Goal: Transaction & Acquisition: Download file/media

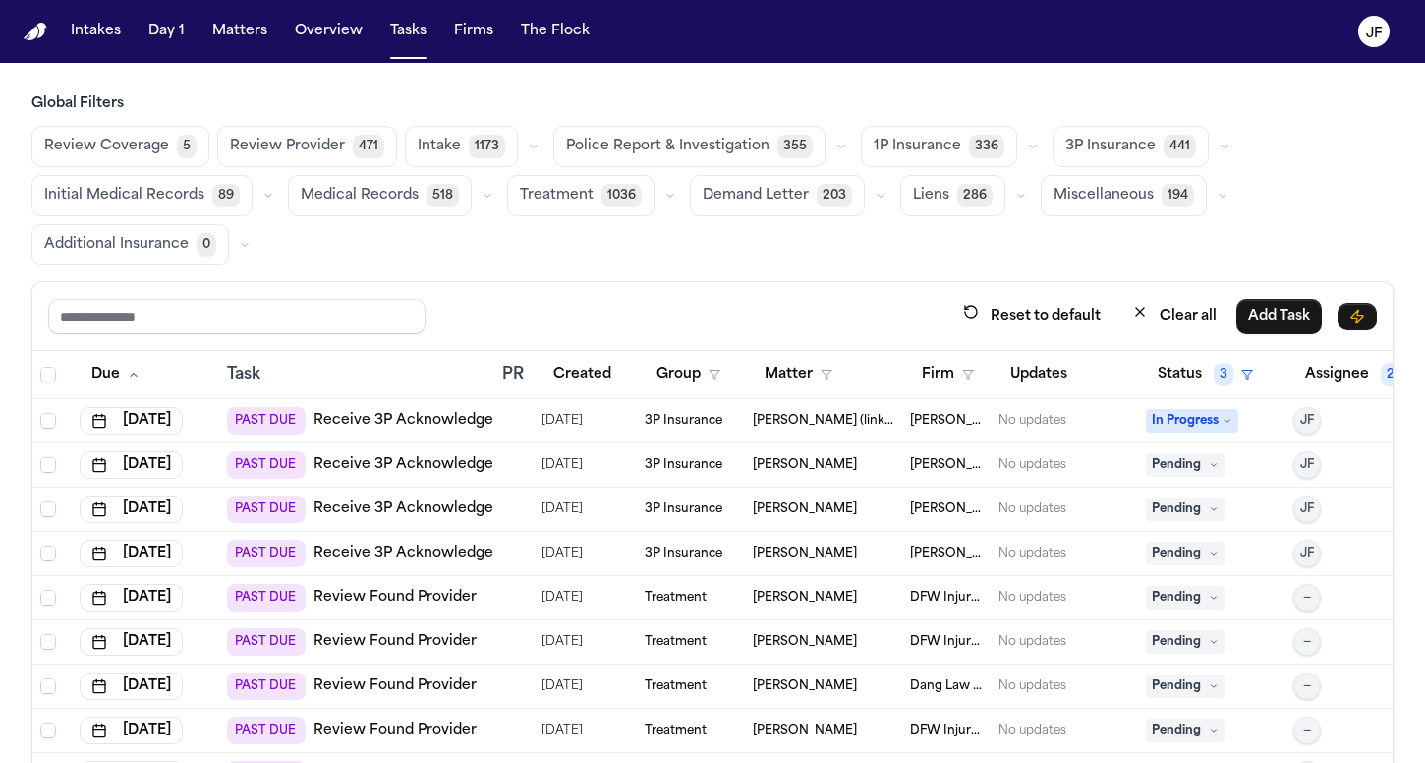
click at [1099, 132] on button "3P Insurance 441" at bounding box center [1131, 146] width 156 height 41
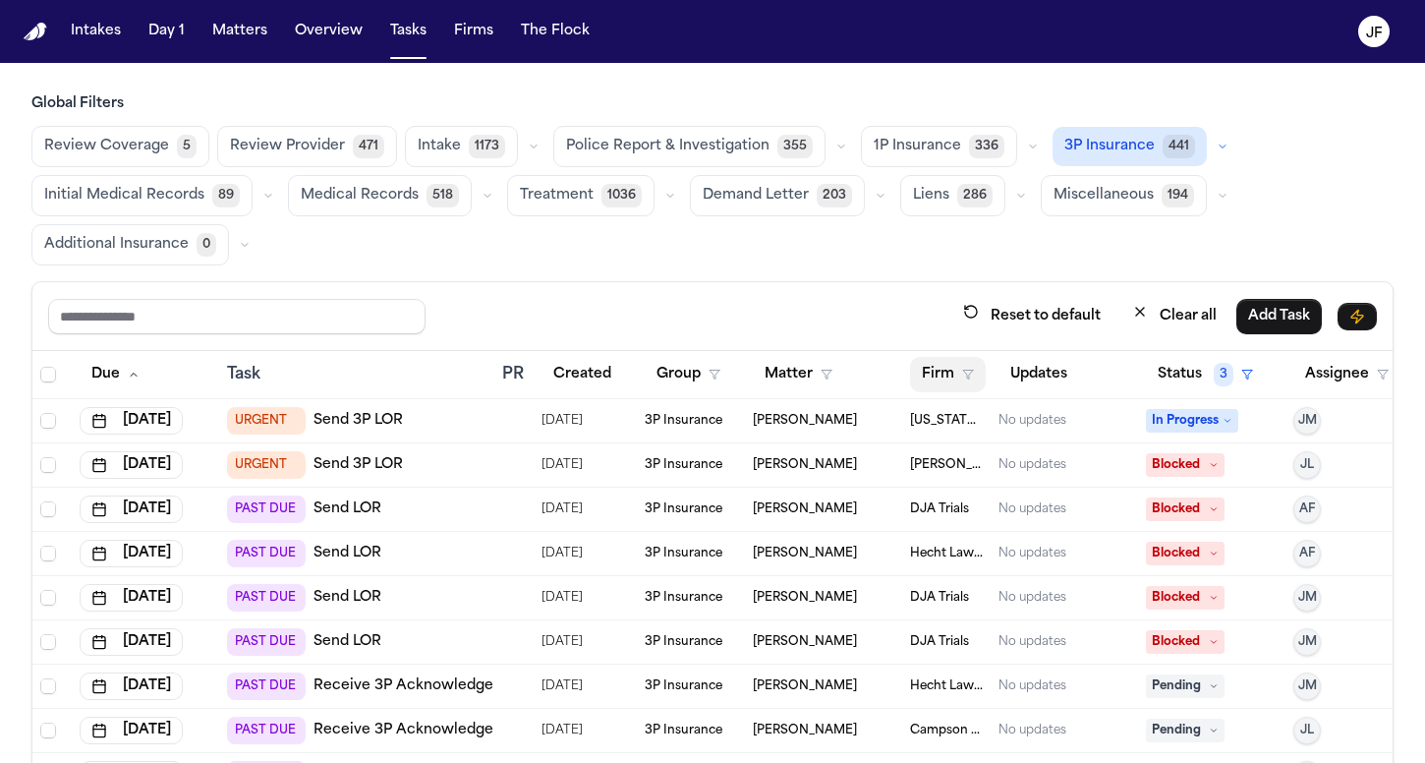
click at [965, 372] on icon "button" at bounding box center [968, 375] width 12 height 12
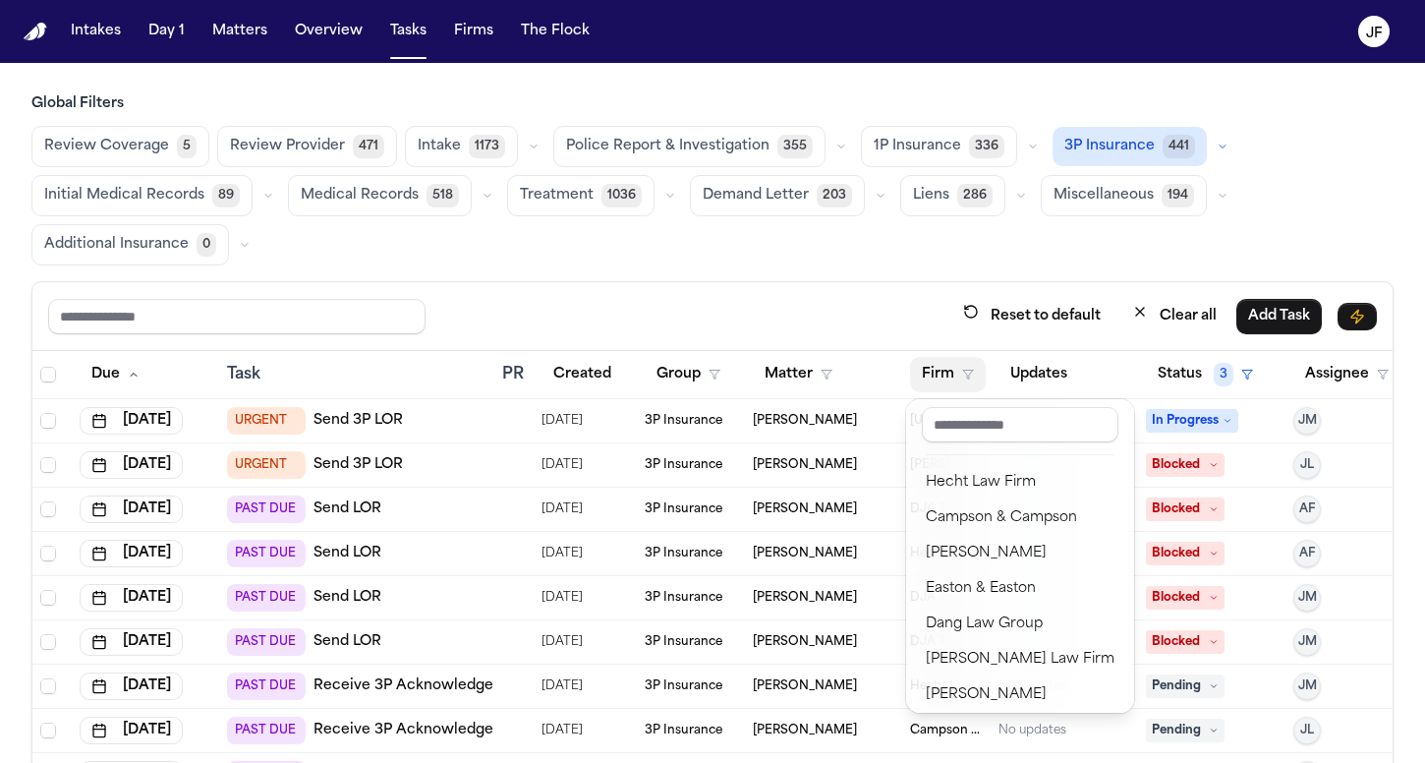
scroll to position [112, 0]
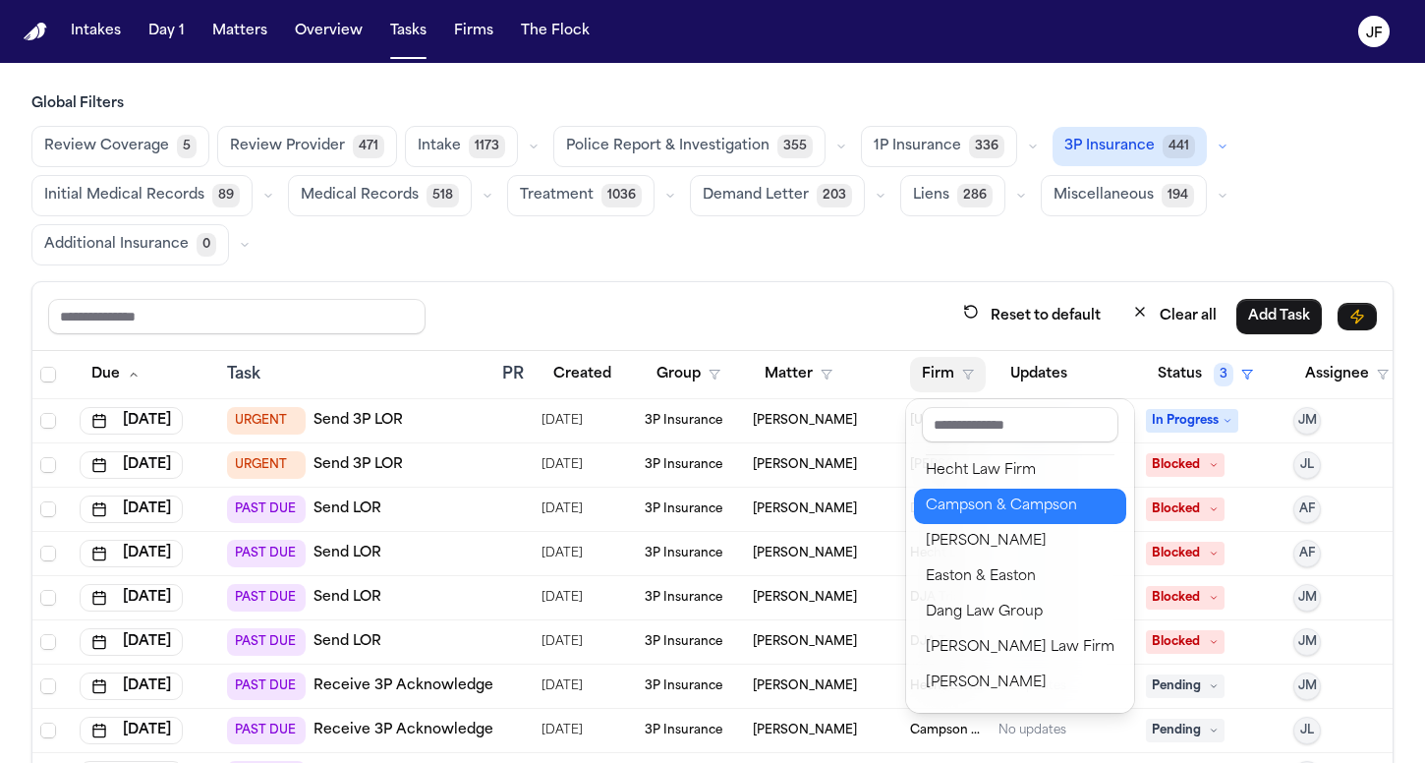
click at [989, 513] on div "Campson & Campson" at bounding box center [1020, 506] width 189 height 24
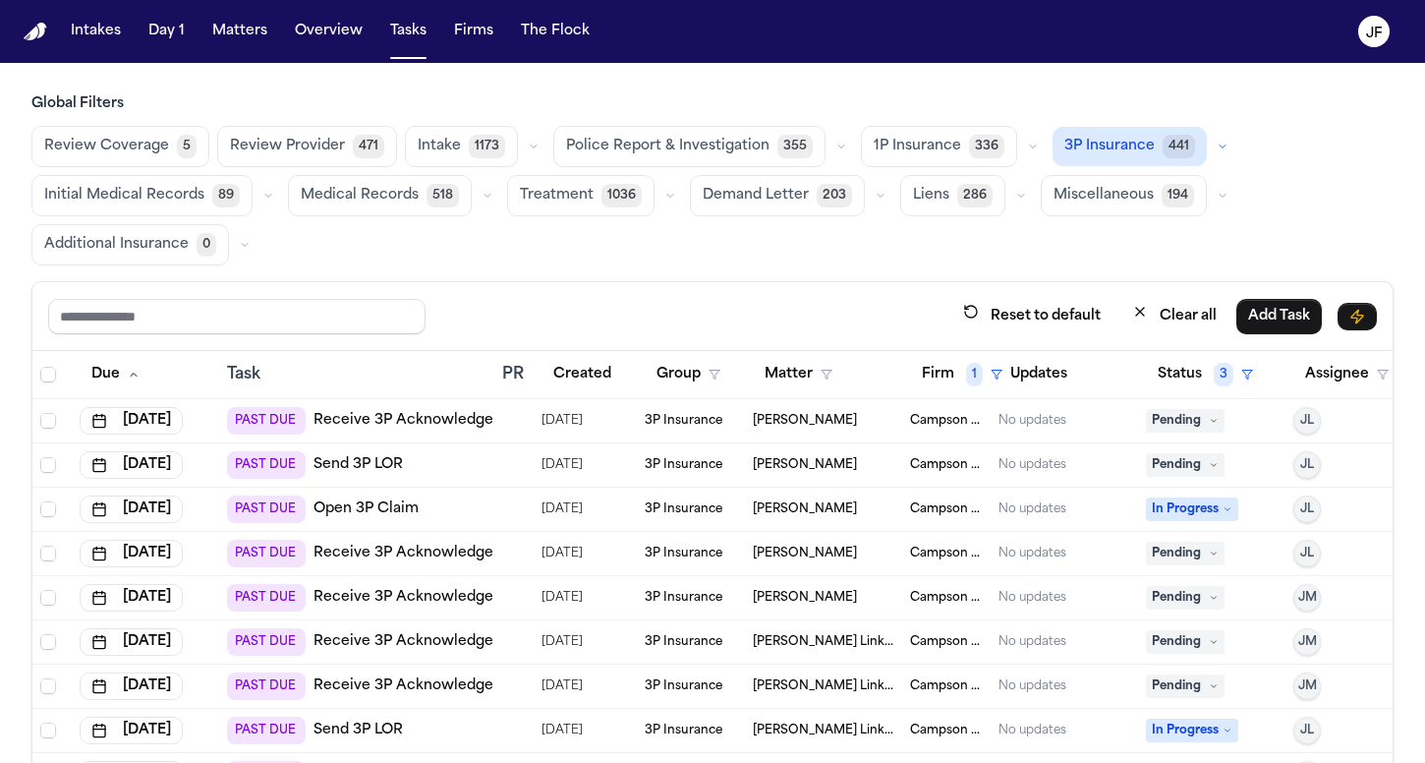
click at [869, 276] on div "Global Filters Review Coverage 5 Review Provider 471 Intake 1173 Police Report …" at bounding box center [712, 496] width 1362 height 804
click at [459, 419] on link "Receive 3P Acknowledgement" at bounding box center [422, 421] width 217 height 20
click at [1183, 417] on span "Pending" at bounding box center [1185, 421] width 79 height 24
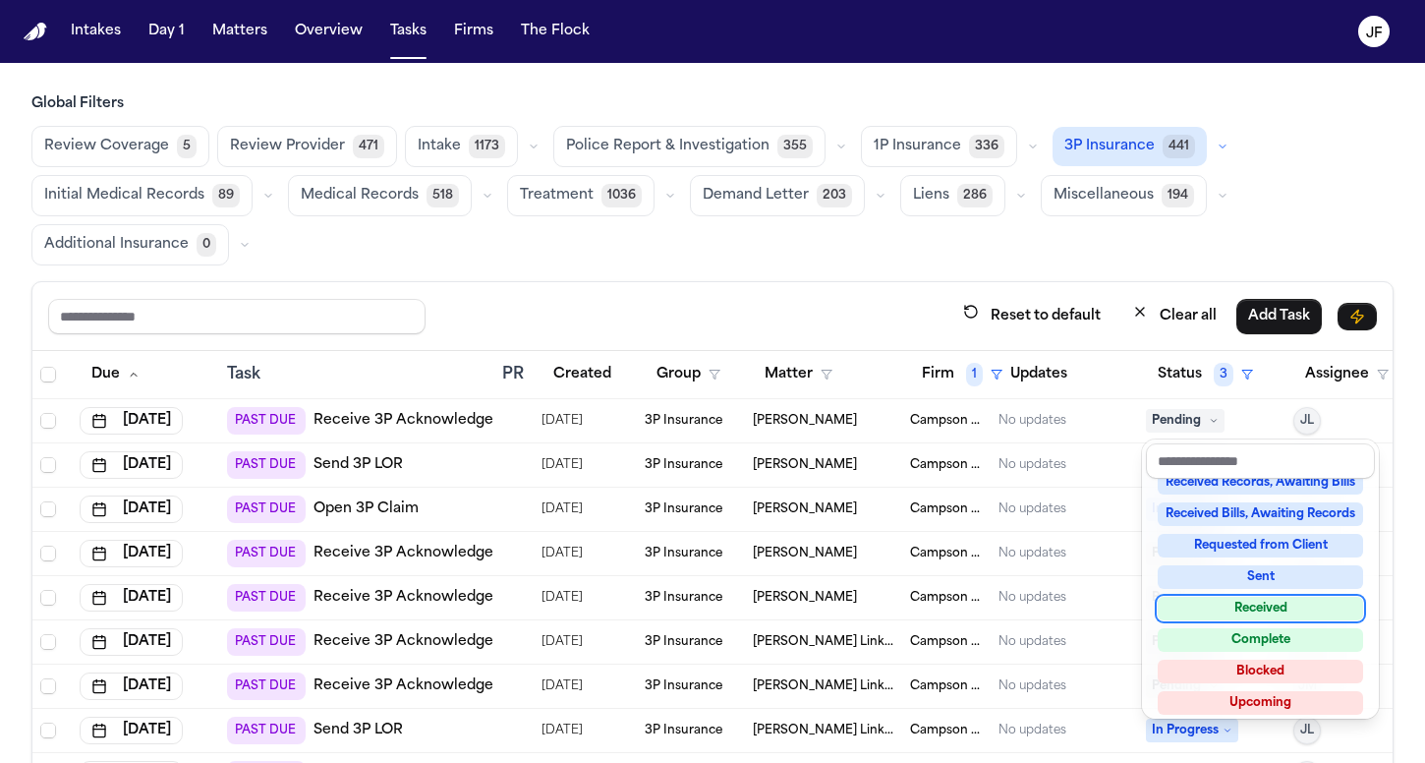
click at [1206, 611] on div "Received" at bounding box center [1260, 609] width 205 height 24
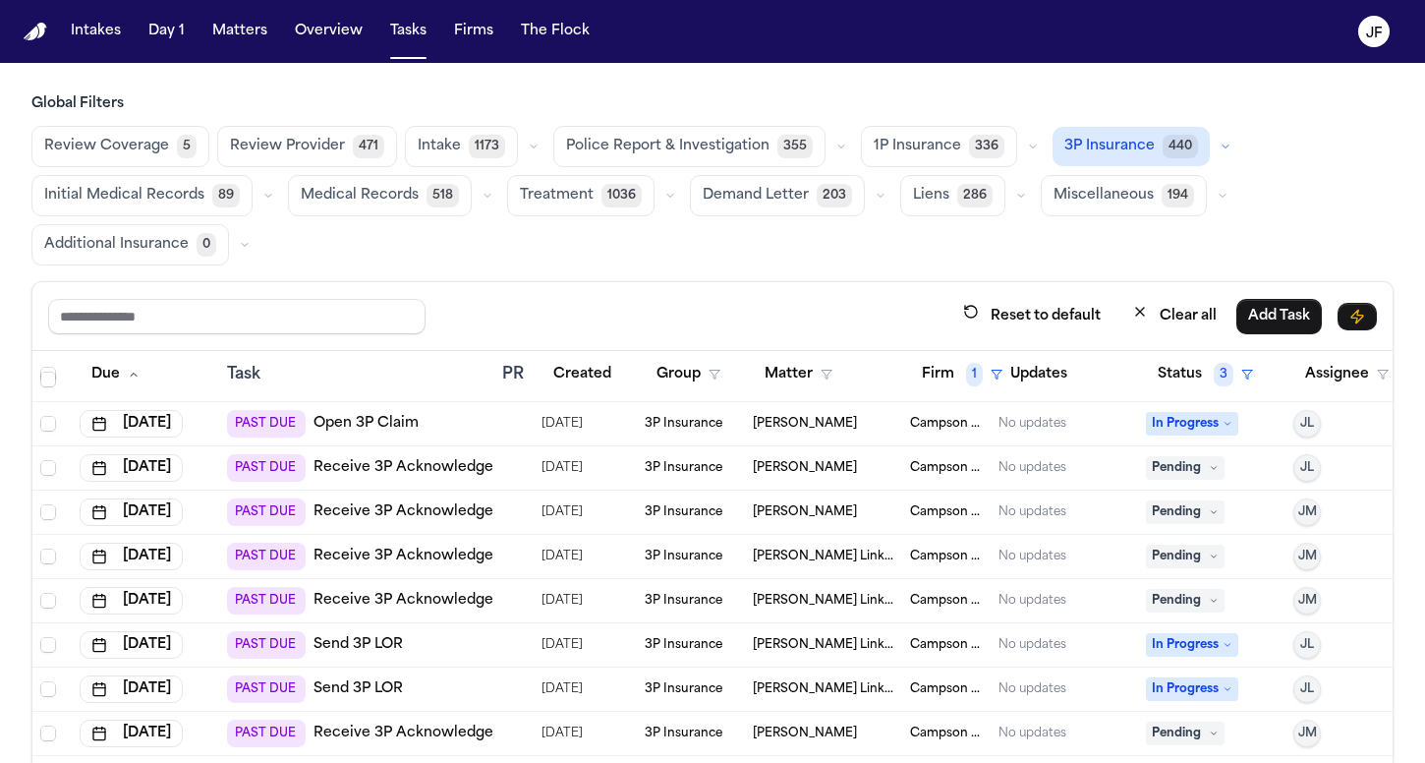
scroll to position [52, 0]
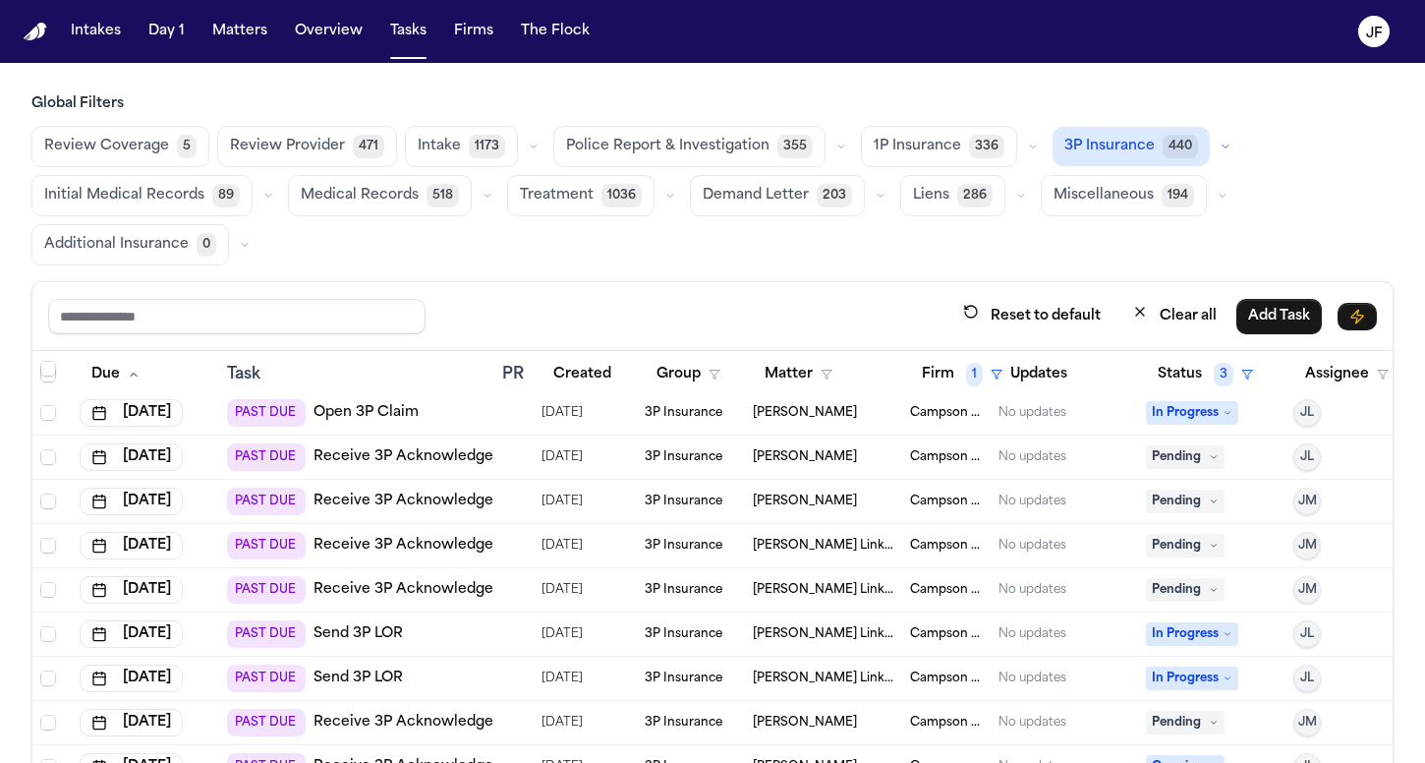
click at [401, 503] on link "Receive 3P Acknowledgement" at bounding box center [422, 501] width 217 height 20
click at [254, 30] on button "Matters" at bounding box center [239, 31] width 71 height 35
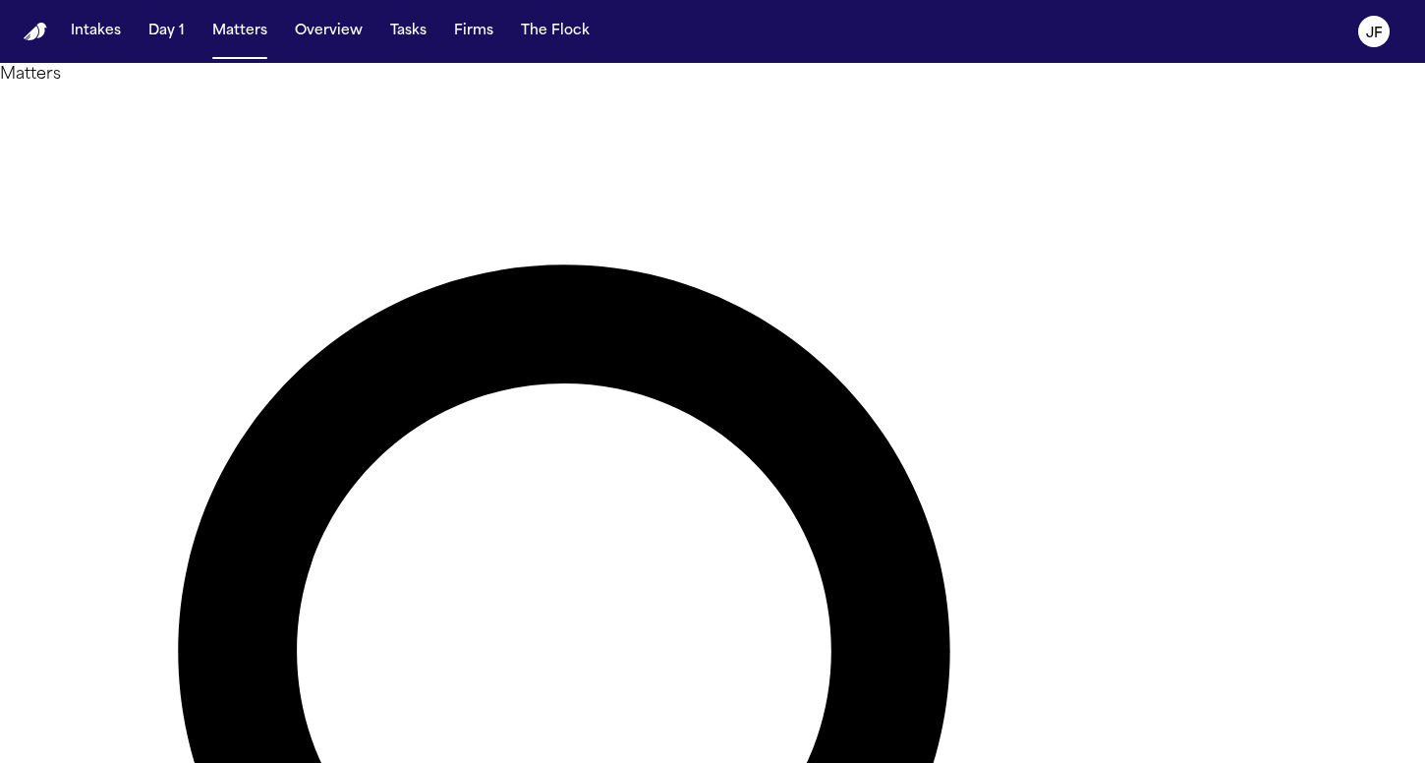
type input "**********"
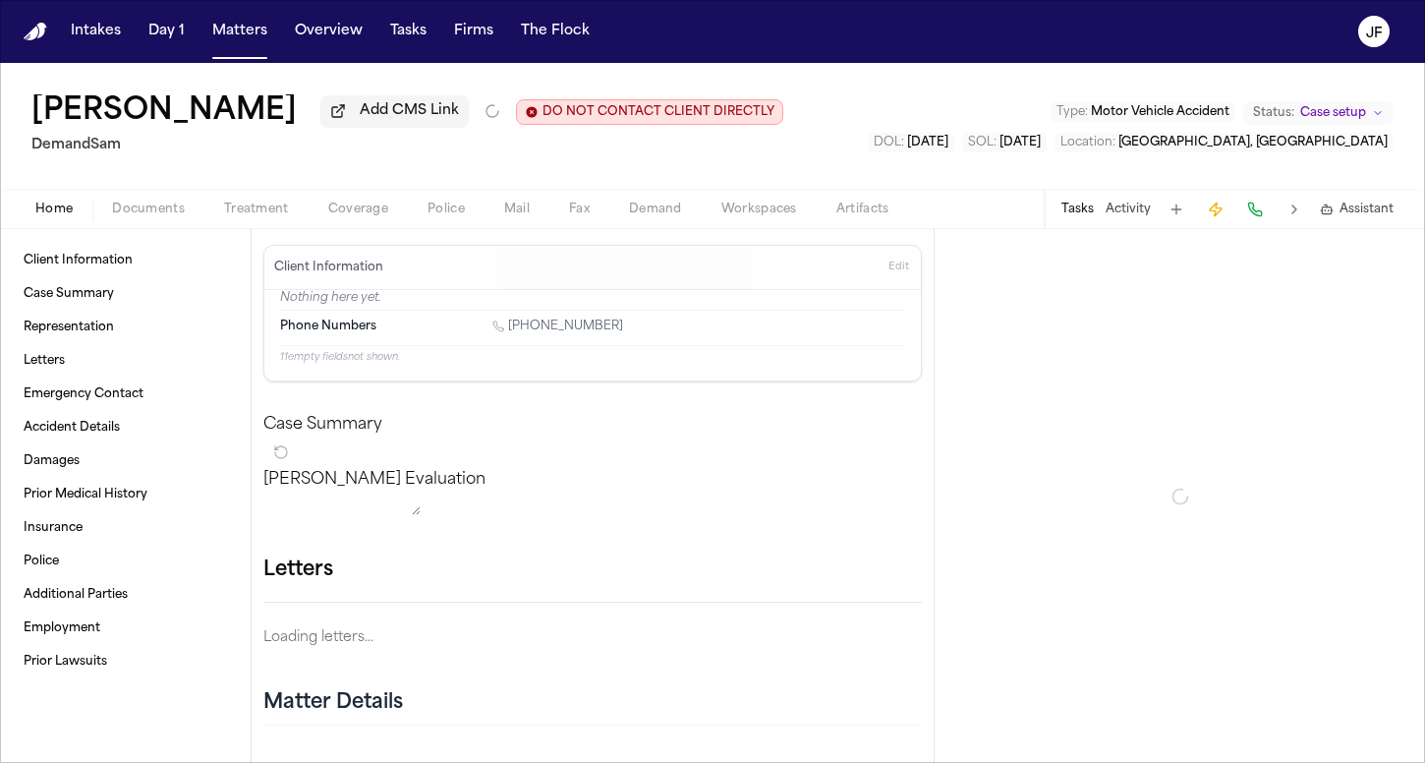
click at [159, 206] on span "Documents" at bounding box center [148, 209] width 73 height 16
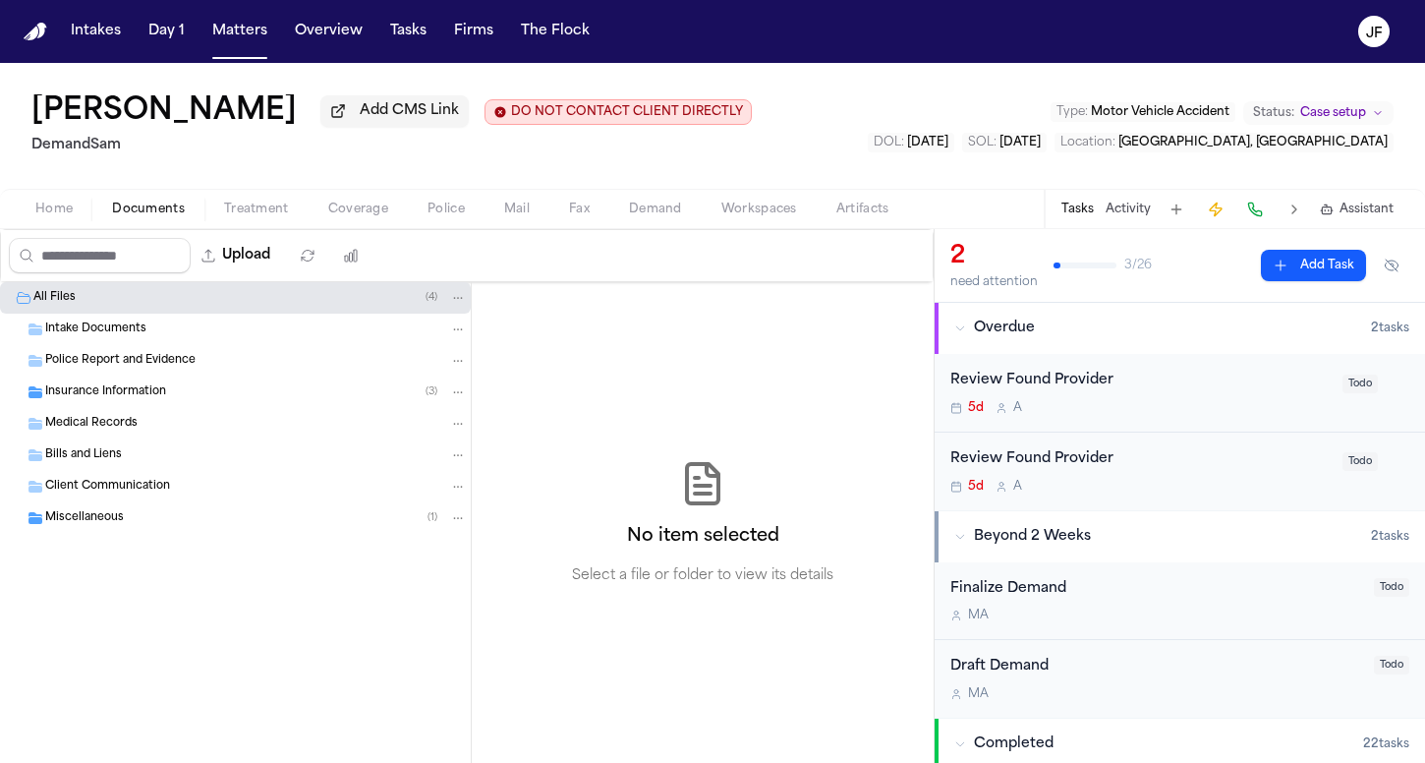
click at [114, 408] on div "Insurance Information ( 3 )" at bounding box center [235, 391] width 471 height 31
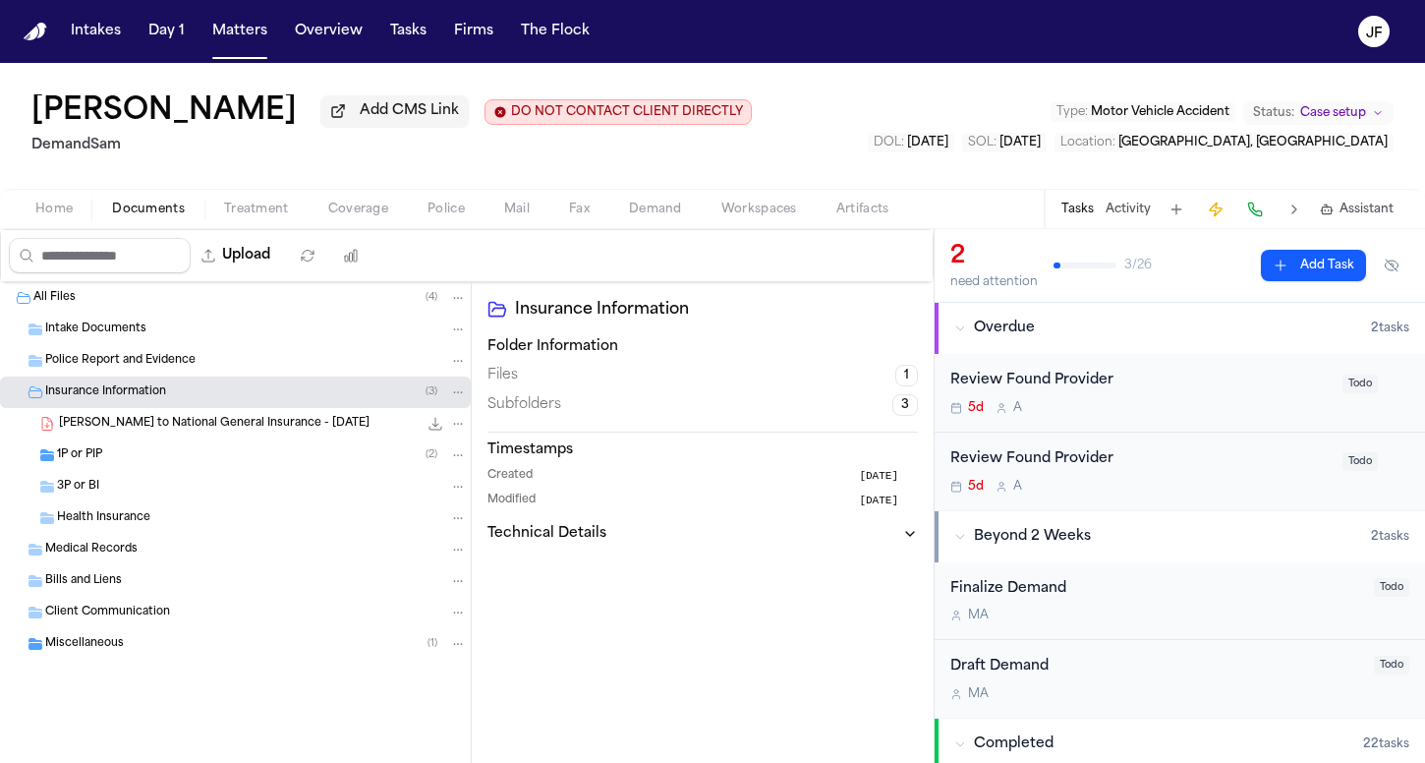
click at [114, 463] on div "1P or PIP ( 2 )" at bounding box center [262, 455] width 410 height 18
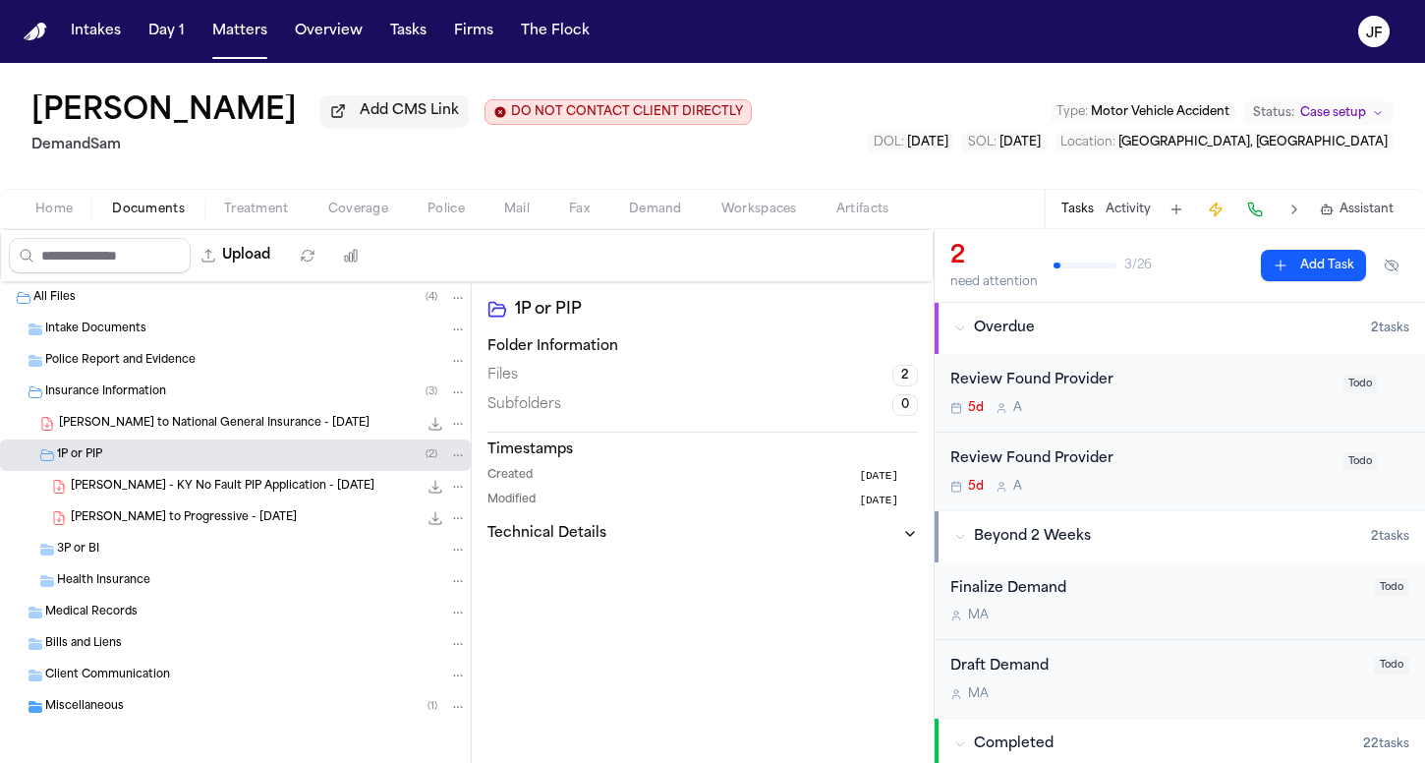
click at [120, 544] on div "3P or BI" at bounding box center [235, 549] width 471 height 31
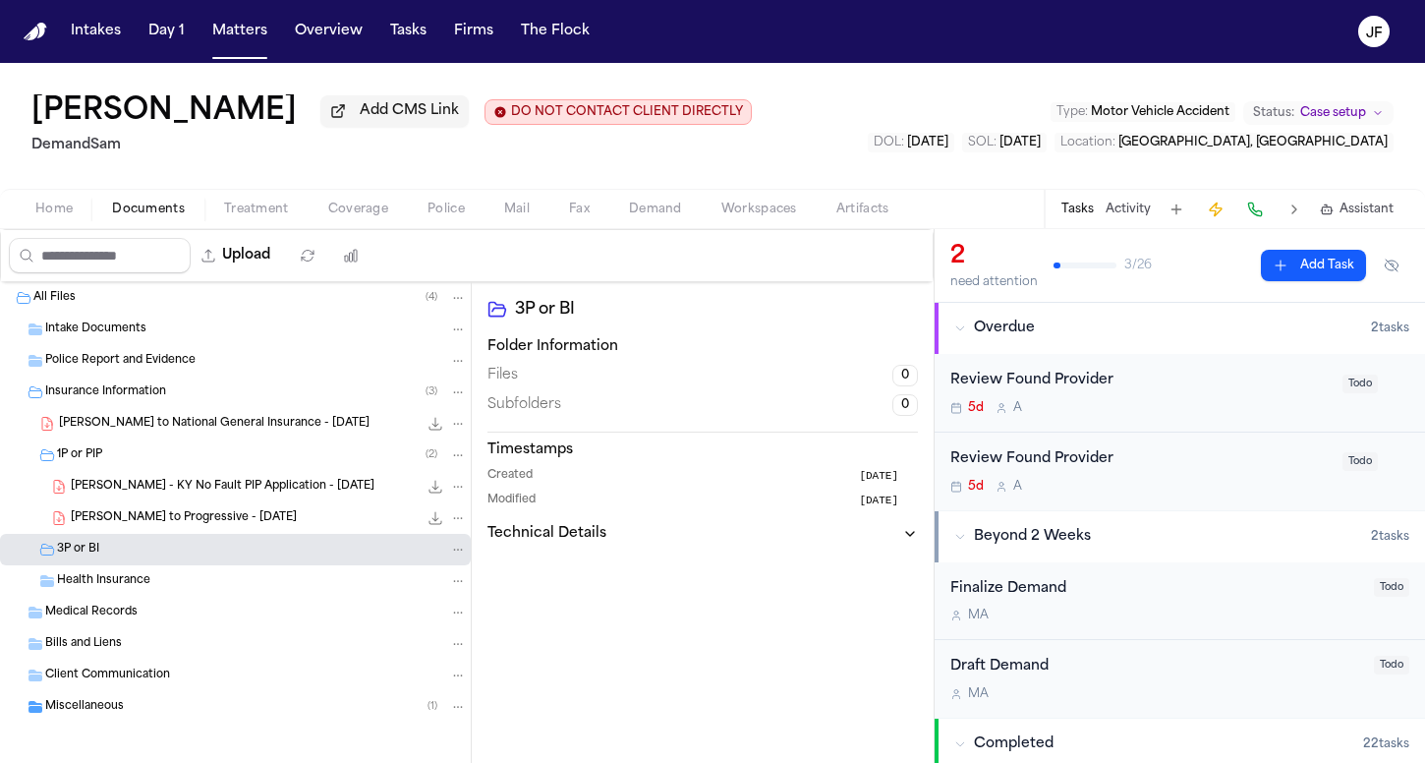
click at [180, 484] on span "[PERSON_NAME] - KY No Fault PIP Application - [DATE]" at bounding box center [223, 487] width 304 height 17
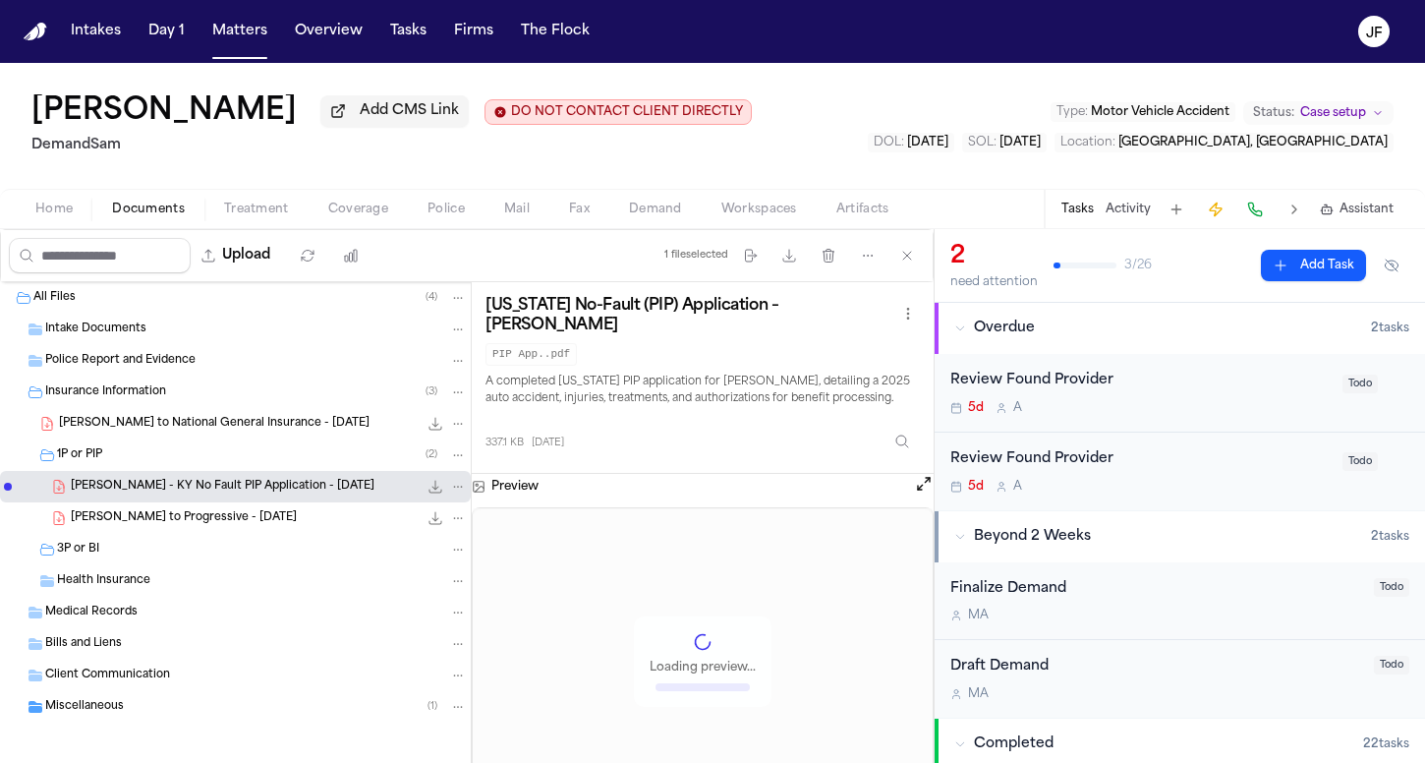
click at [197, 525] on span "[PERSON_NAME] to Progressive - [DATE]" at bounding box center [184, 518] width 226 height 17
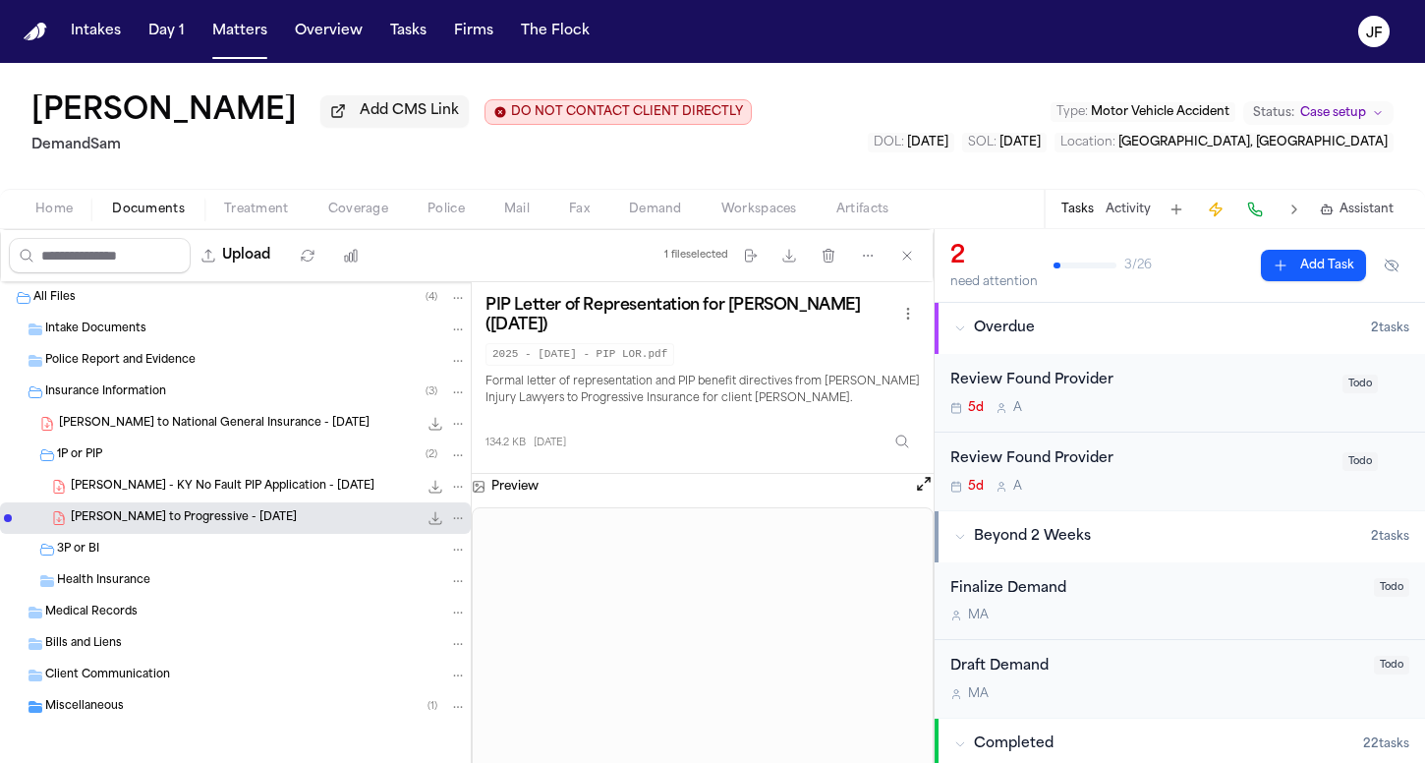
click at [163, 555] on div "3P or BI" at bounding box center [262, 550] width 410 height 18
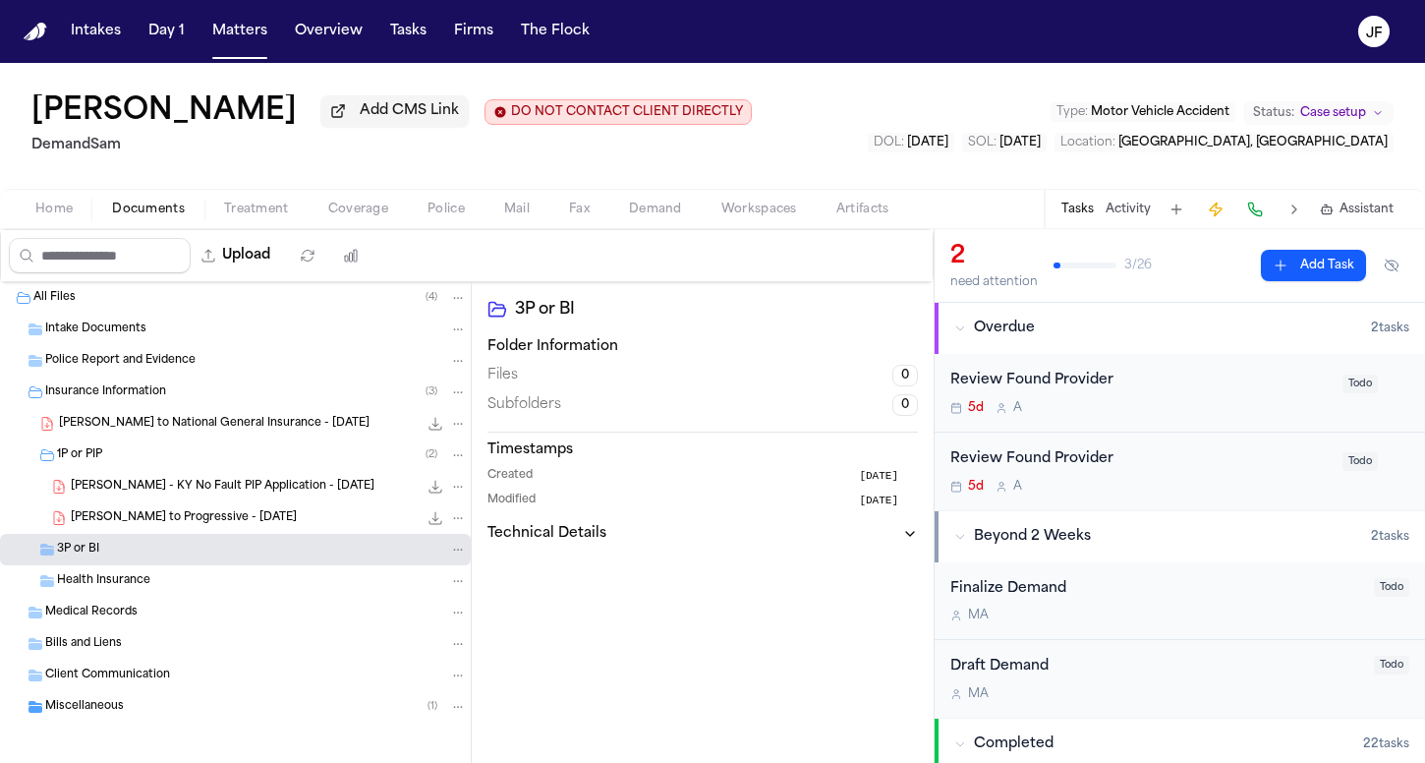
click at [159, 459] on div "1P or PIP ( 2 )" at bounding box center [262, 455] width 410 height 18
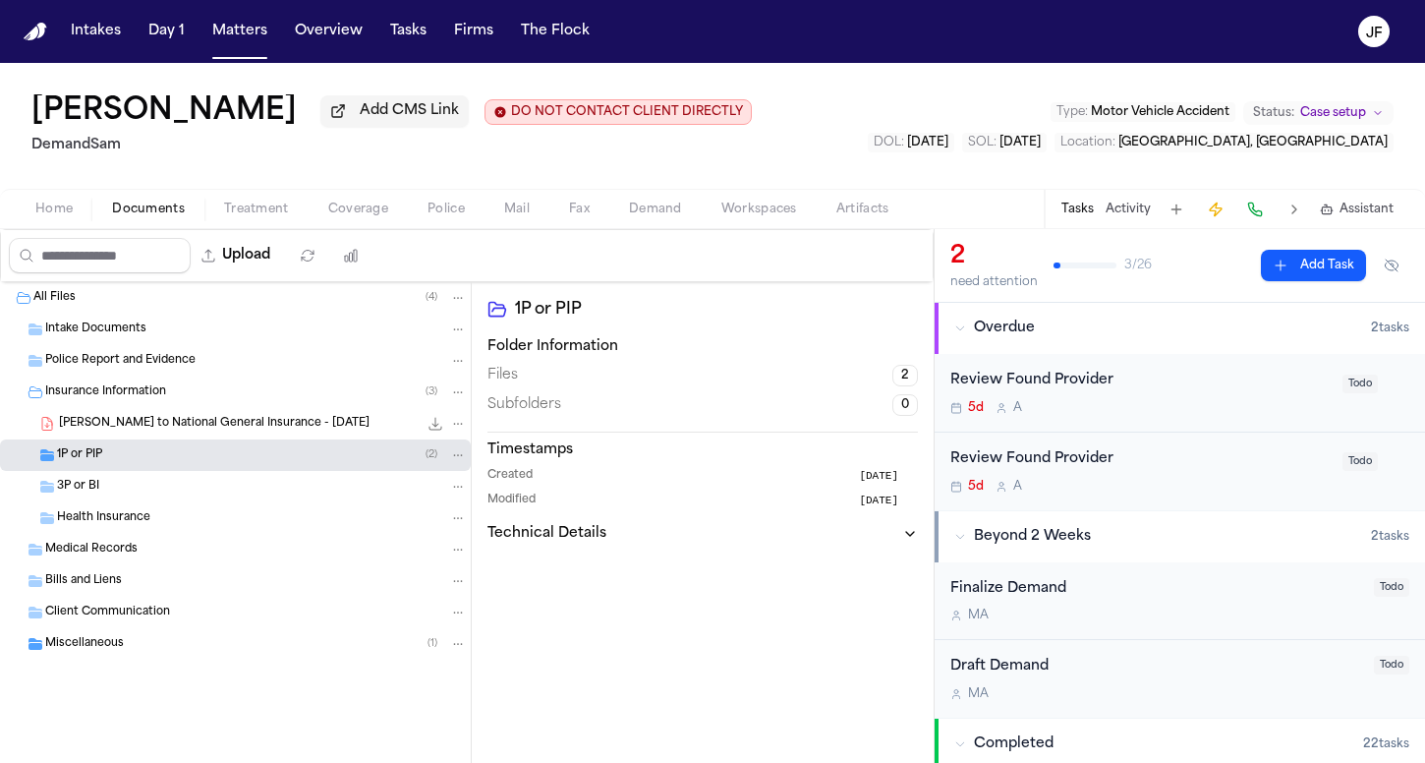
click at [159, 459] on div "1P or PIP ( 2 )" at bounding box center [262, 455] width 410 height 18
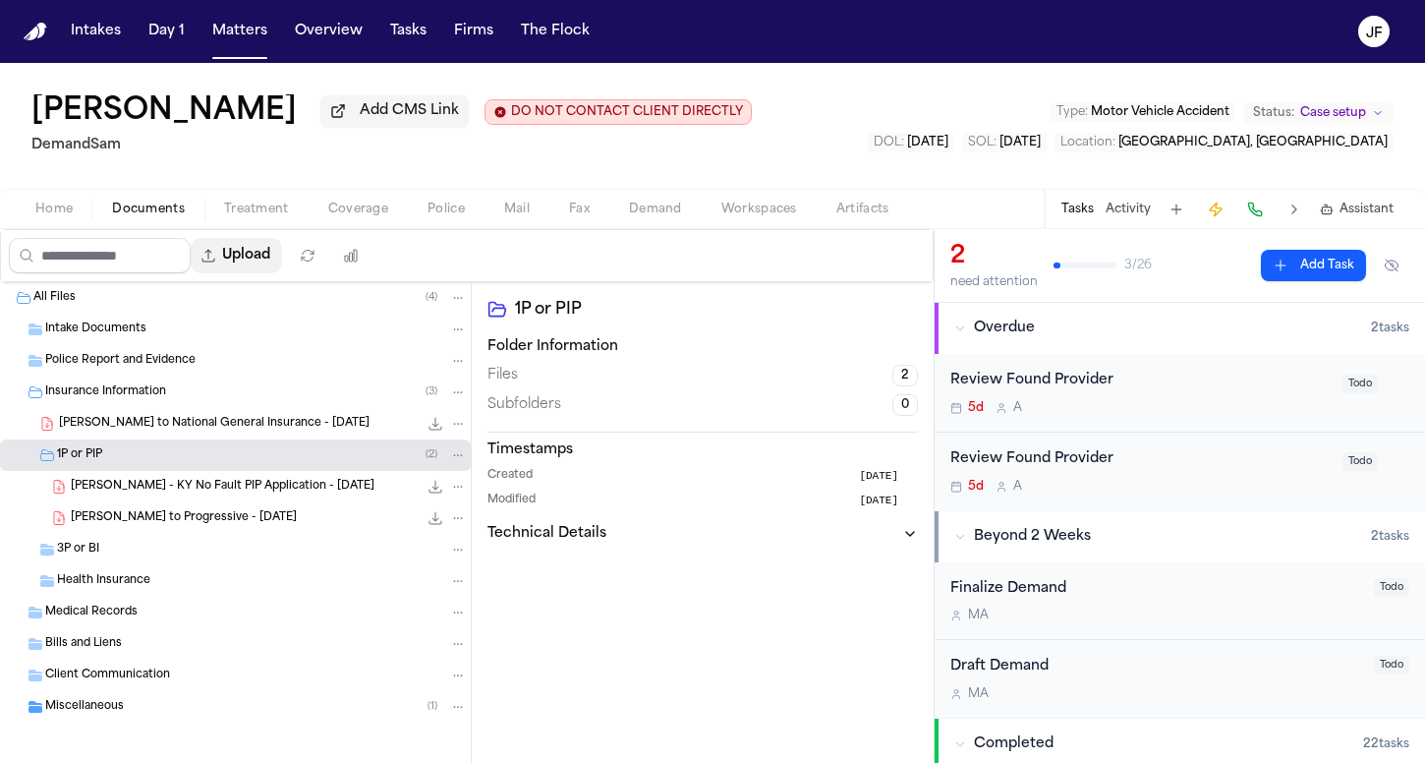
click at [282, 262] on button "Upload" at bounding box center [236, 255] width 91 height 35
select select "**********"
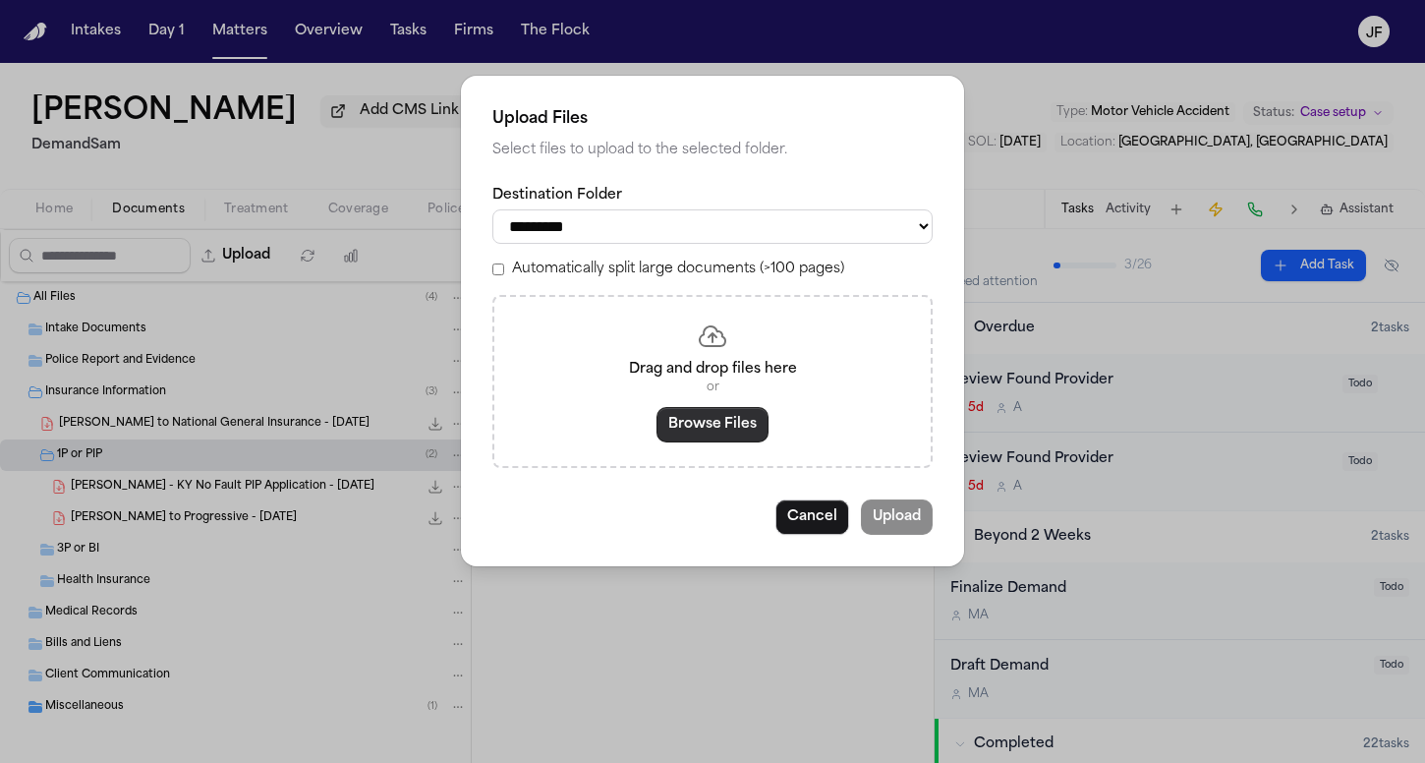
click at [692, 415] on button "Browse Files" at bounding box center [713, 424] width 112 height 35
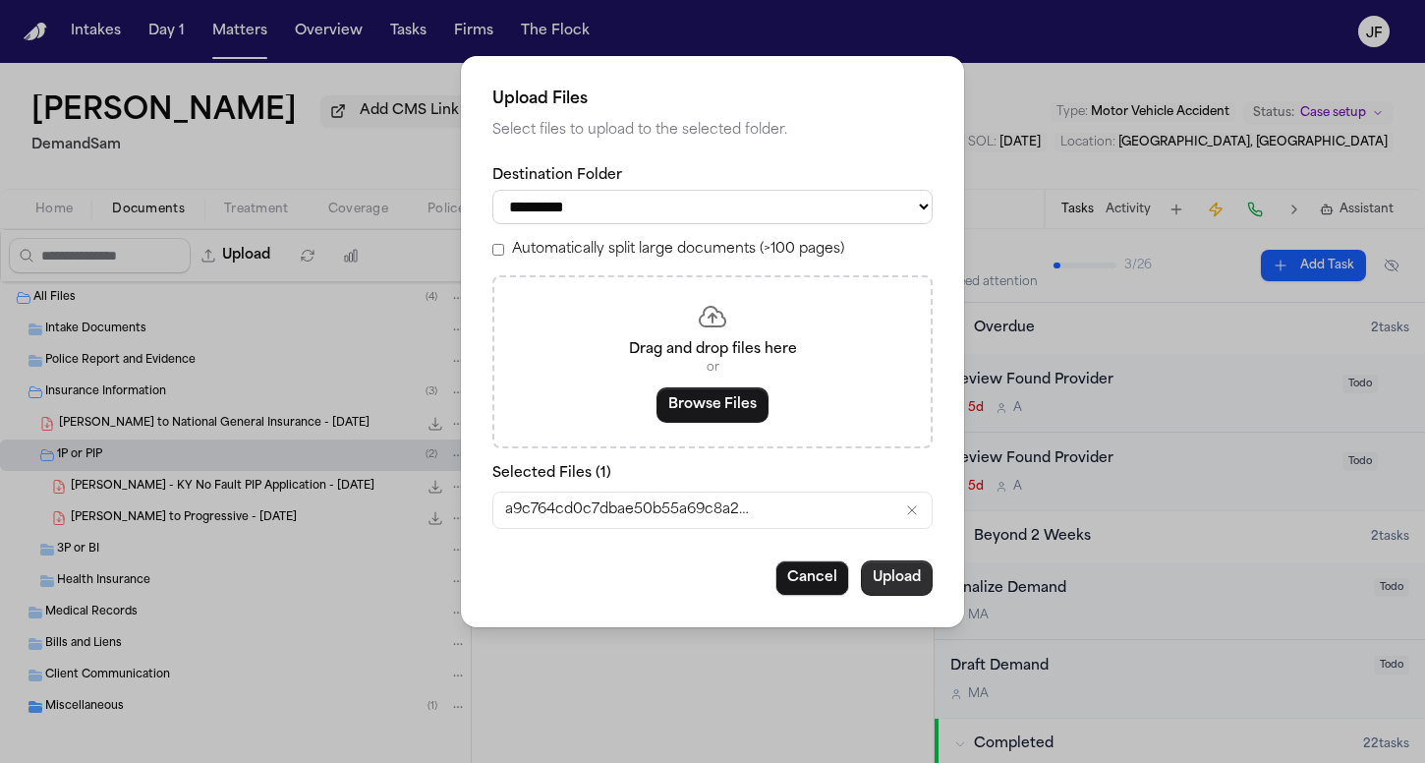
click at [914, 565] on button "Upload" at bounding box center [897, 577] width 72 height 35
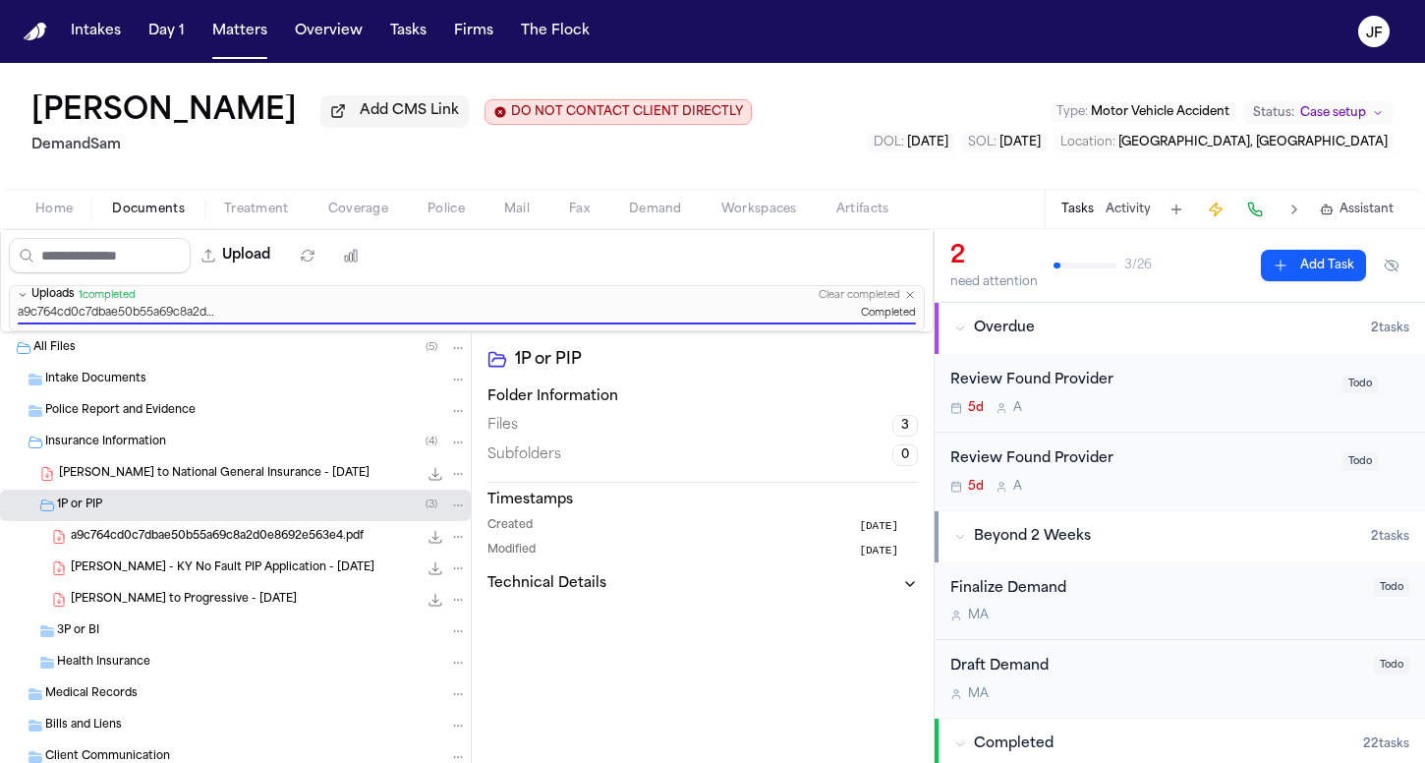
click at [451, 542] on icon "File: a9c764cd0c7dbae50b55a69c8a2d0e8692e563e4.pdf" at bounding box center [458, 537] width 14 height 14
click at [452, 614] on button "Move" at bounding box center [443, 613] width 135 height 35
select select "**********"
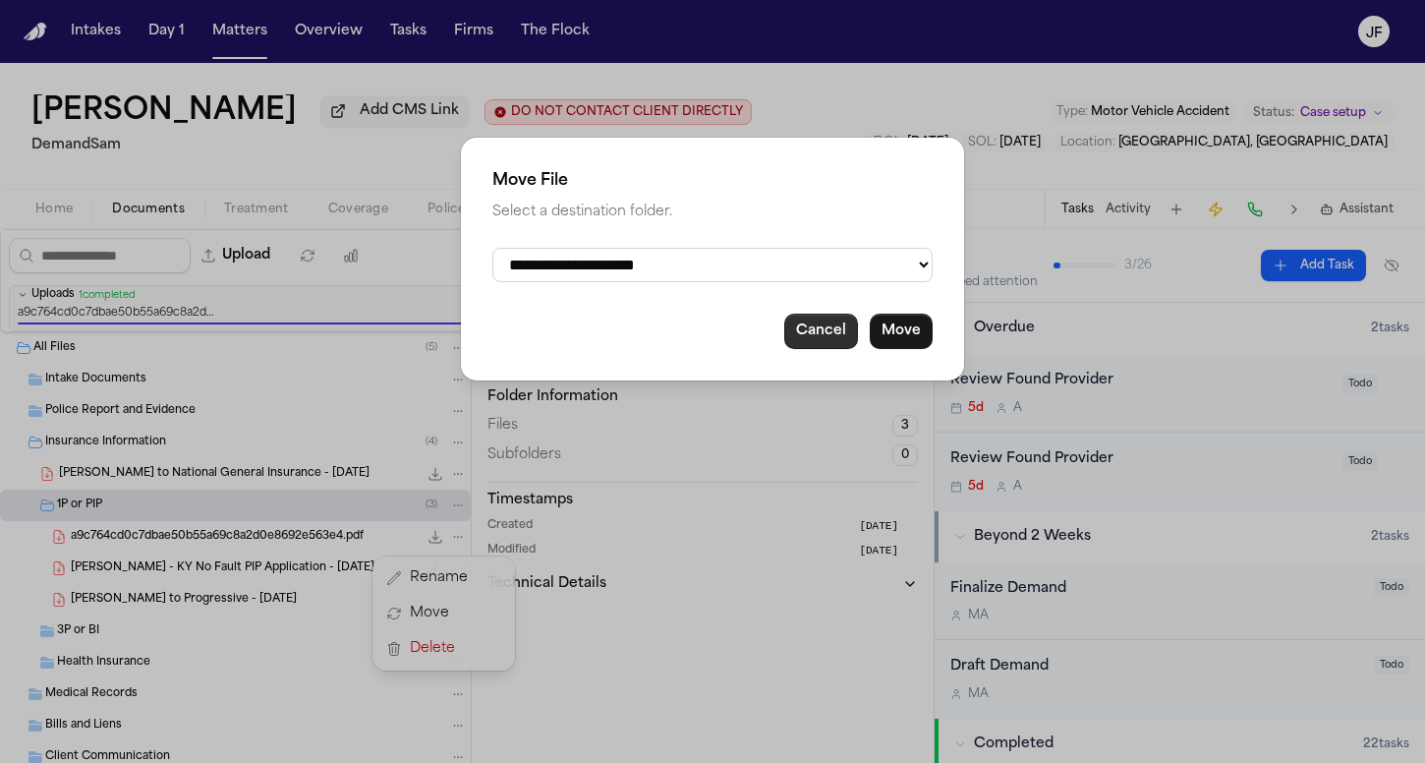
click at [811, 321] on button "Cancel" at bounding box center [821, 331] width 74 height 35
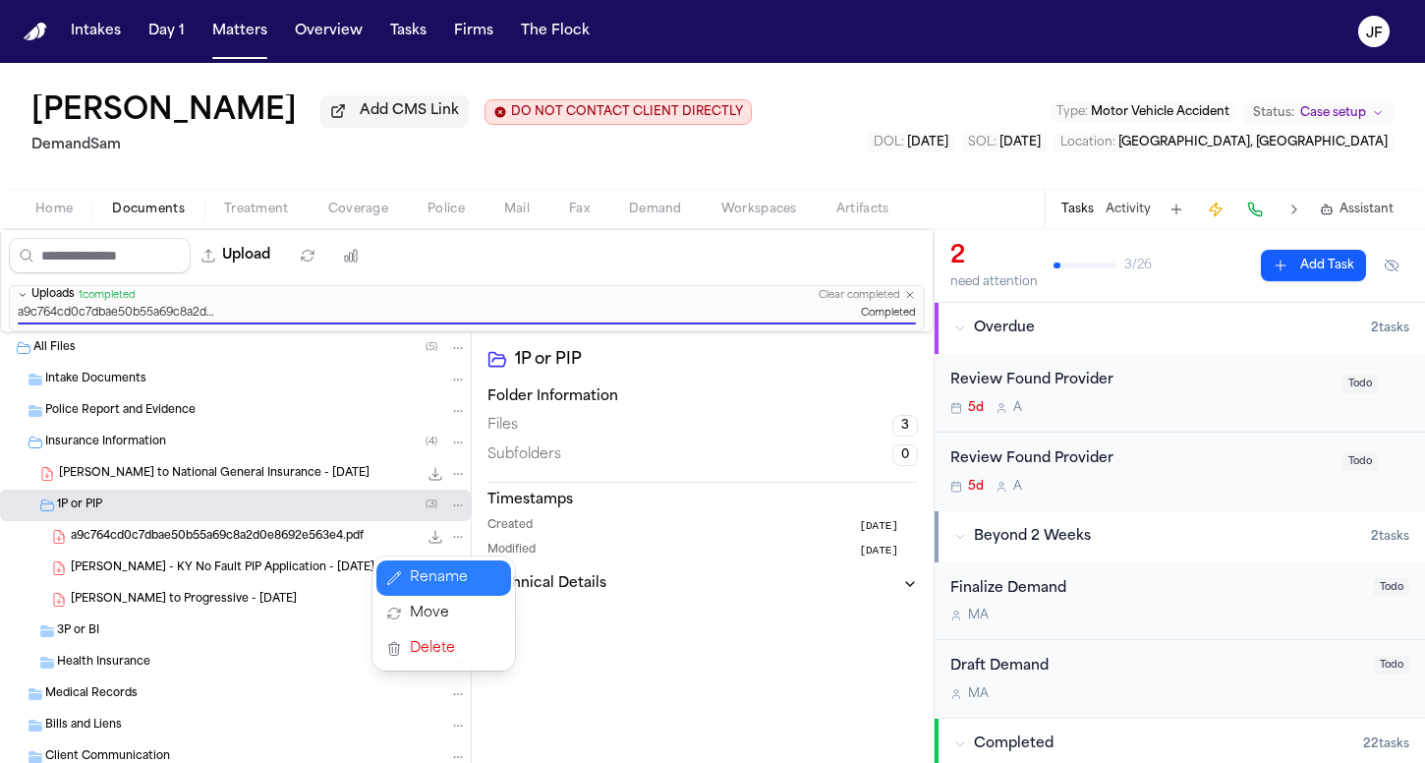
click at [453, 566] on button "Rename" at bounding box center [443, 577] width 135 height 35
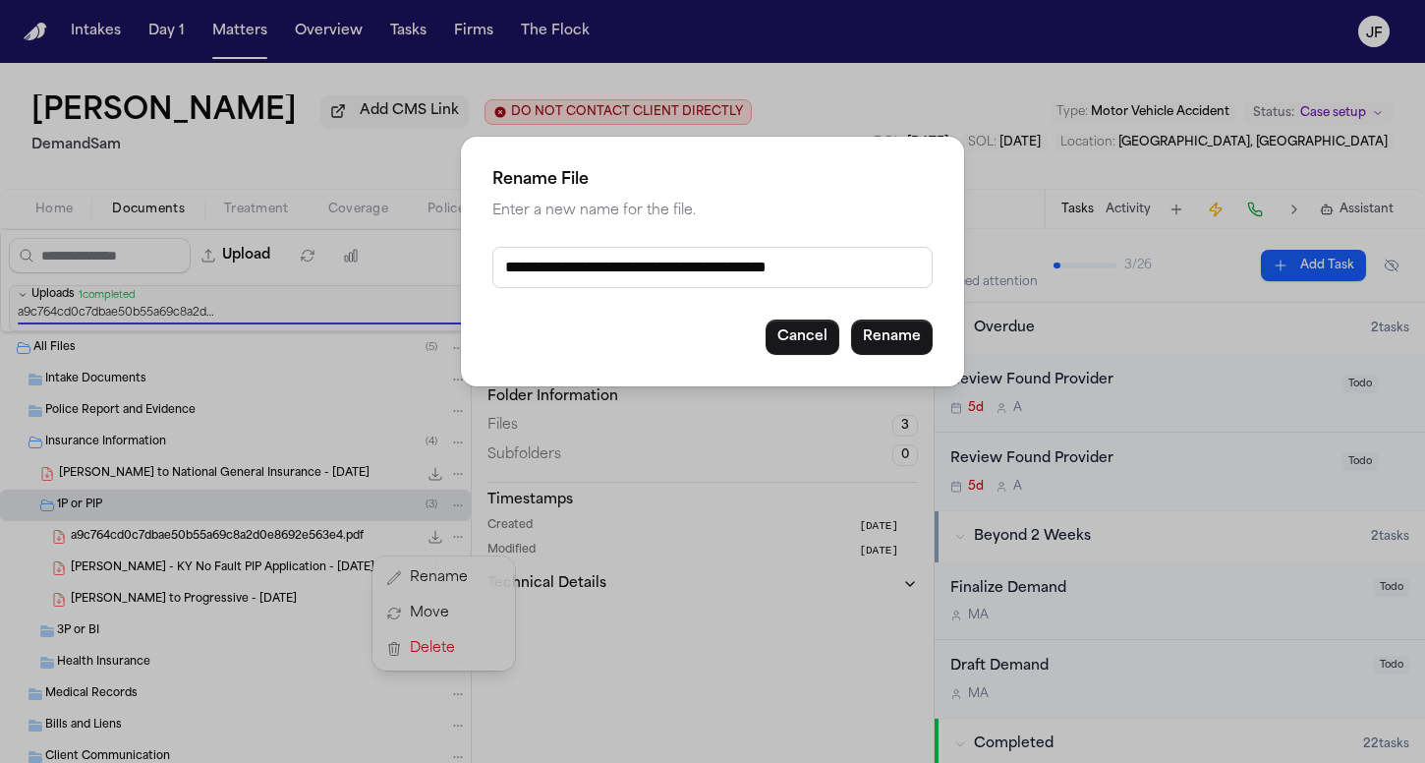
click at [503, 263] on input "**********" at bounding box center [712, 267] width 440 height 41
type input "**********"
click at [897, 332] on button "Rename" at bounding box center [892, 336] width 82 height 35
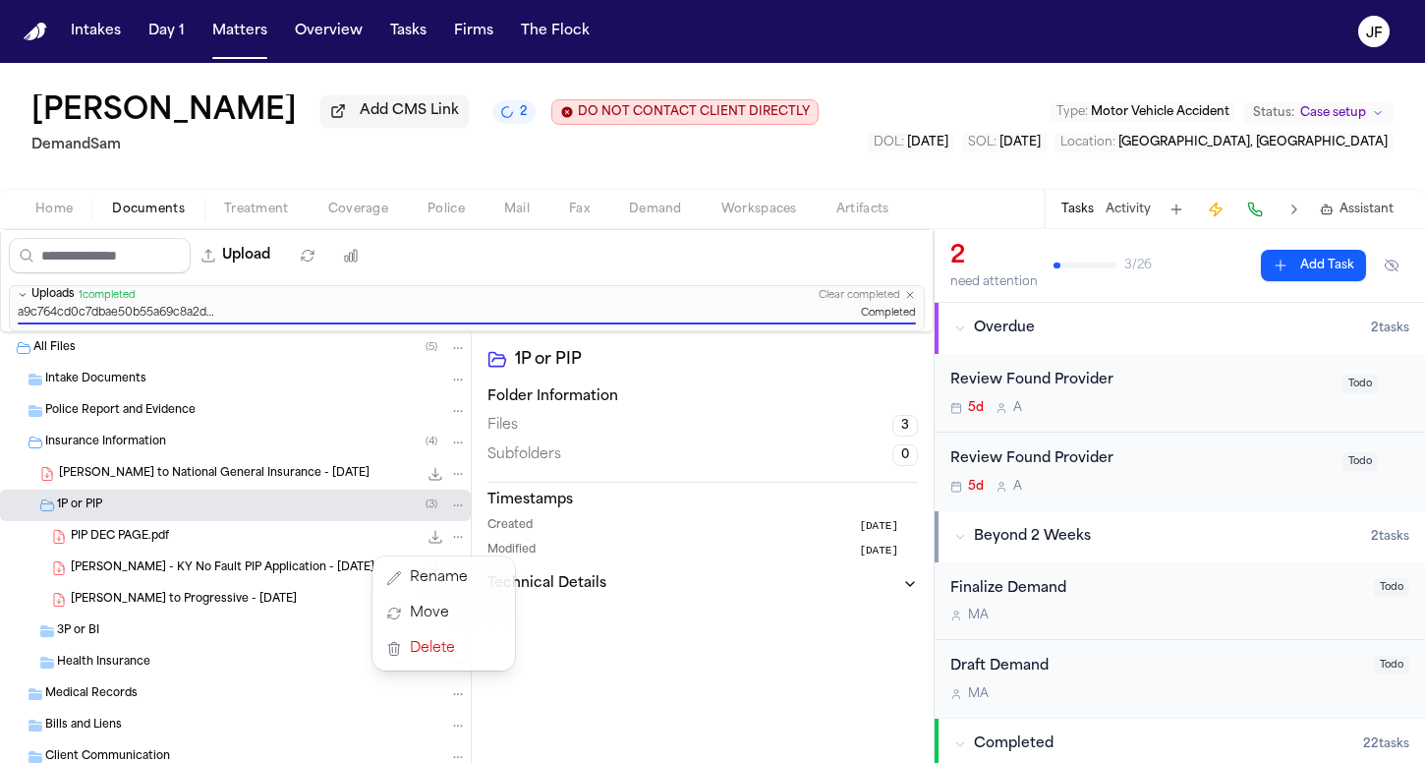
click at [290, 266] on div "Upload 0 files selected Move files Download files Delete files More actions Cle…" at bounding box center [467, 496] width 934 height 534
click at [282, 257] on button "Upload" at bounding box center [236, 255] width 91 height 35
select select "**********"
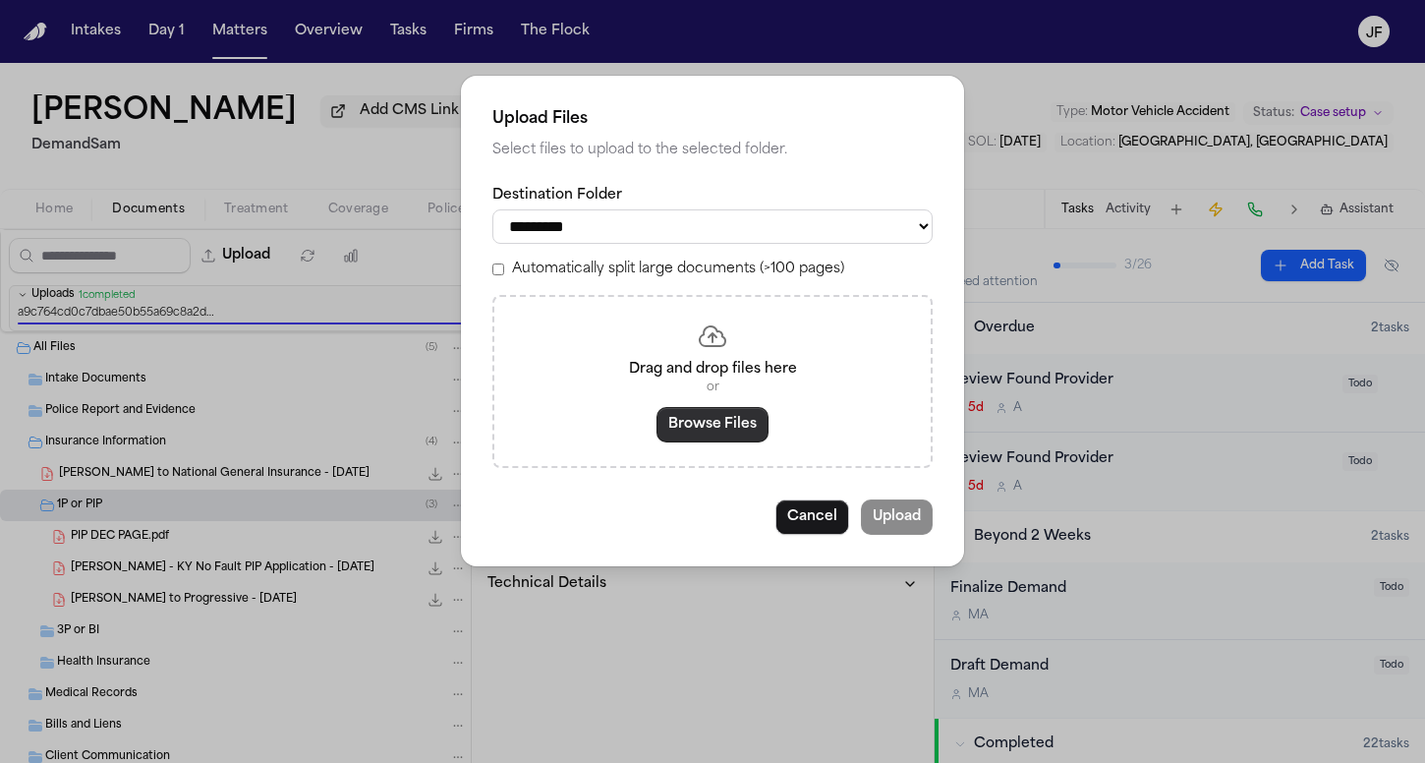
click at [682, 417] on button "Browse Files" at bounding box center [713, 424] width 112 height 35
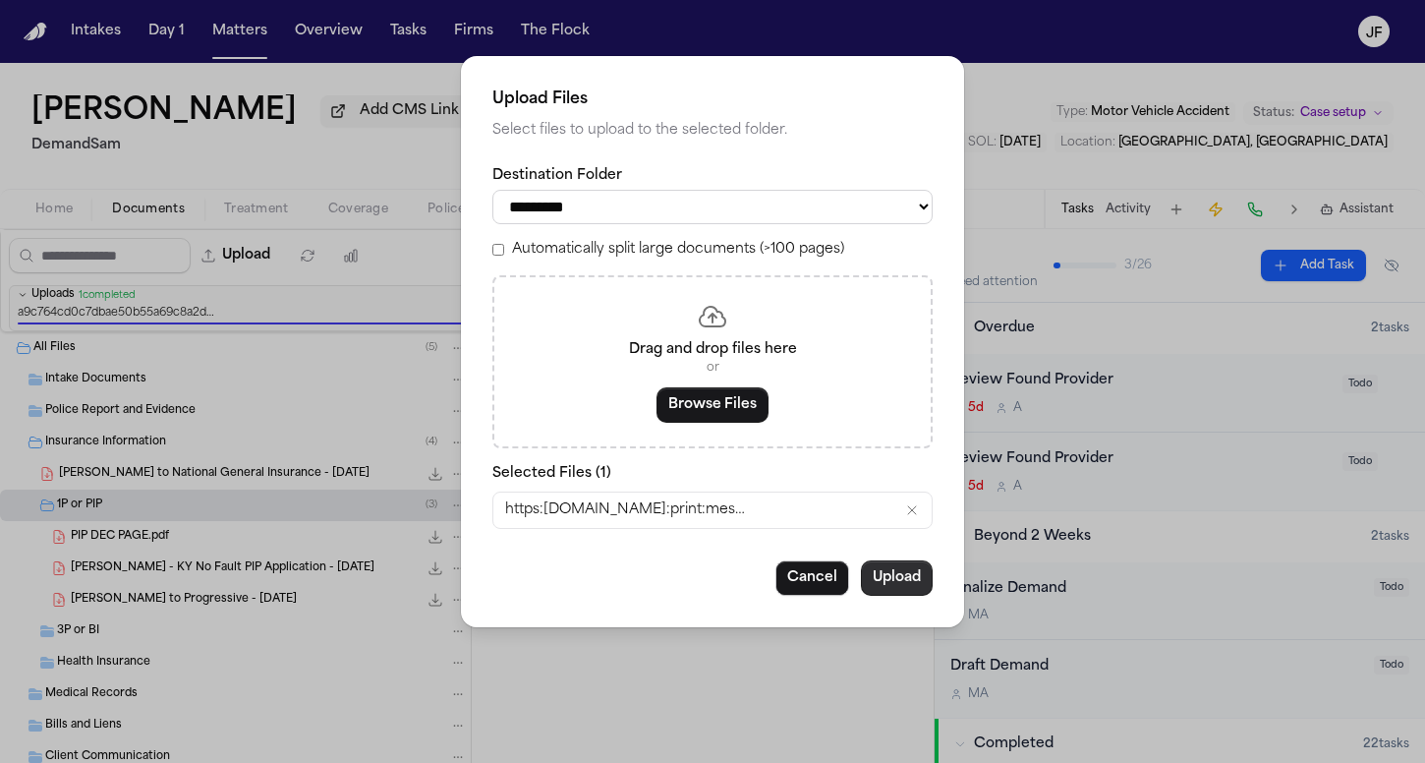
click at [916, 581] on button "Upload" at bounding box center [897, 577] width 72 height 35
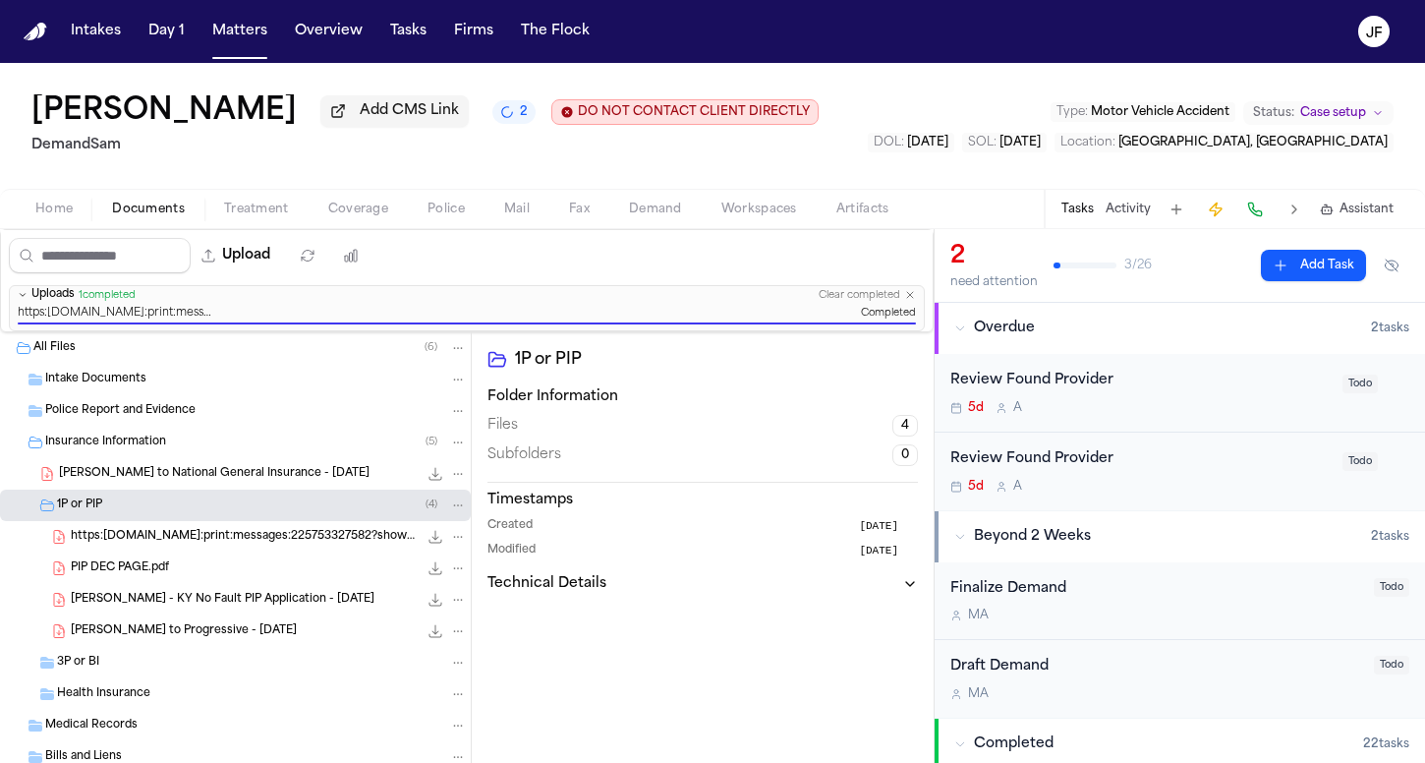
click at [451, 544] on icon "File: https:app.frontapp.com:print:messages:225753327582?show_quotes=2257533275…" at bounding box center [458, 537] width 14 height 14
click at [459, 582] on button "Rename" at bounding box center [443, 577] width 135 height 35
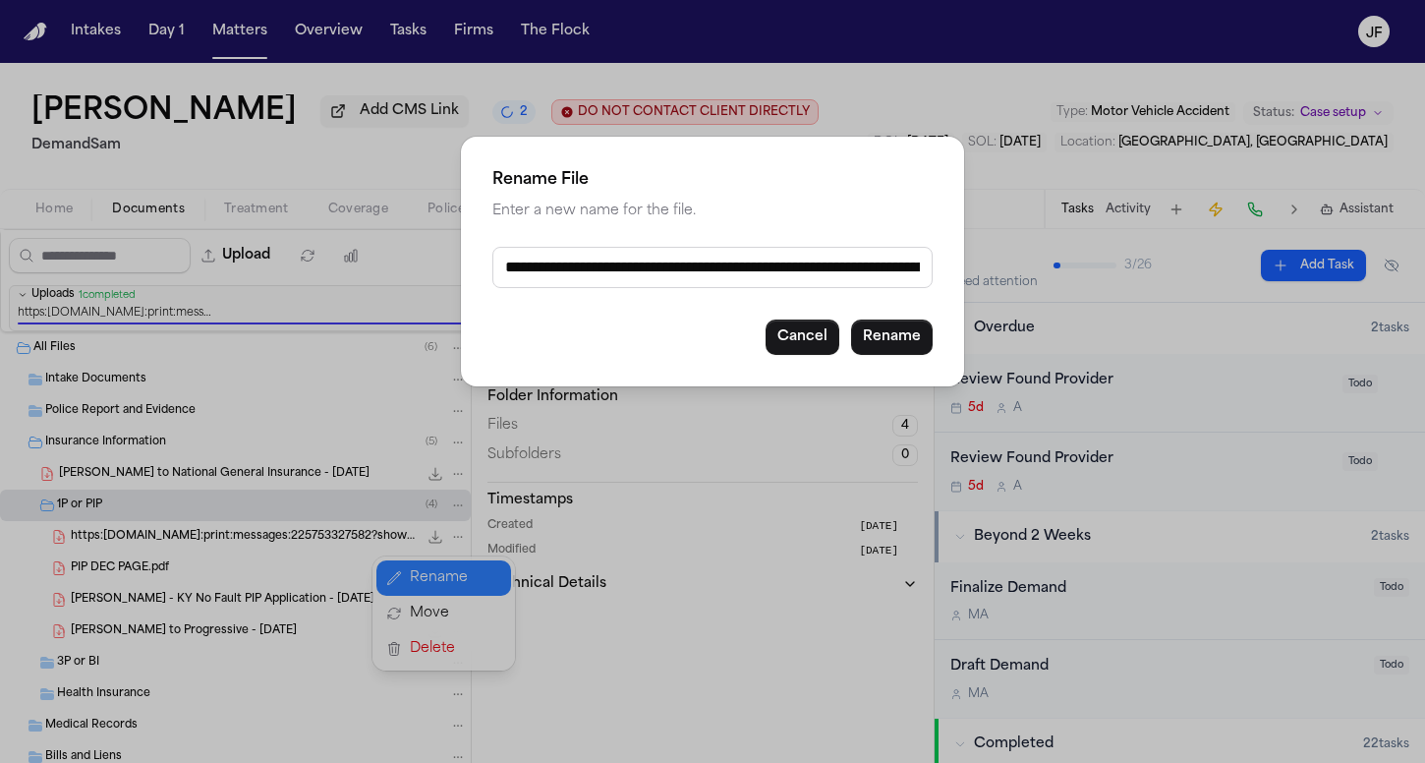
click at [589, 270] on input "**********" at bounding box center [712, 267] width 440 height 41
click at [589, 269] on input "**********" at bounding box center [712, 267] width 440 height 41
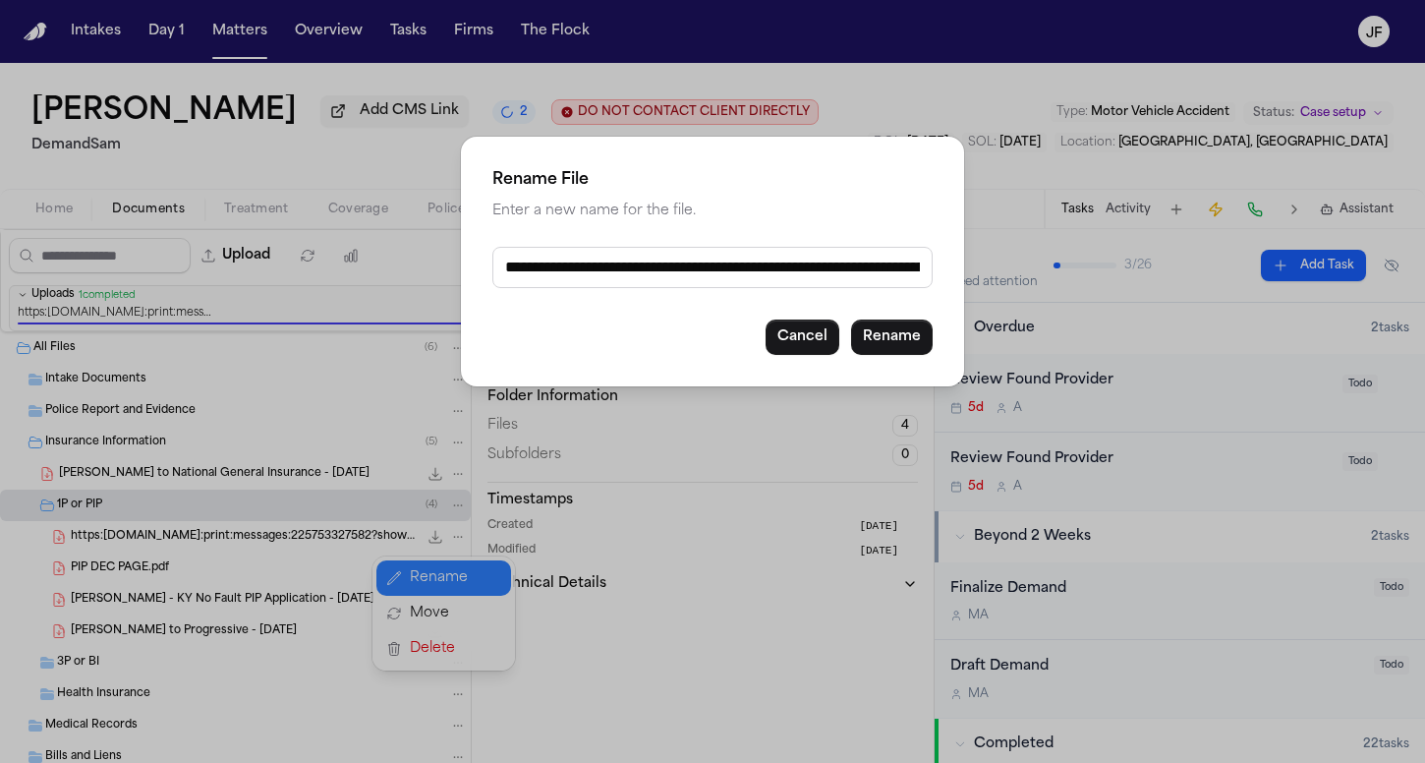
type input "*"
type input "**********"
click at [901, 330] on button "Rename" at bounding box center [892, 336] width 82 height 35
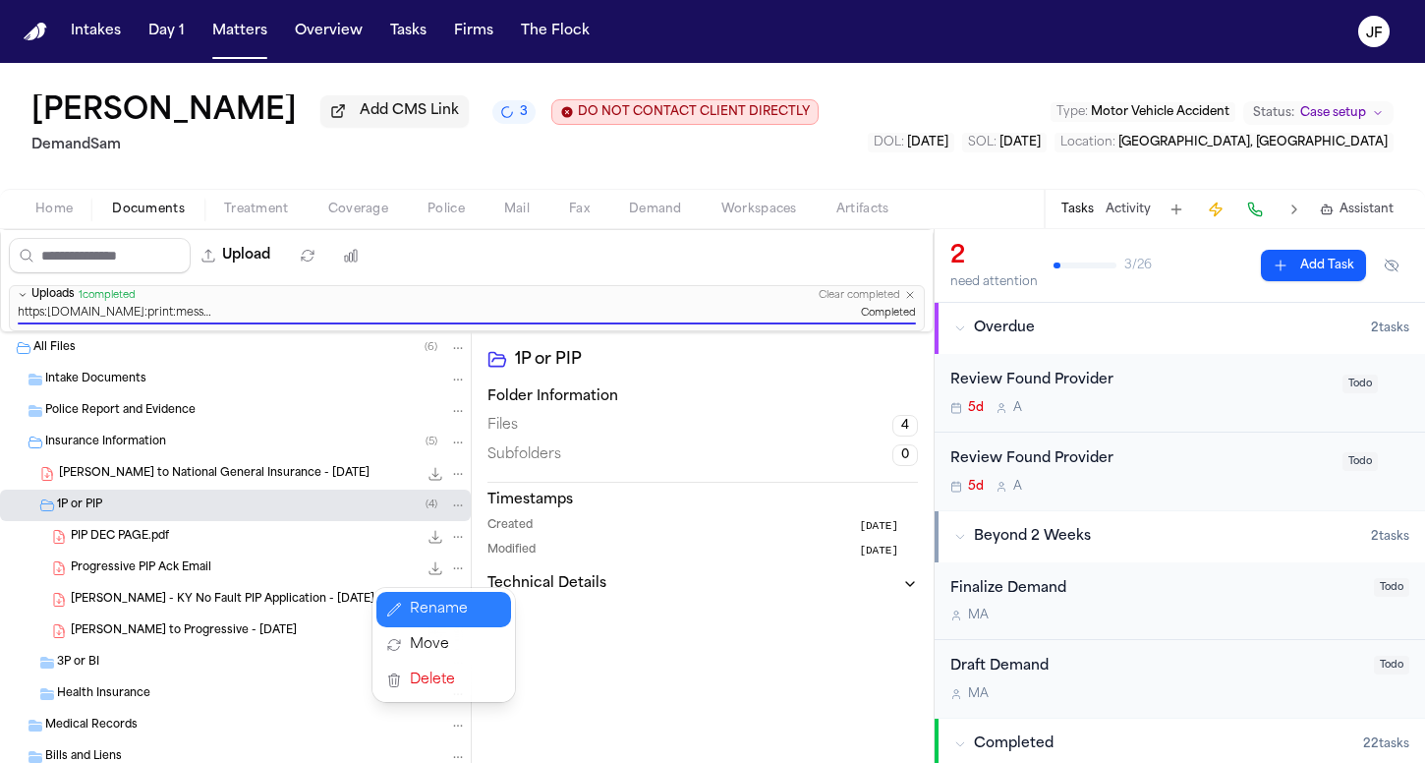
click at [1145, 337] on div "Upload 0 files selected Move files Download files Delete files More actions Cle…" at bounding box center [712, 496] width 1425 height 534
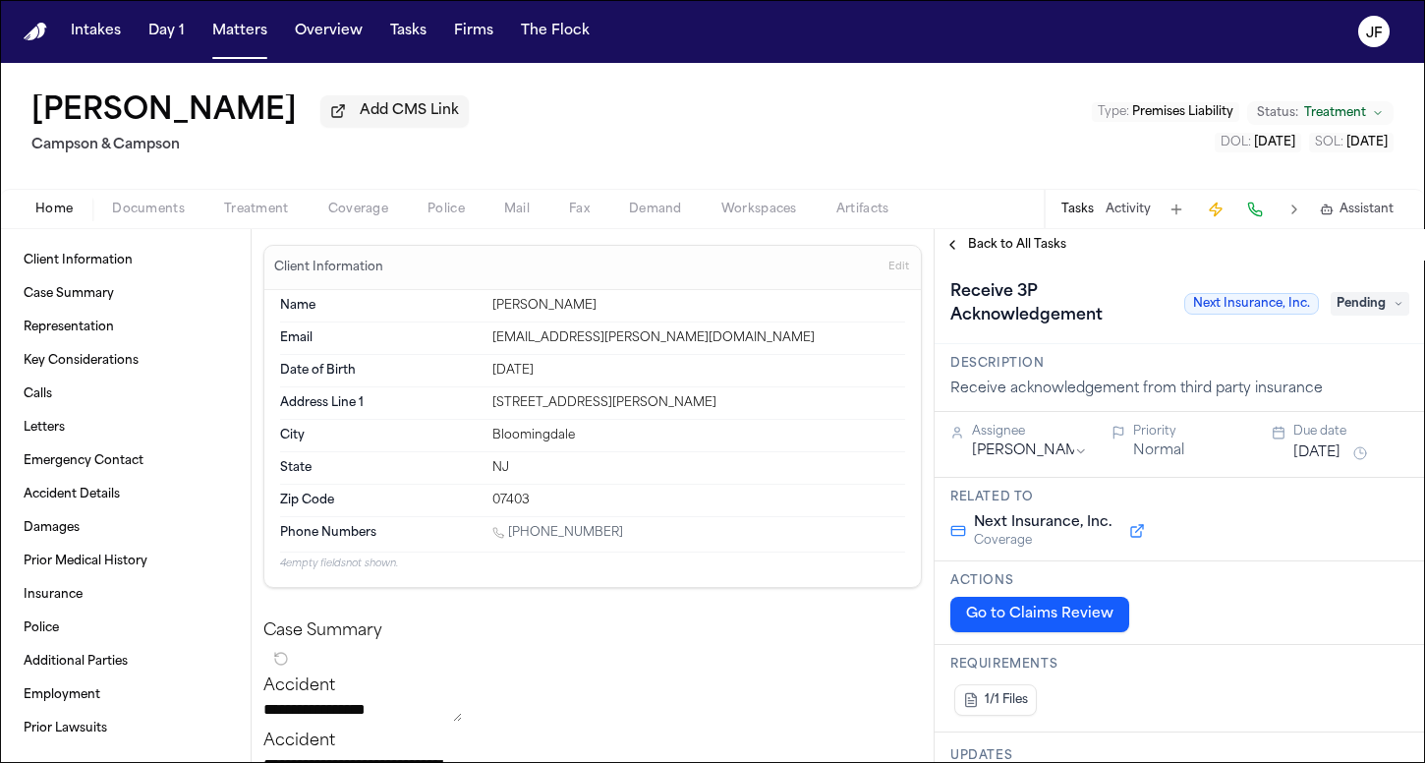
click at [200, 204] on button "Documents" at bounding box center [148, 210] width 112 height 24
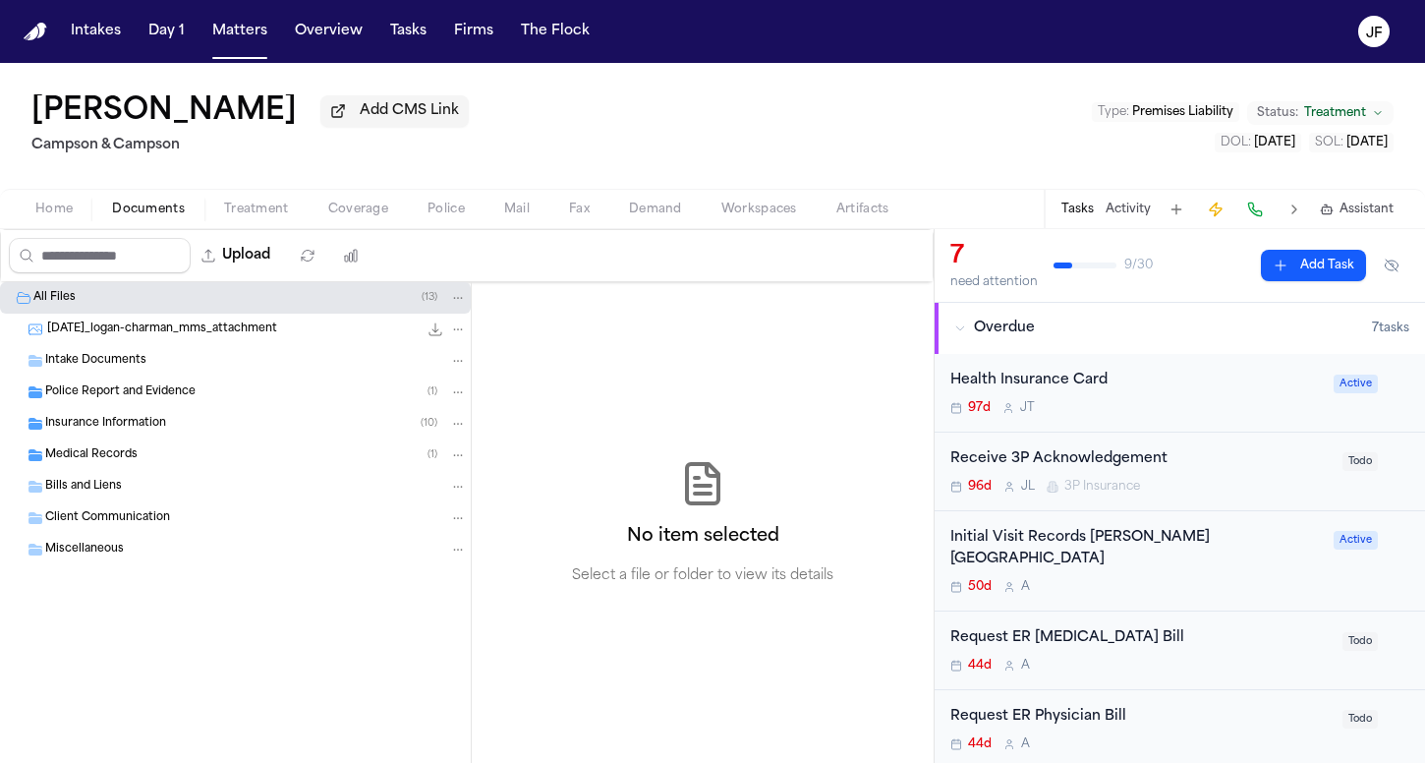
click at [124, 432] on span "Insurance Information" at bounding box center [105, 424] width 121 height 17
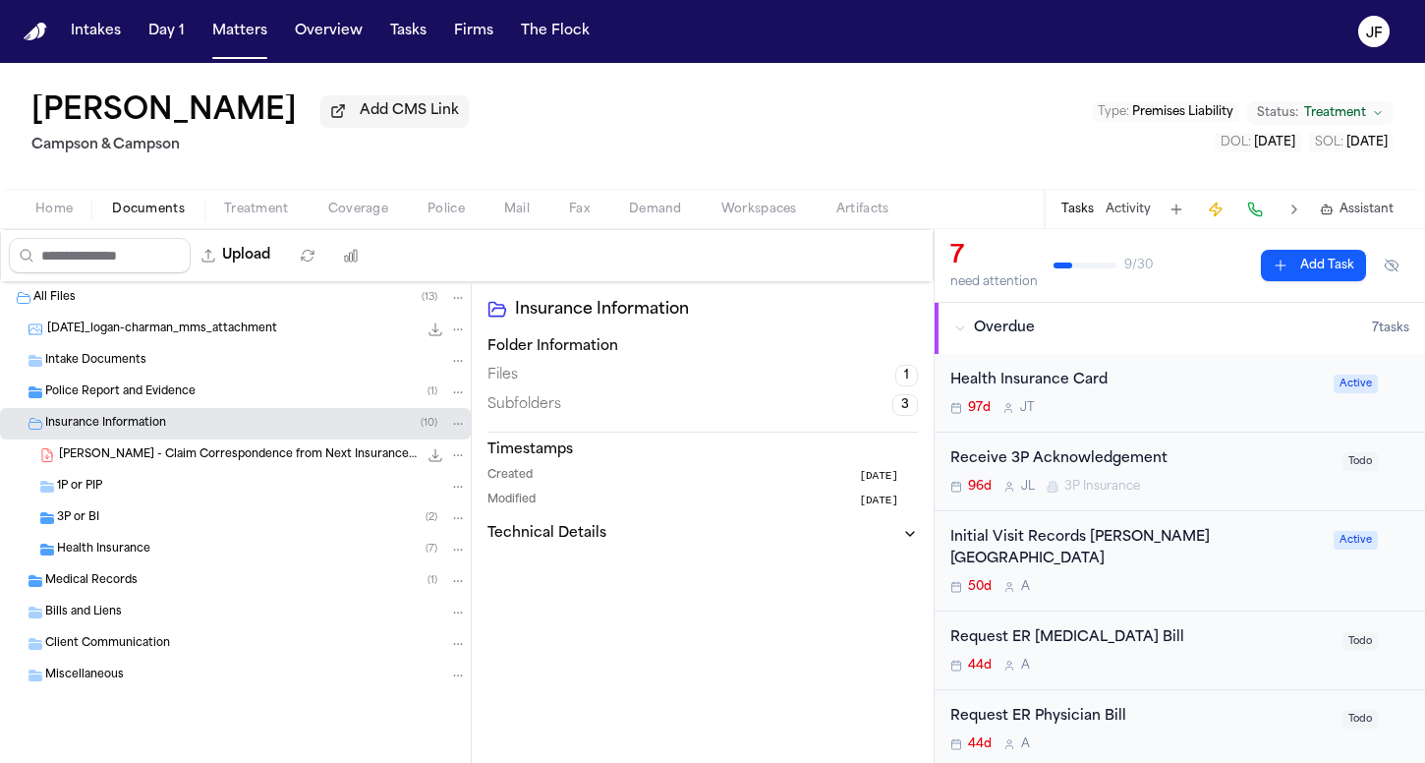
click at [117, 534] on div "3P or BI ( 2 )" at bounding box center [235, 517] width 471 height 31
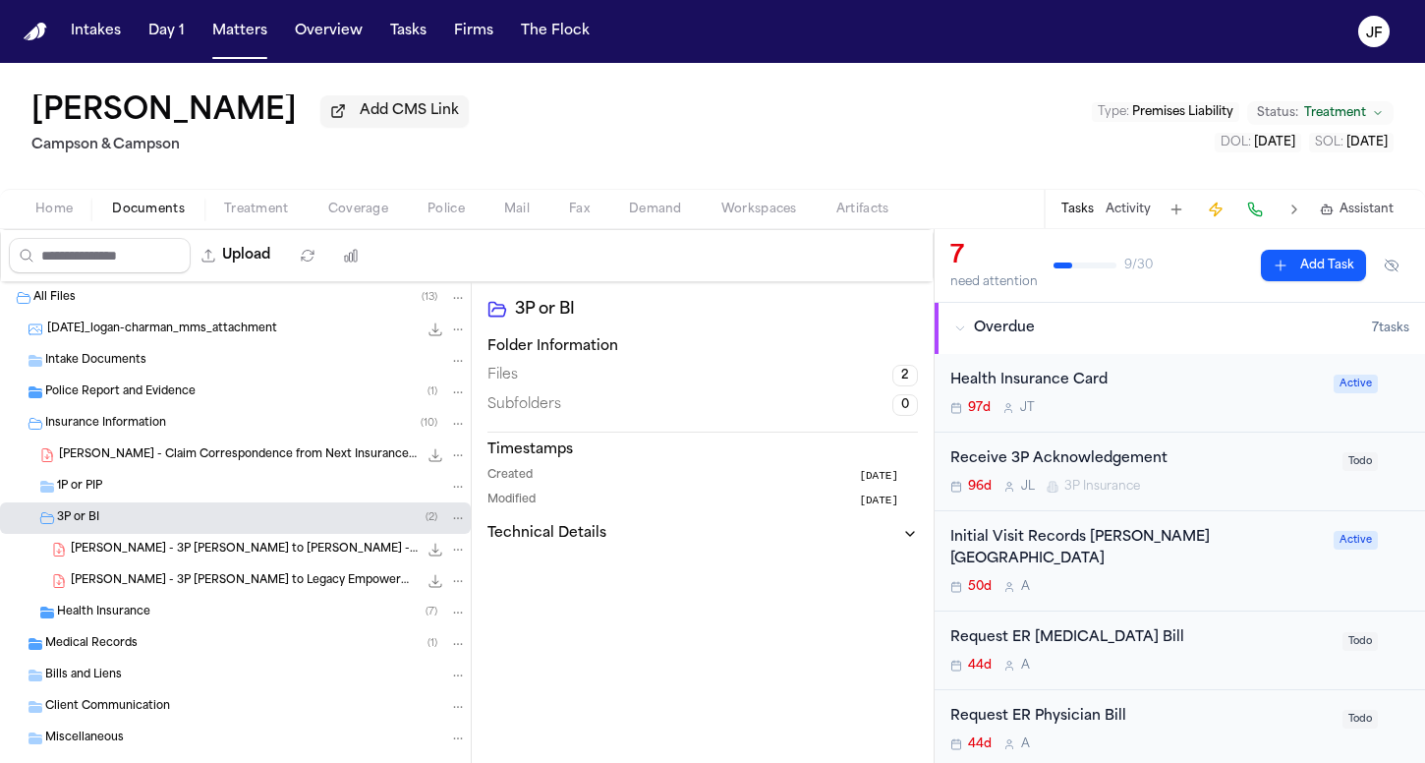
click at [195, 439] on div "Insurance Information ( 10 )" at bounding box center [235, 423] width 471 height 31
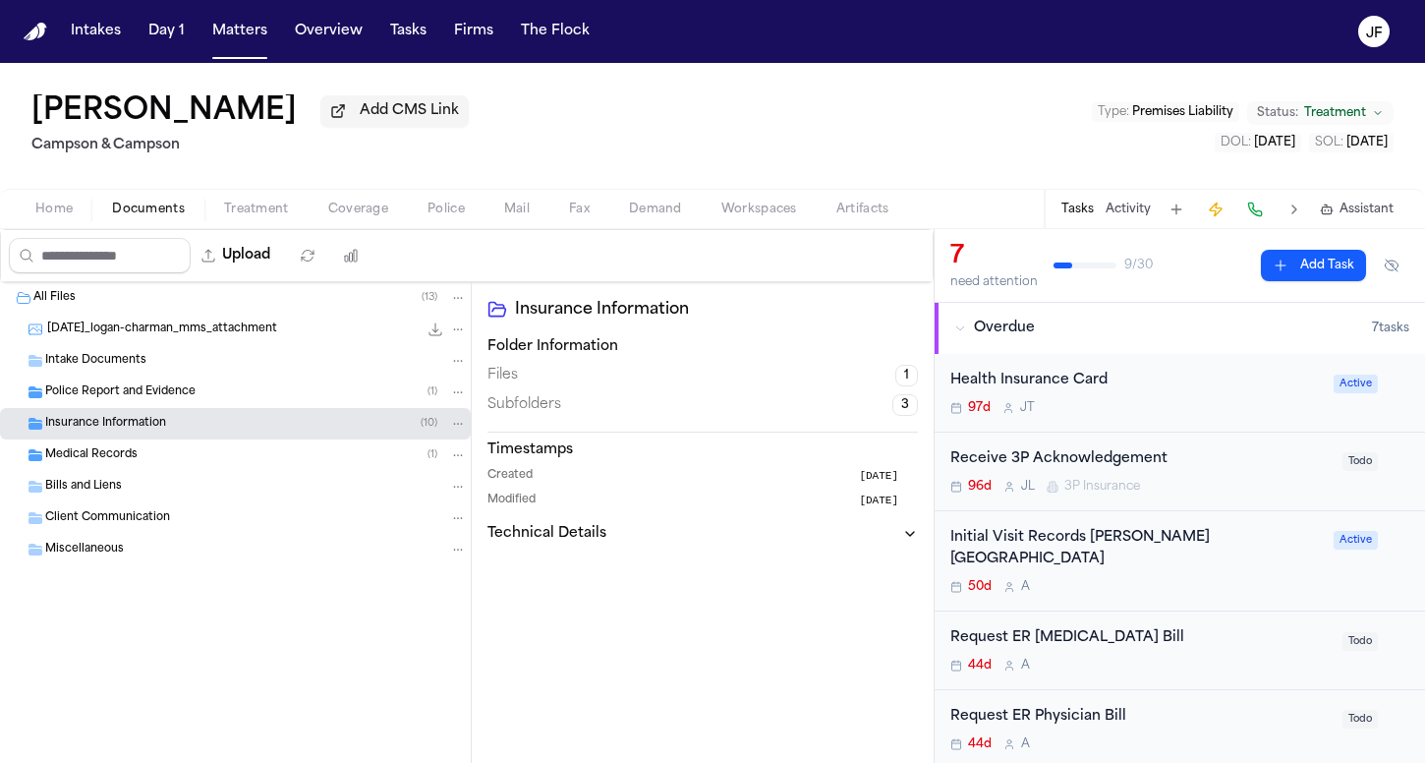
click at [183, 432] on div "Insurance Information ( 10 )" at bounding box center [256, 424] width 422 height 18
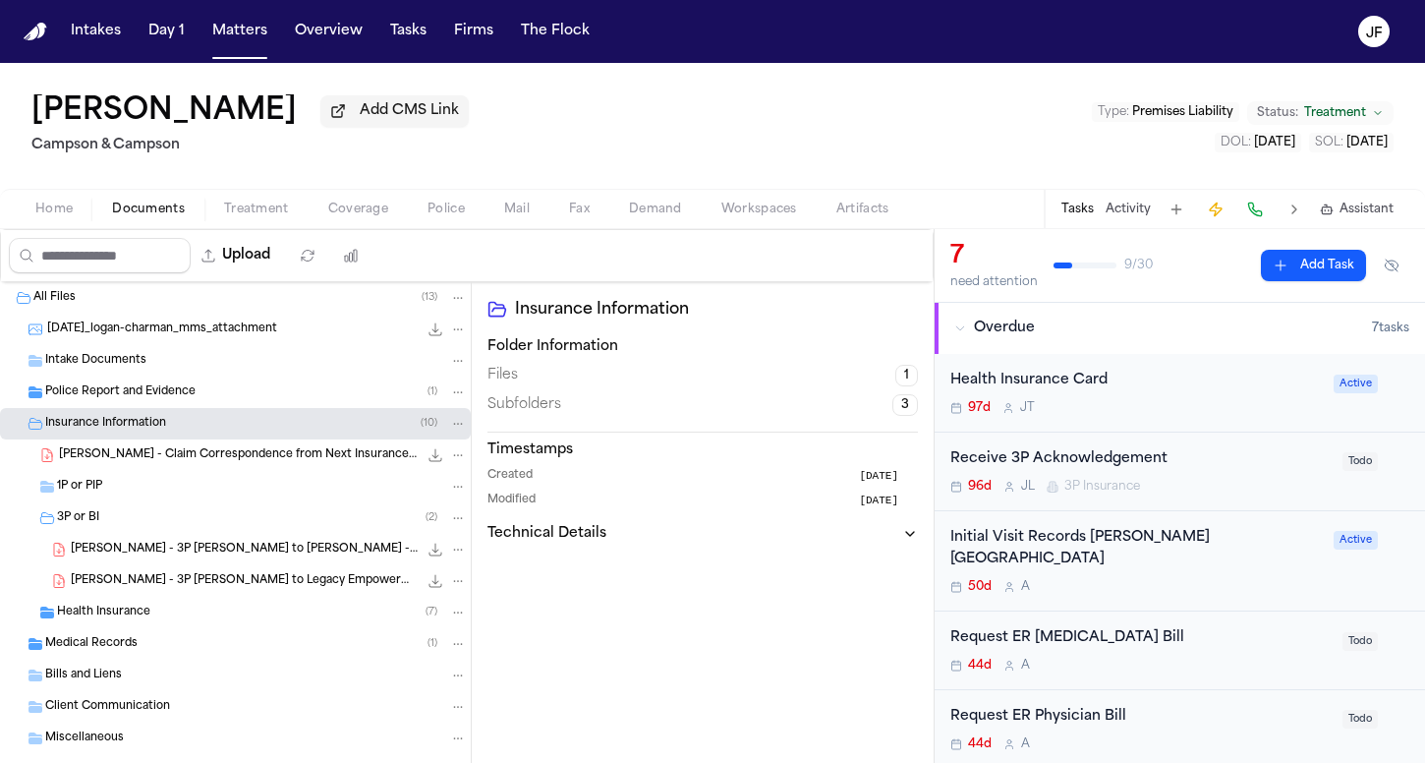
click at [233, 453] on span "L. Charman - Claim Correspondence from Next Insurance - 7.1.25" at bounding box center [238, 455] width 359 height 17
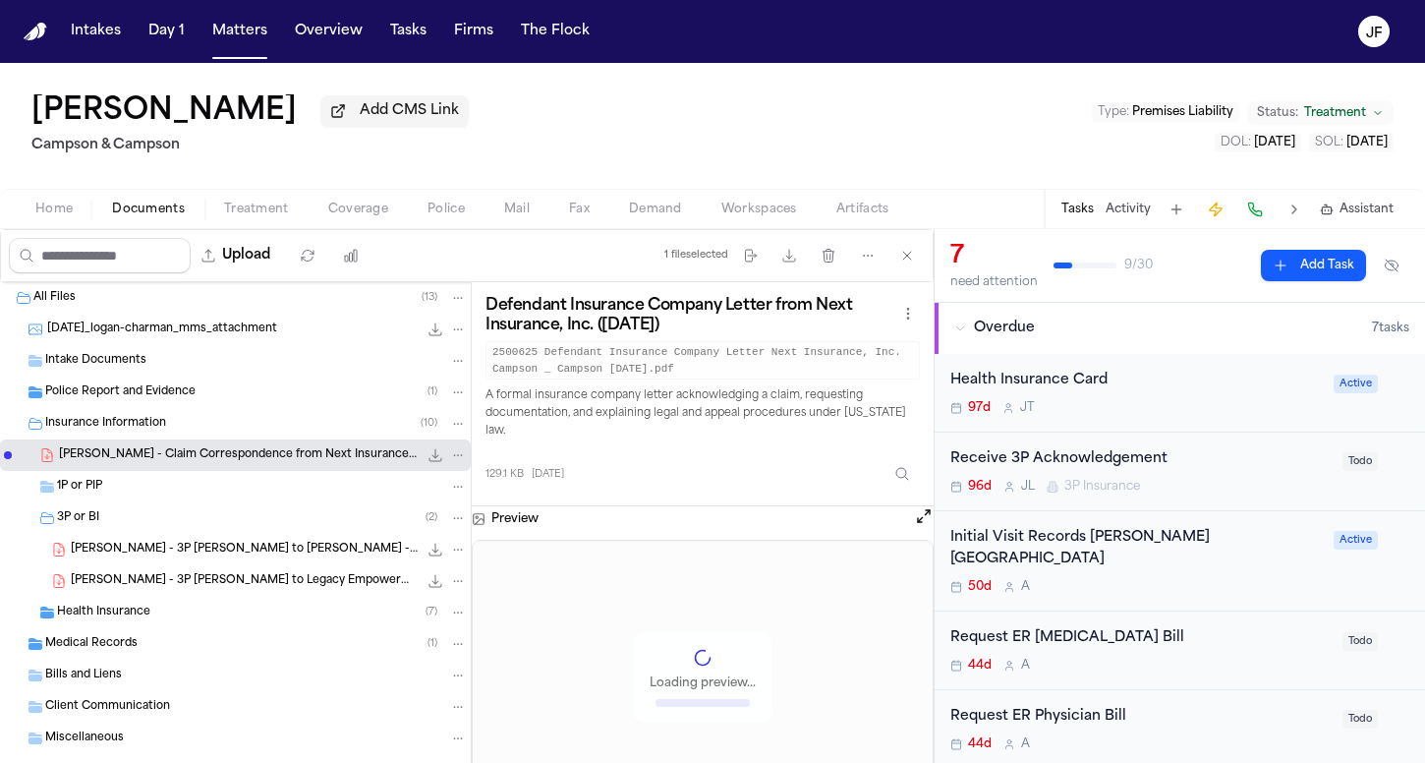
click at [428, 458] on icon "File: L. Charman - Claim Correspondence from Next Insurance - 7.1.25" at bounding box center [436, 455] width 16 height 16
click at [269, 565] on div "L. Charman - 3P LOR to Jason Ligosh McGuire - 6.4.25 96.3 KB • PDF" at bounding box center [235, 549] width 471 height 31
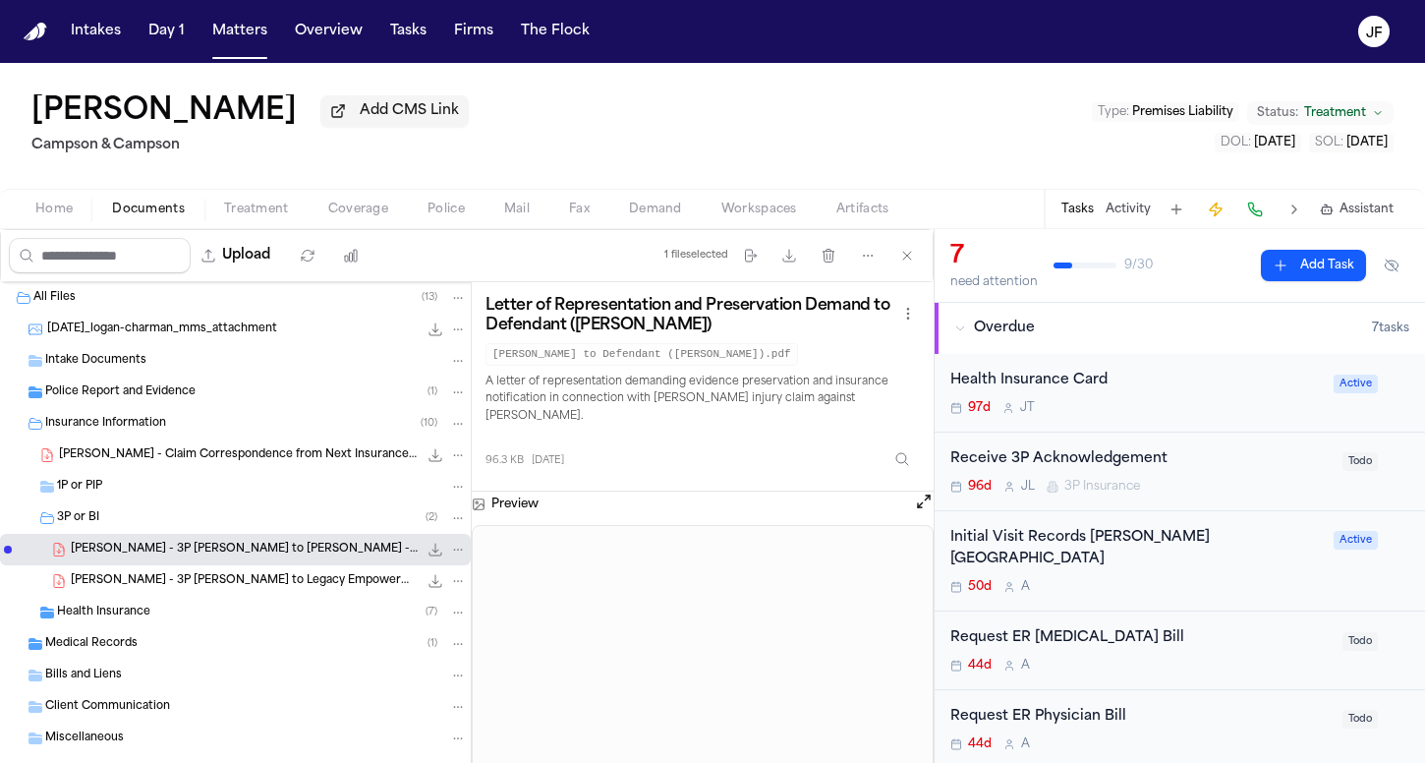
click at [285, 585] on span "L. Charman - 3P LOR to Legacy Empowerment Services - 6.4.25" at bounding box center [244, 581] width 347 height 17
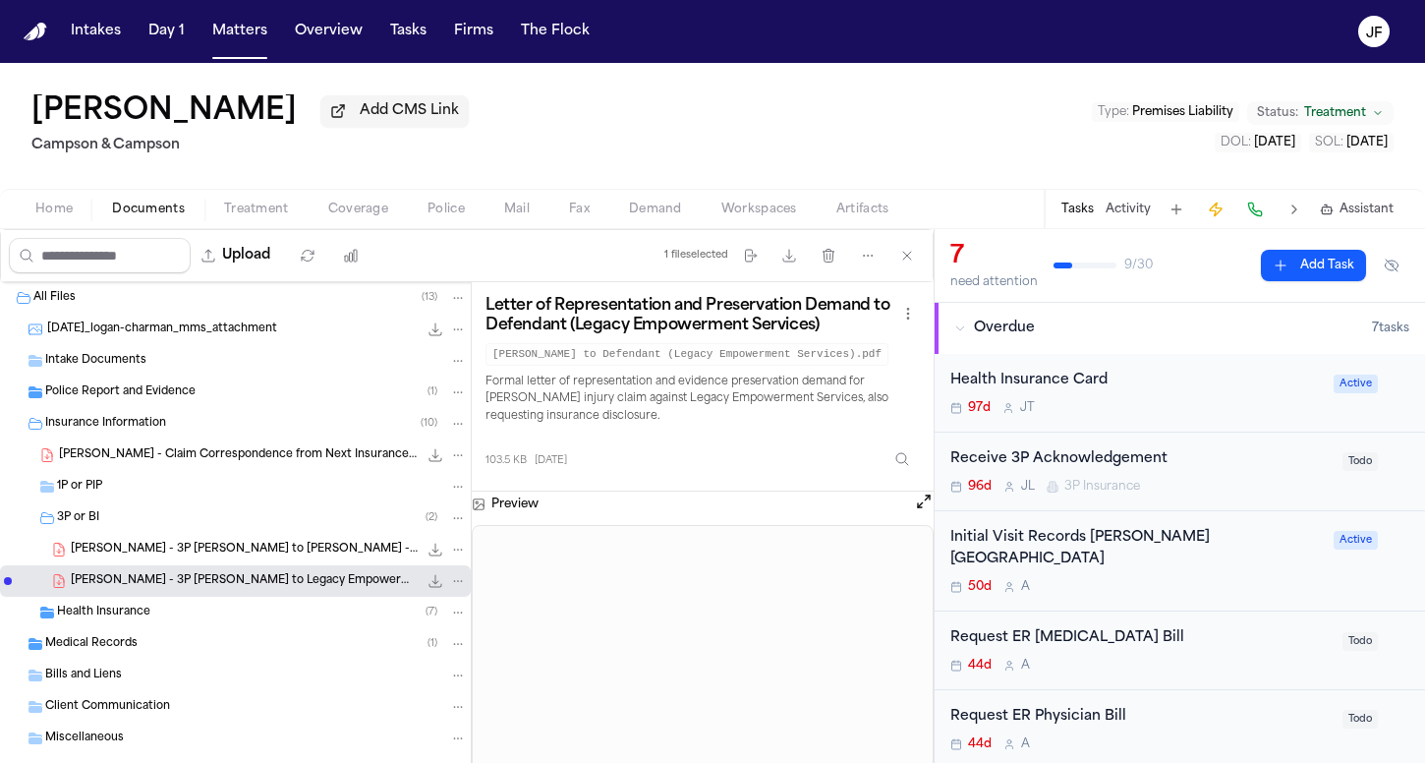
click at [320, 559] on div "L. Charman - 3P LOR to Jason Ligosh McGuire - 6.4.25 96.3 KB • PDF" at bounding box center [269, 550] width 396 height 20
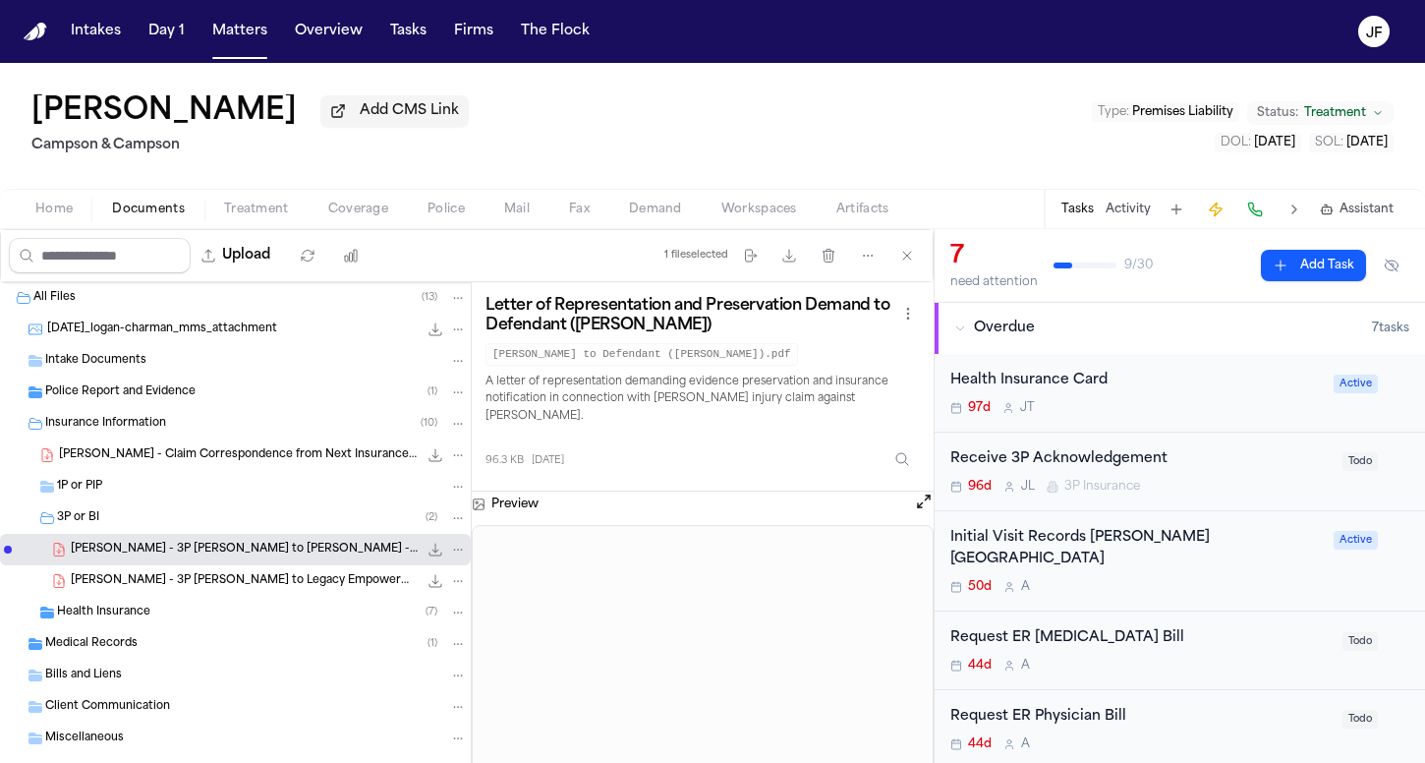
click at [365, 202] on span "Coverage" at bounding box center [358, 209] width 60 height 16
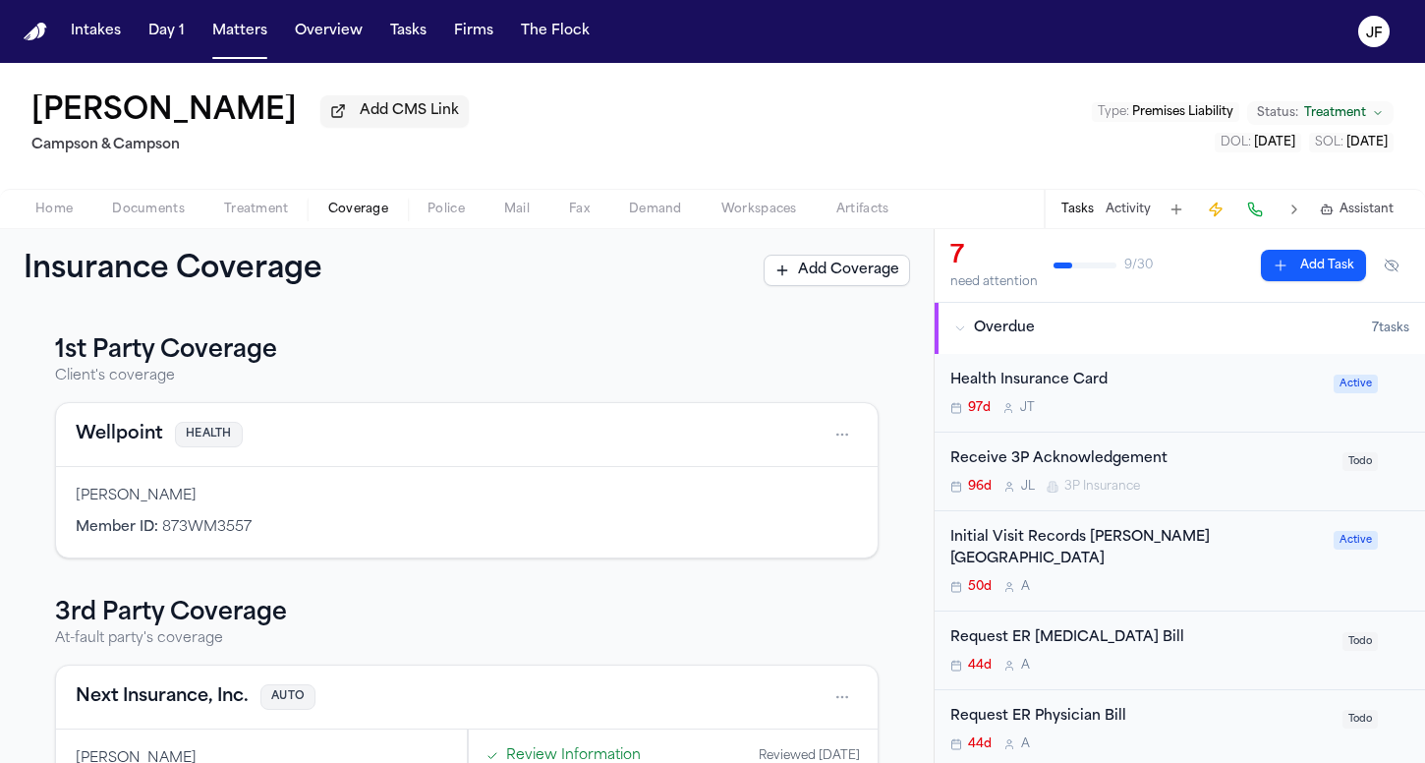
click at [268, 217] on span "Treatment" at bounding box center [256, 209] width 65 height 16
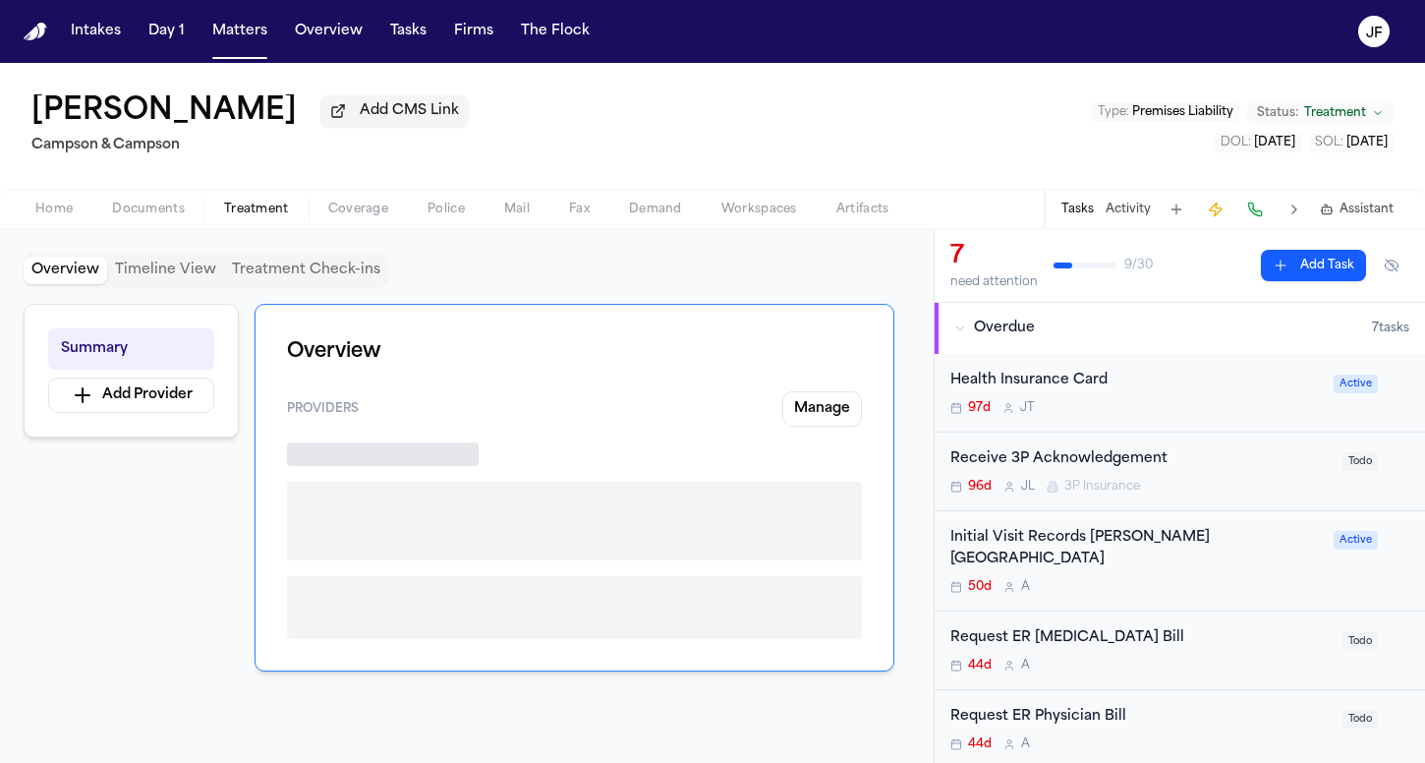
click at [170, 217] on span "Documents" at bounding box center [148, 209] width 73 height 16
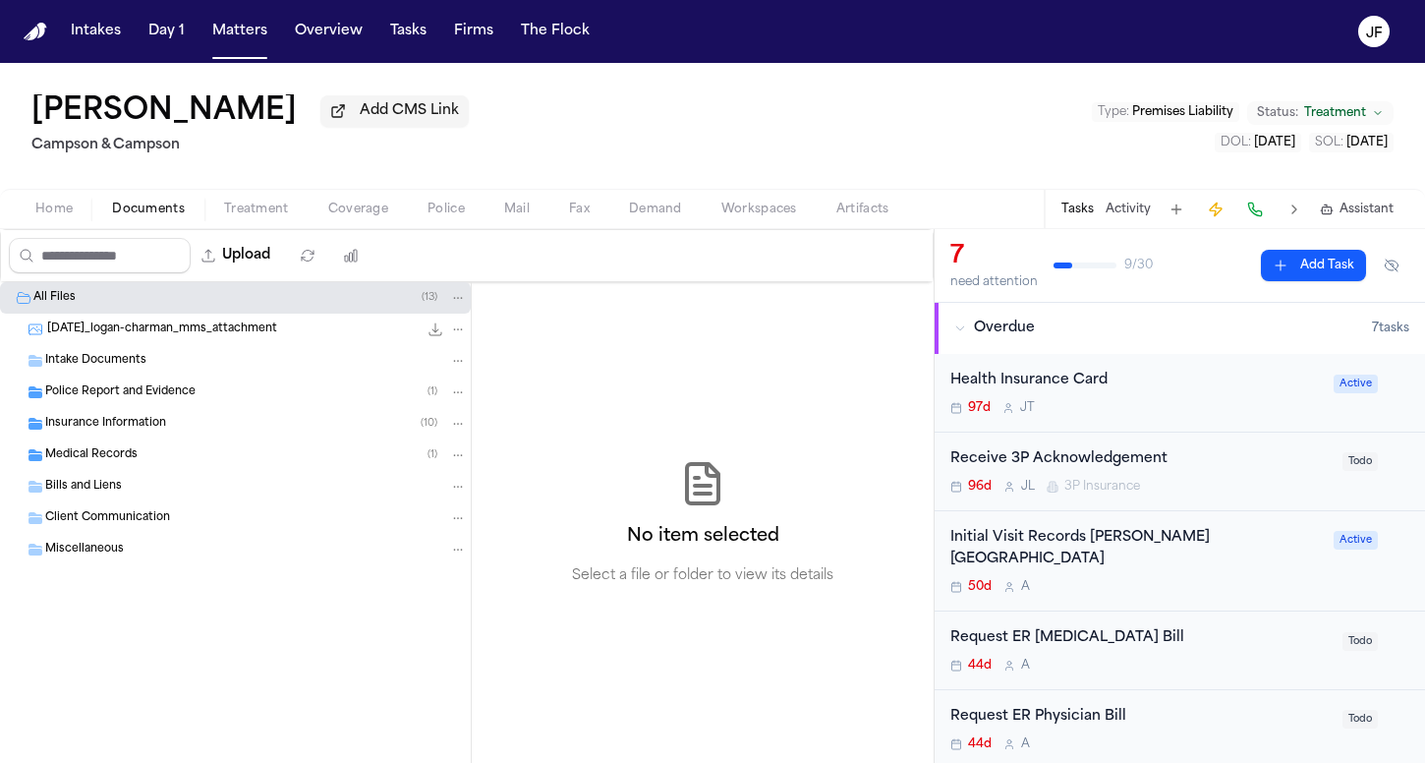
click at [165, 445] on div "Medical Records ( 1 )" at bounding box center [235, 454] width 471 height 31
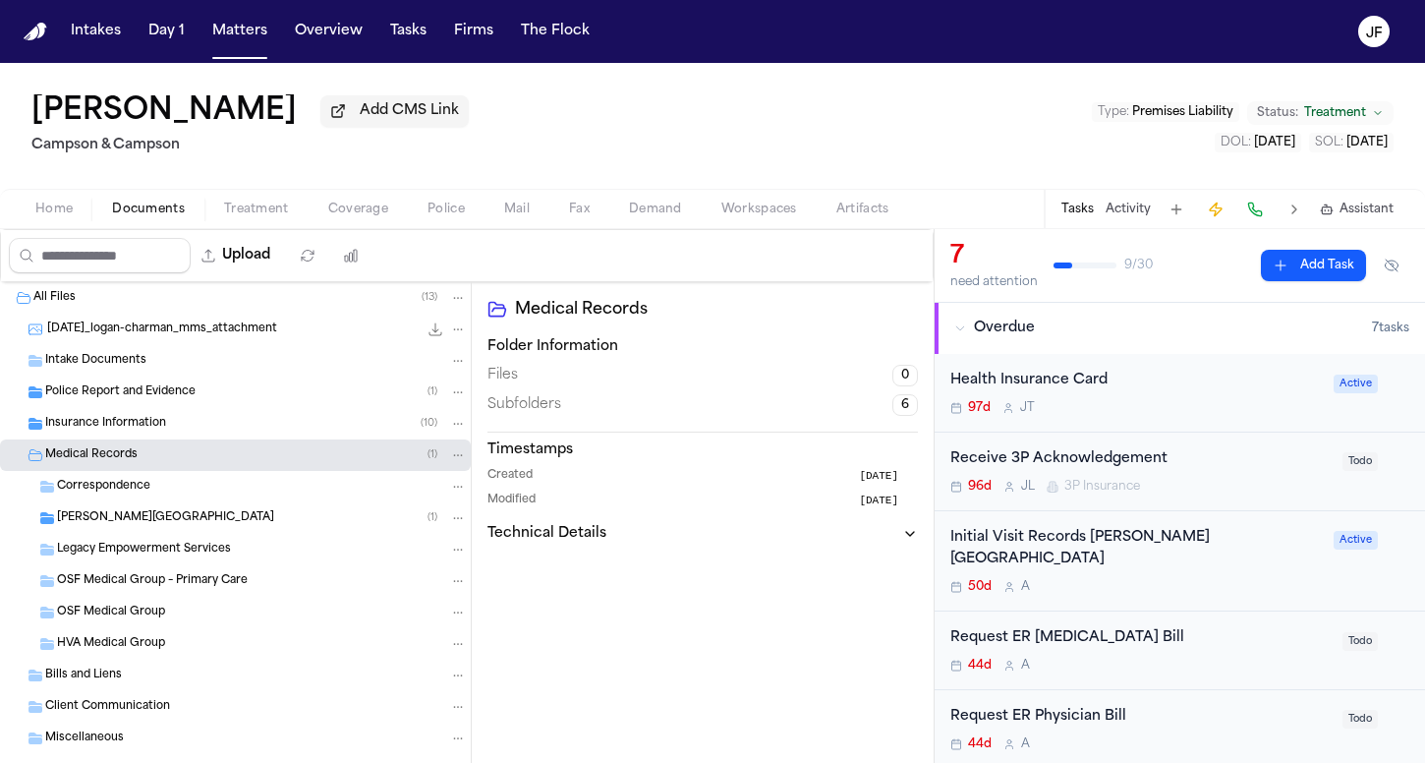
click at [172, 428] on div "Insurance Information ( 10 )" at bounding box center [256, 424] width 422 height 18
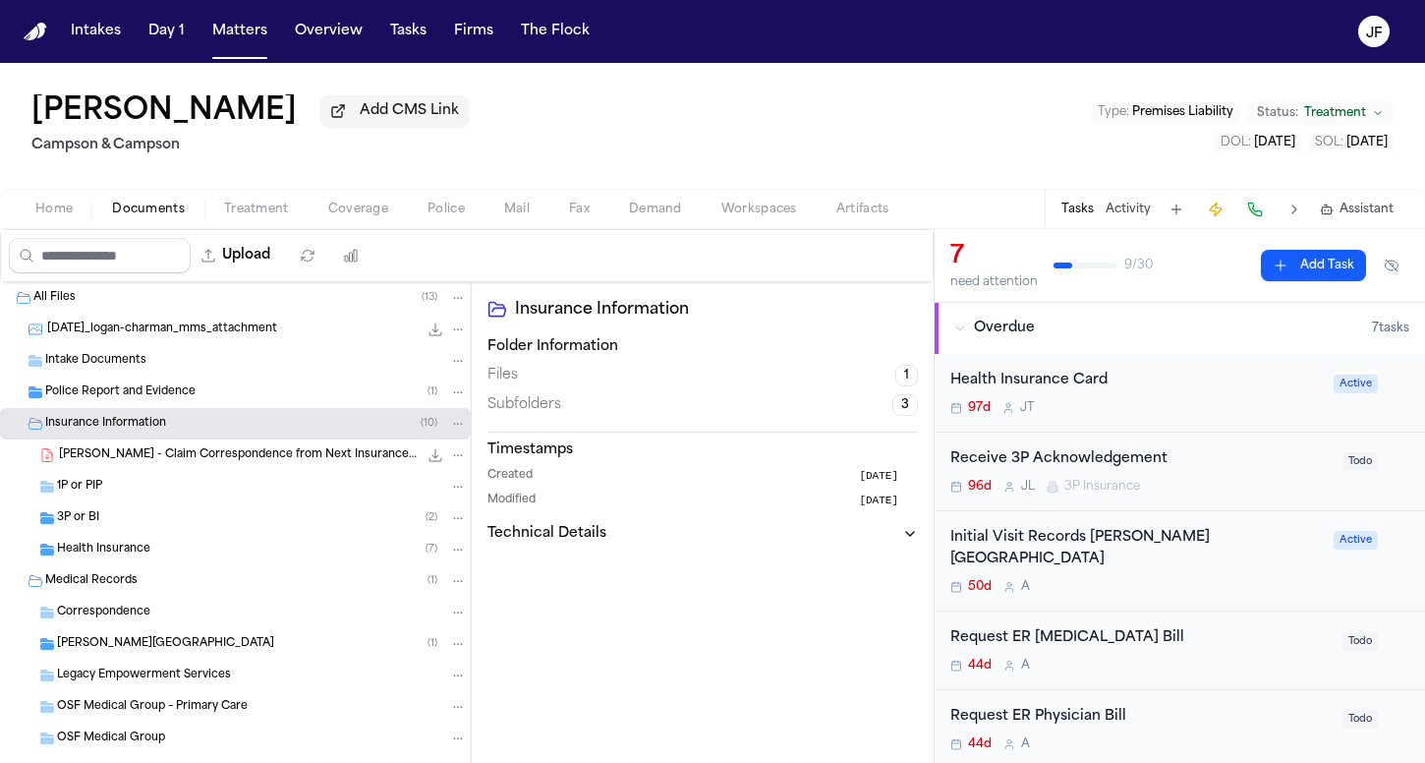
click at [195, 456] on span "L. Charman - Claim Correspondence from Next Insurance - 7.1.25" at bounding box center [238, 455] width 359 height 17
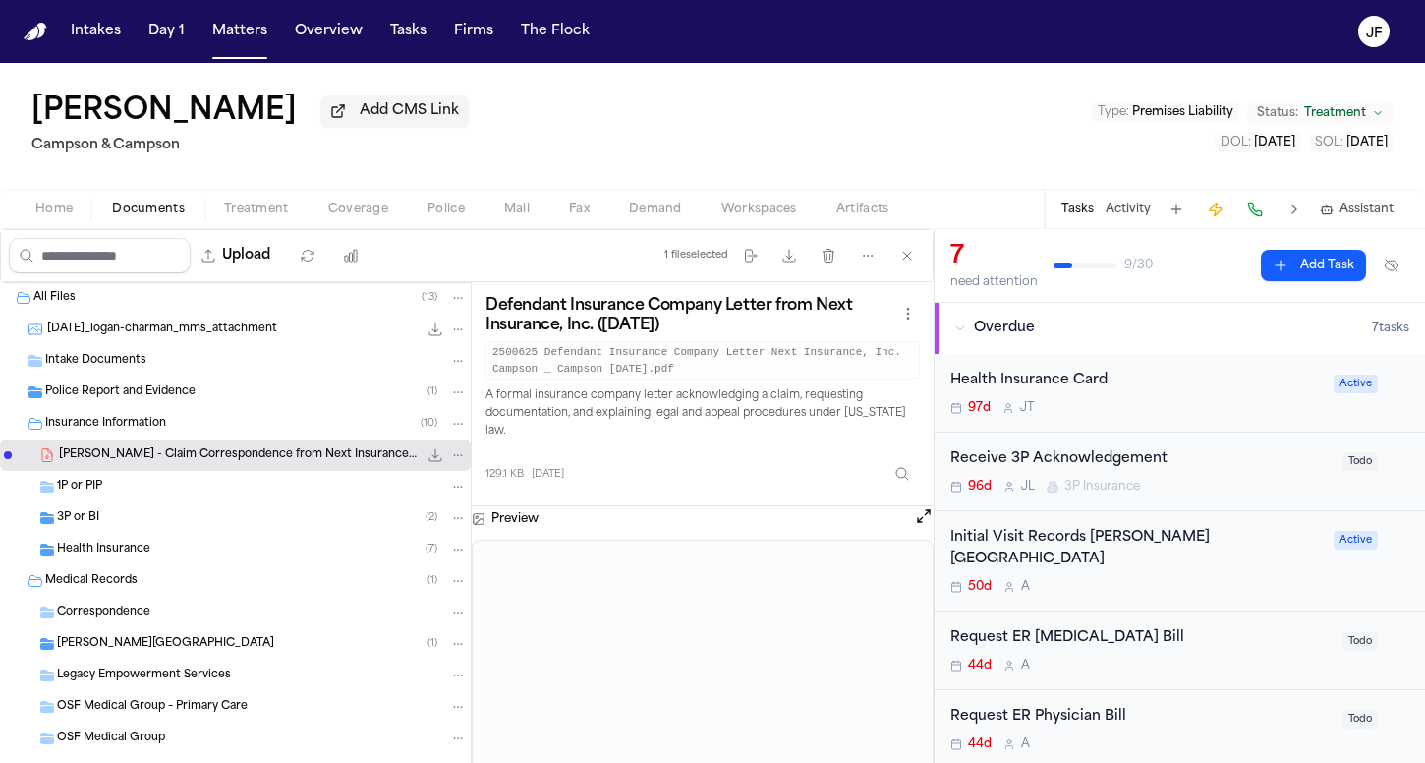
click at [451, 462] on icon "File: L. Charman - Claim Correspondence from Next Insurance - 7.1.25" at bounding box center [458, 455] width 14 height 14
click at [443, 497] on button "Rename" at bounding box center [443, 497] width 135 height 35
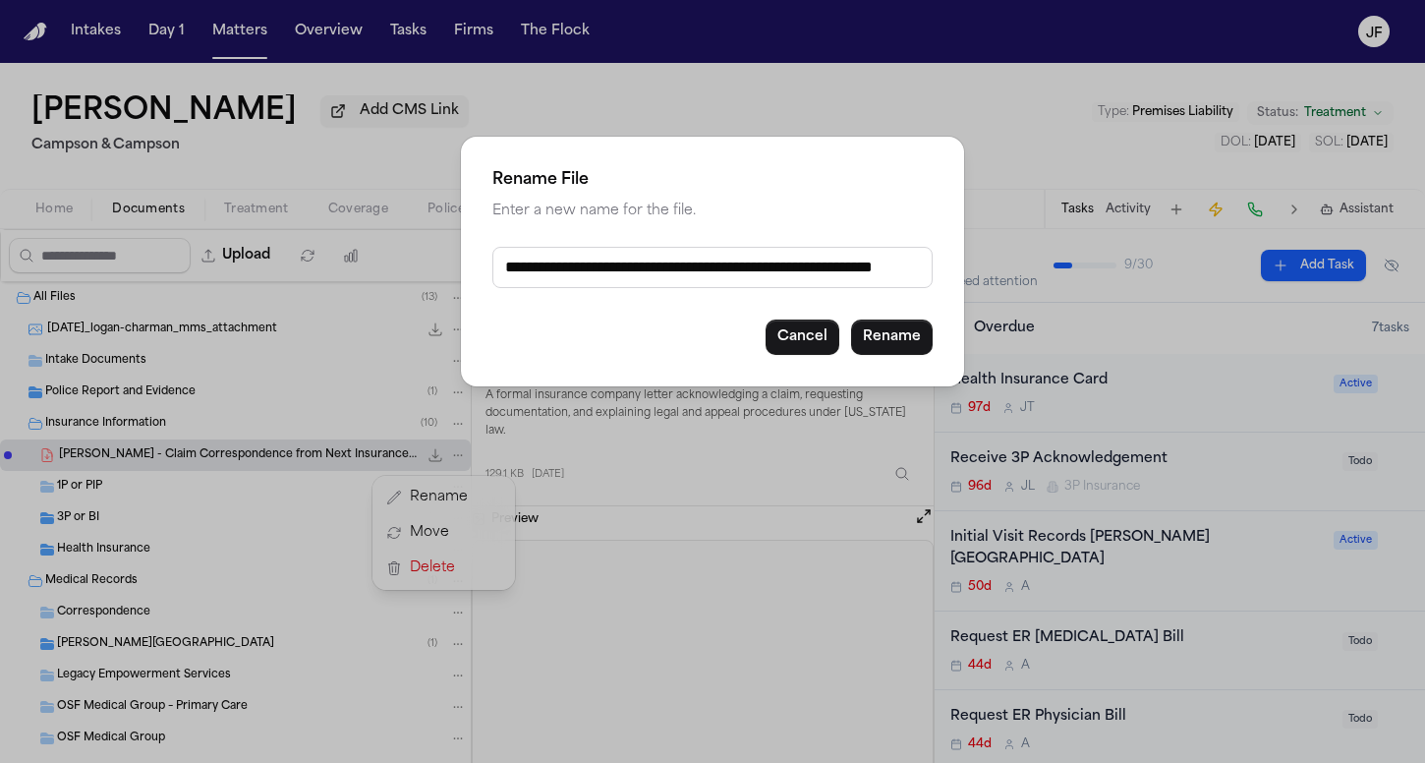
drag, startPoint x: 605, startPoint y: 275, endPoint x: 841, endPoint y: 269, distance: 236.0
click at [841, 269] on input "**********" at bounding box center [712, 267] width 440 height 41
click at [754, 266] on input "**********" at bounding box center [712, 267] width 440 height 41
type input "**********"
click at [892, 345] on button "Rename" at bounding box center [892, 336] width 82 height 35
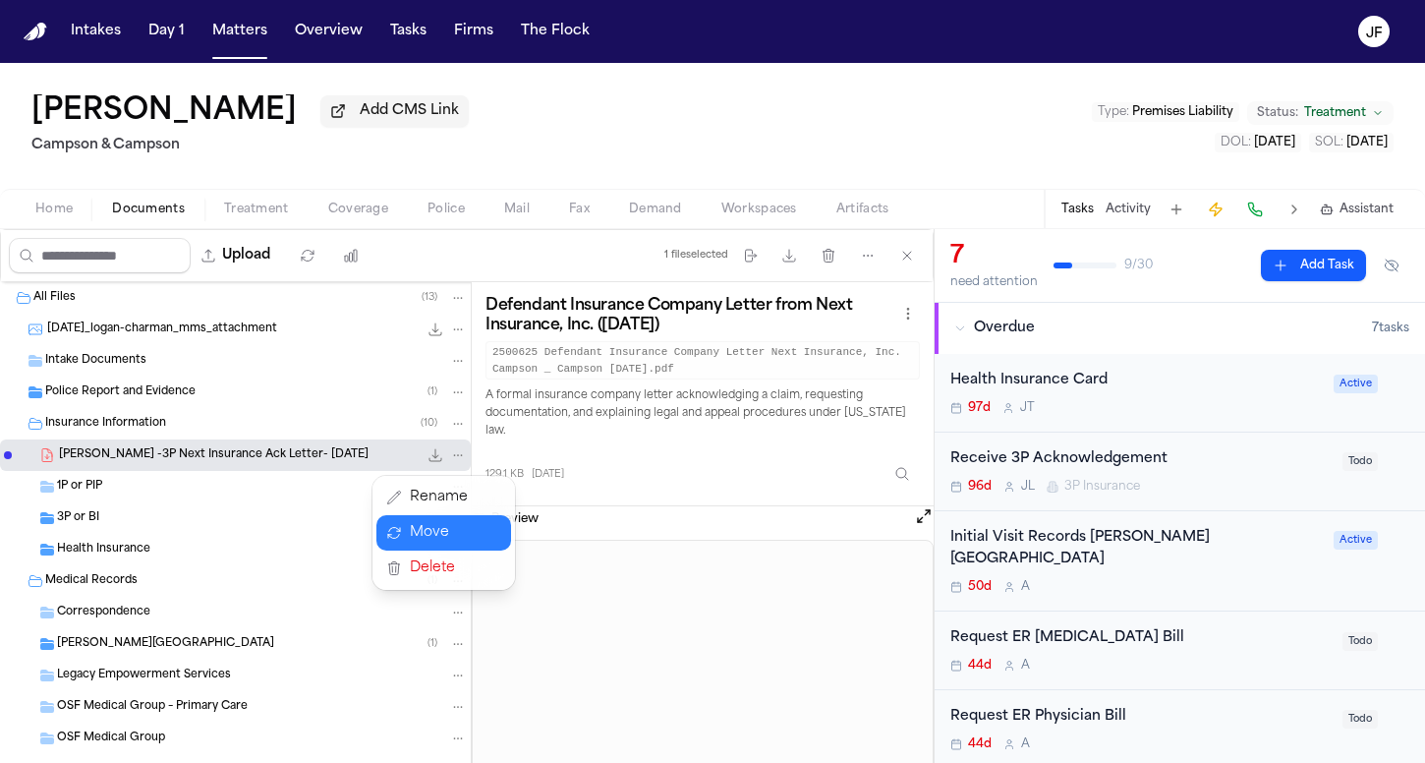
click at [398, 529] on icon "button" at bounding box center [394, 532] width 12 height 11
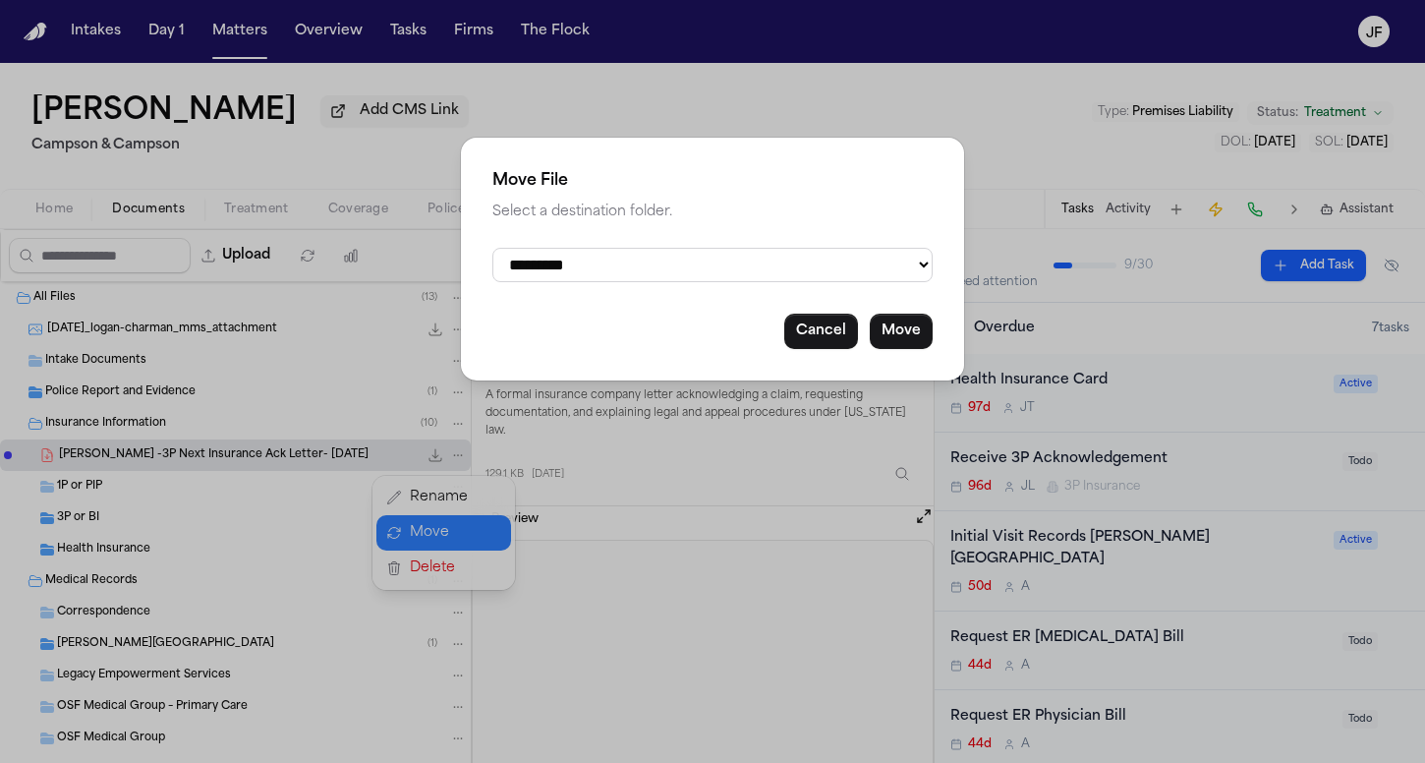
click at [615, 235] on div "**********" at bounding box center [712, 259] width 503 height 243
select select "**********"
click at [906, 332] on button "Move" at bounding box center [901, 331] width 63 height 35
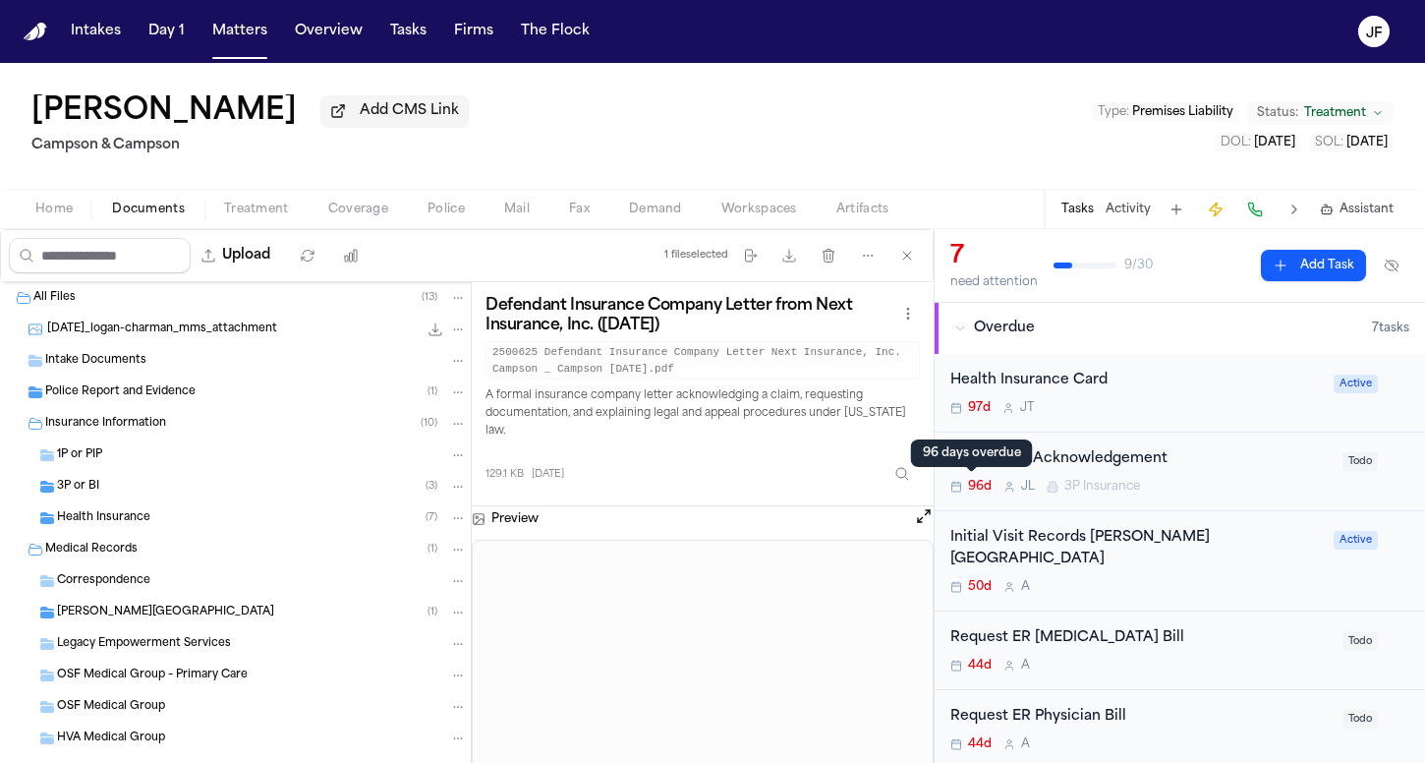
click at [1014, 465] on div "96 days overdue 96 days overdue" at bounding box center [972, 453] width 122 height 28
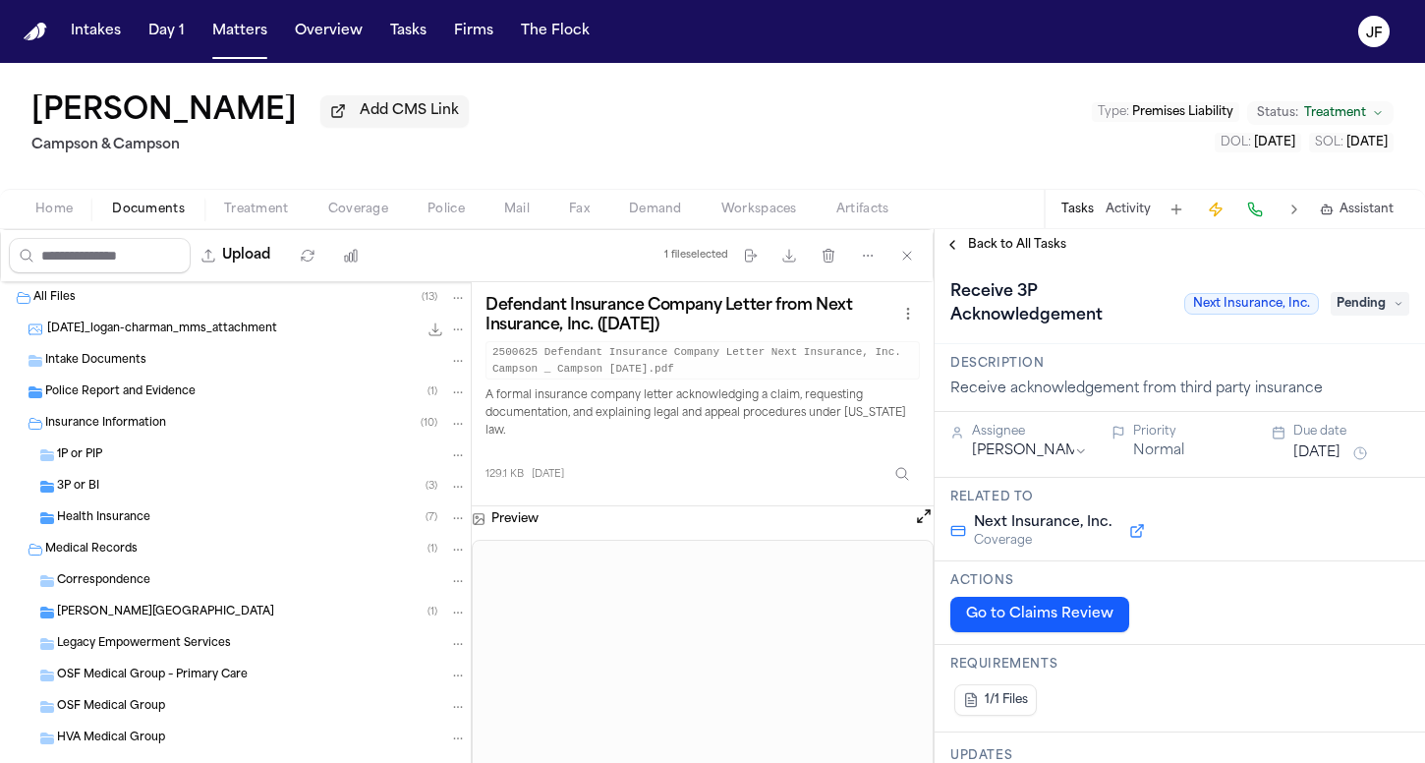
click at [1345, 305] on span "Pending" at bounding box center [1370, 304] width 79 height 24
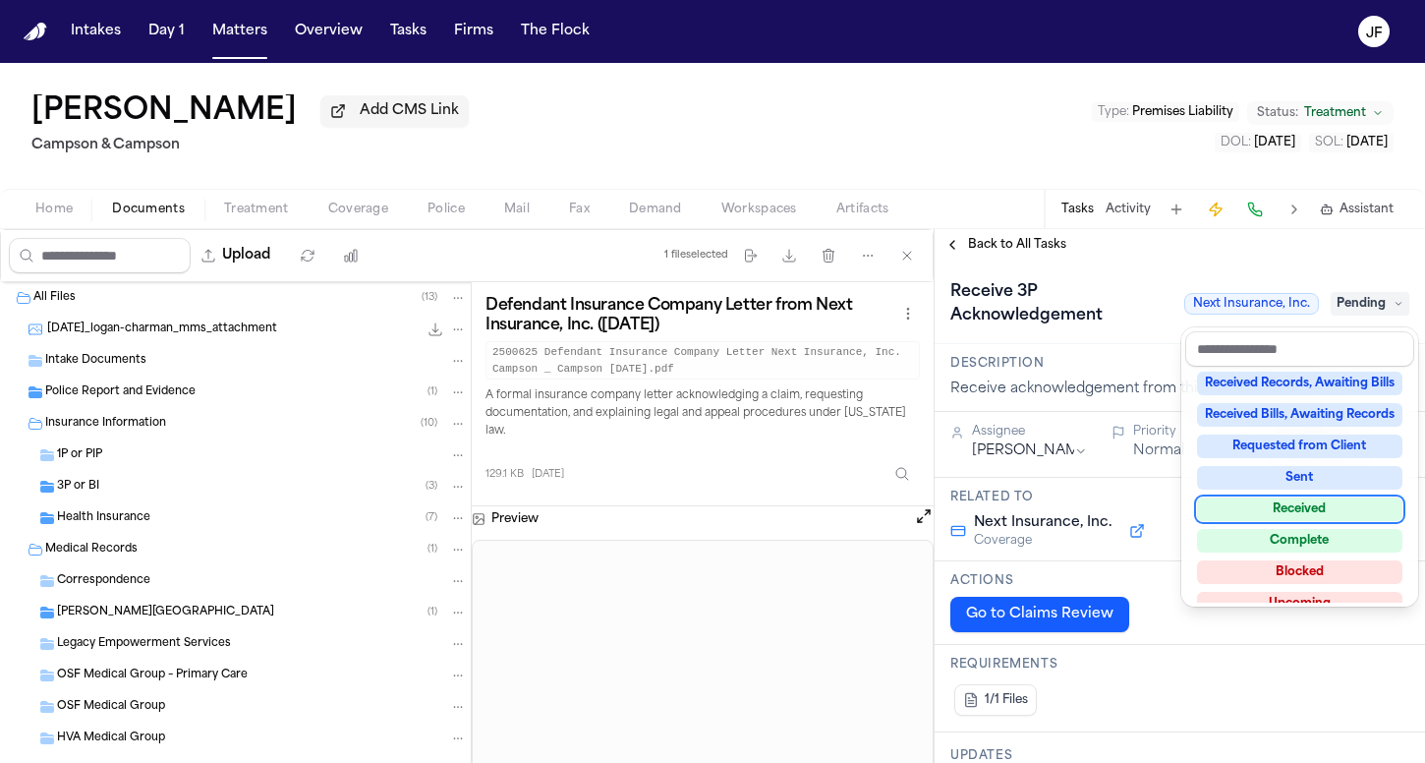
click at [1280, 519] on div "Received" at bounding box center [1299, 509] width 205 height 24
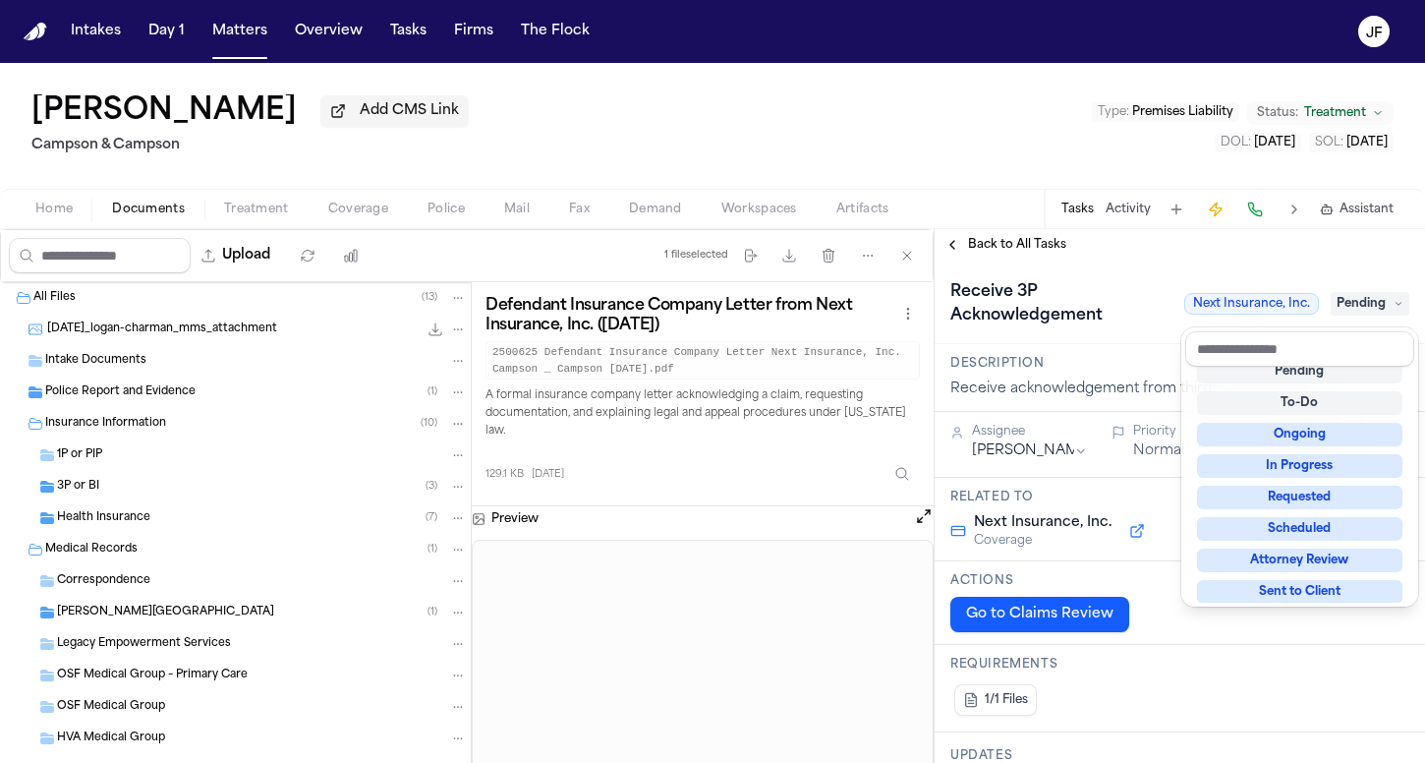
scroll to position [8, 0]
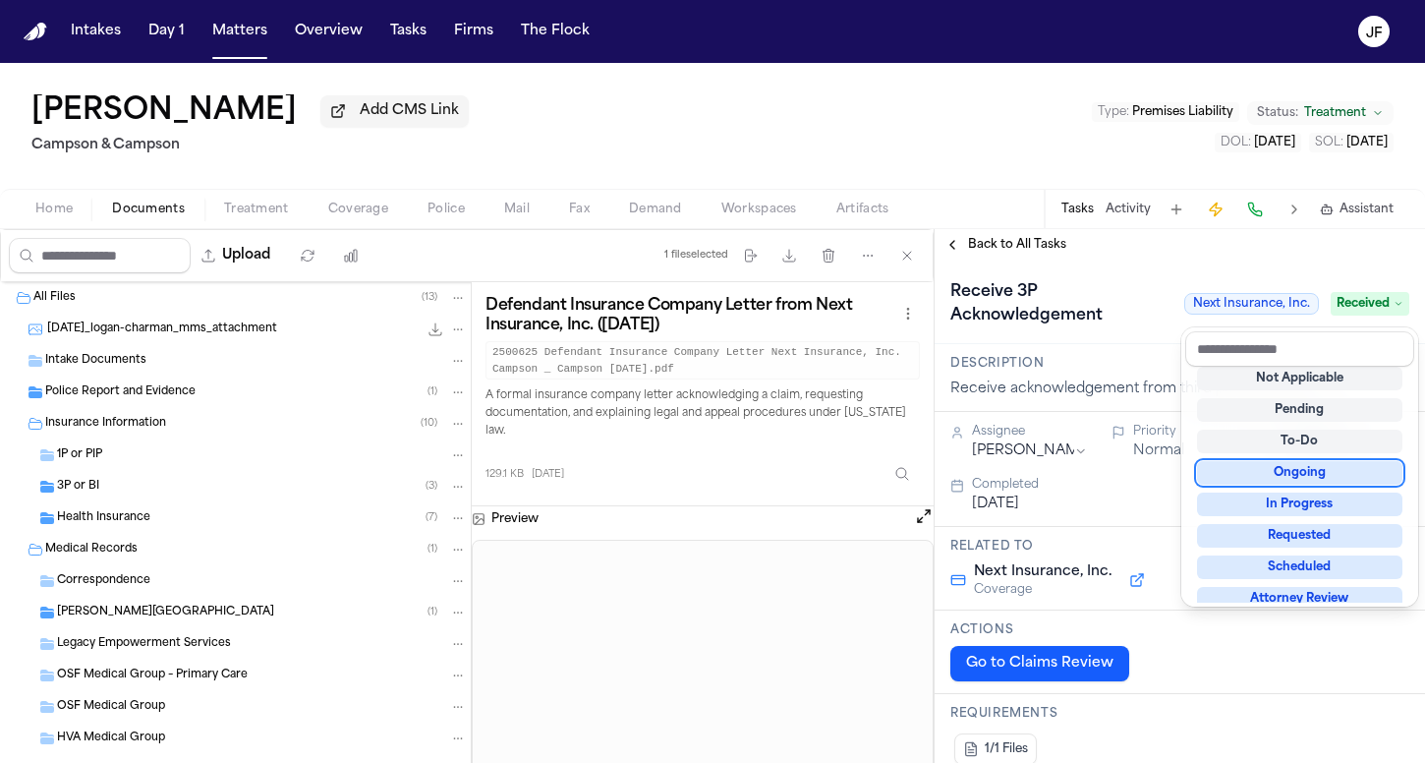
click at [1098, 277] on div "Receive 3P Acknowledgement Next Insurance, Inc. Received" at bounding box center [1180, 302] width 490 height 84
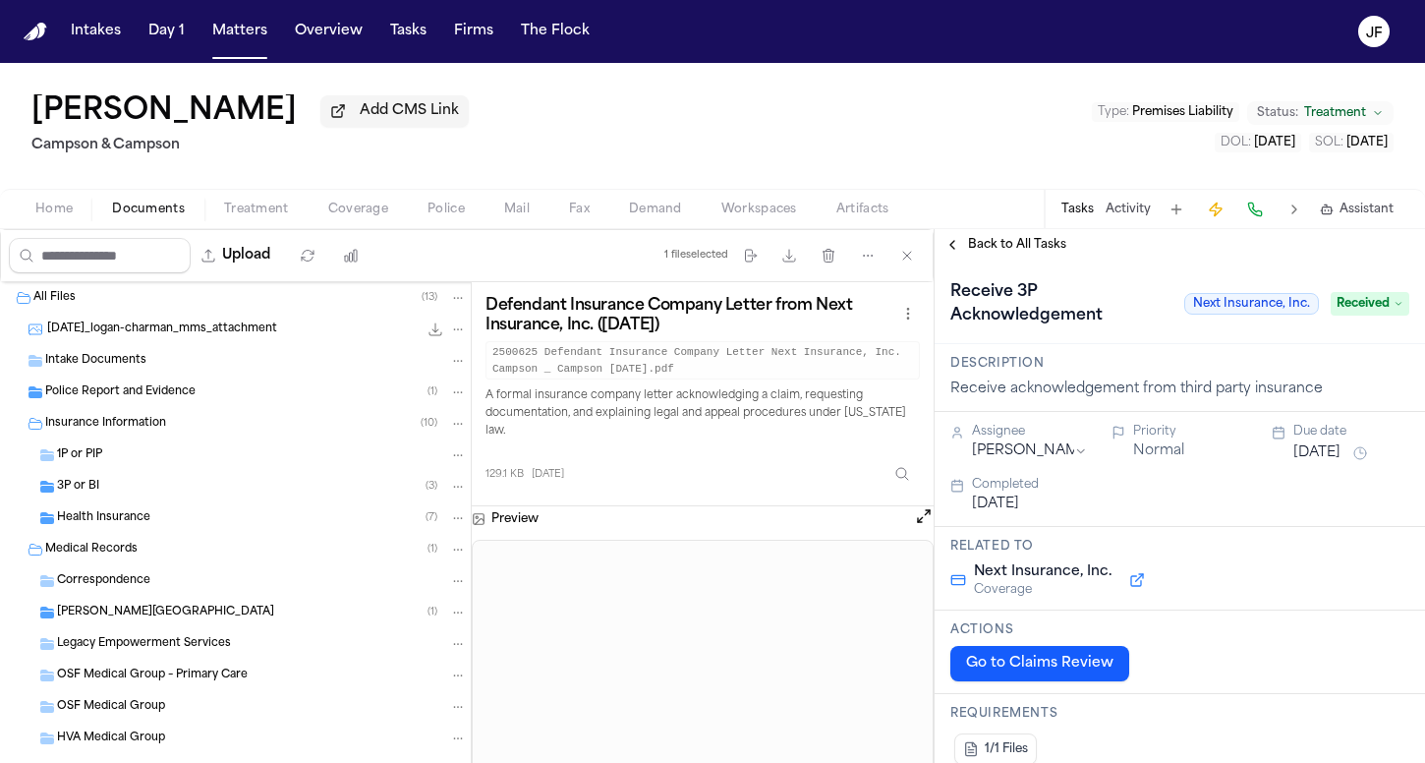
click at [1031, 253] on span "Back to All Tasks" at bounding box center [1017, 245] width 98 height 16
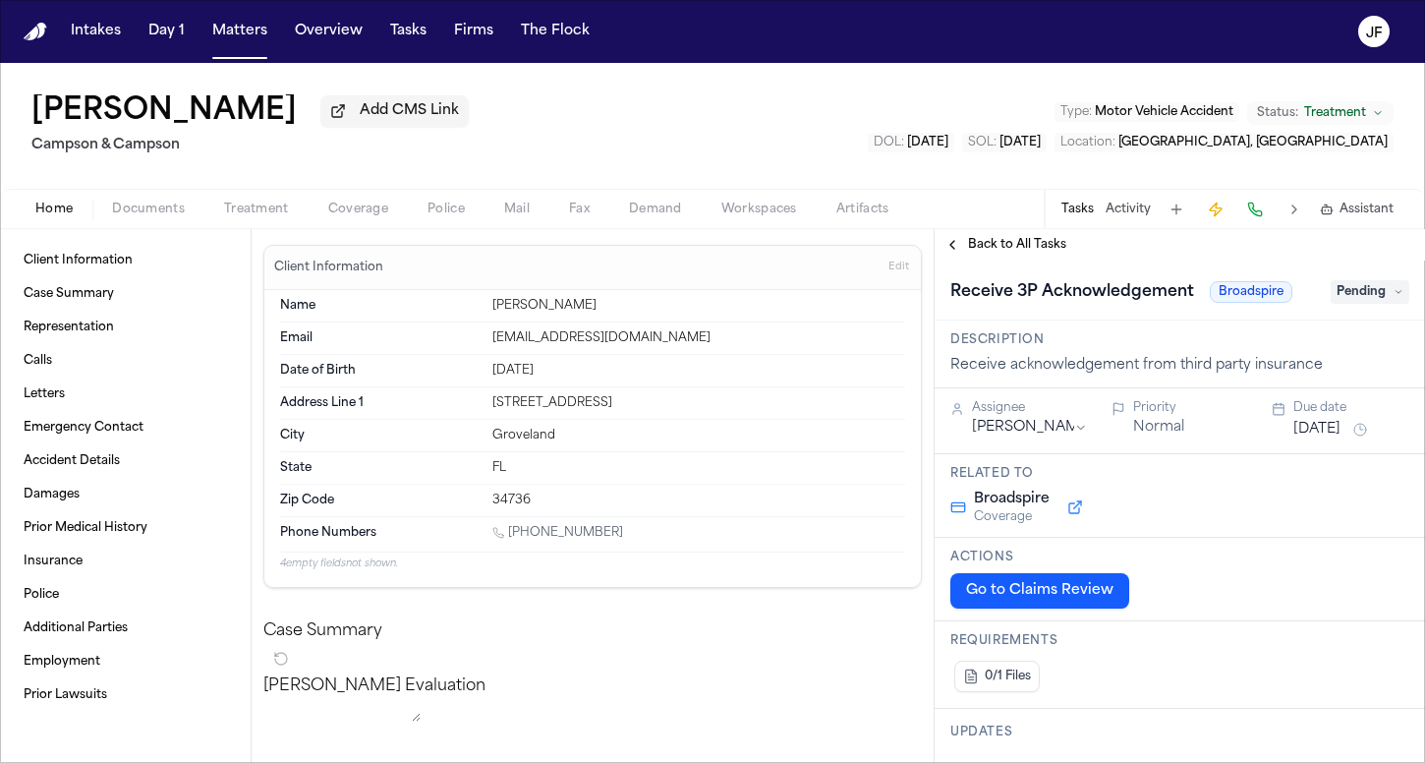
click at [145, 200] on div "Home Documents Treatment Coverage Police Mail Fax Demand Workspaces Artifacts T…" at bounding box center [712, 208] width 1425 height 39
click at [150, 216] on span "Documents" at bounding box center [148, 209] width 73 height 16
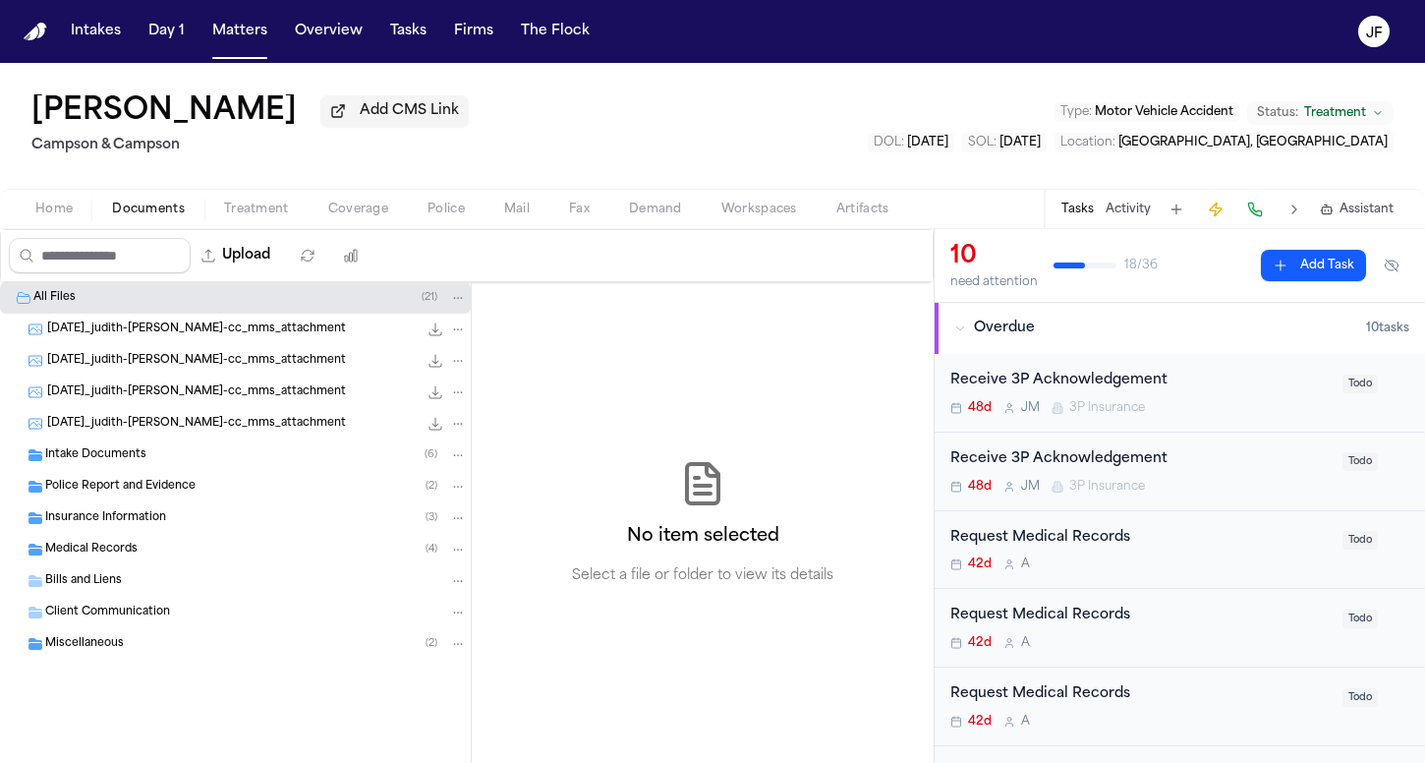
click at [161, 506] on div "All Files ( 21 ) 2025-08-21_judith-faivre-cc_mms_attachment 126.8 KB • JPG 2025…" at bounding box center [235, 520] width 471 height 476
click at [164, 516] on span "Insurance Information" at bounding box center [105, 518] width 121 height 17
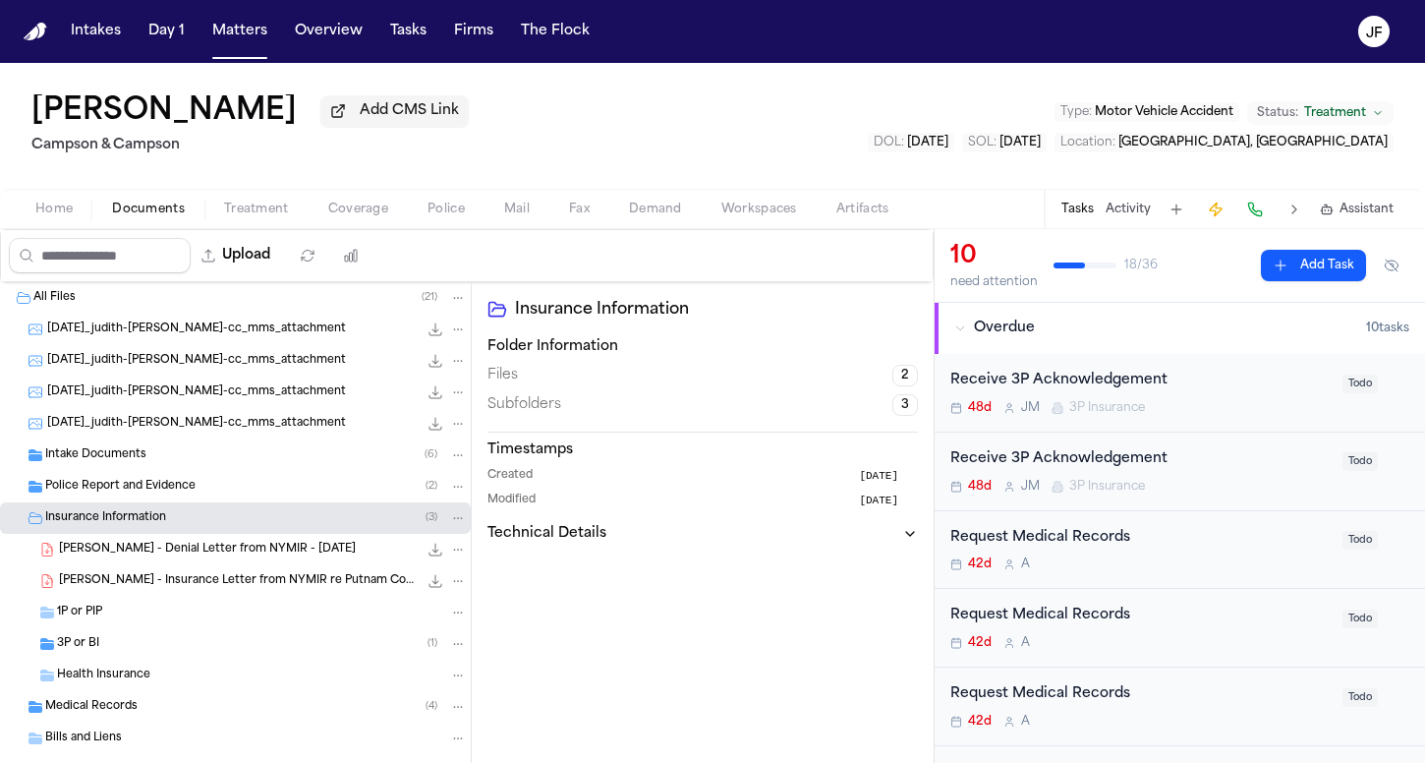
click at [176, 588] on span "J. Faivre - Insurance Letter from NYMIR re Putnam County - 4.1.25" at bounding box center [238, 581] width 359 height 17
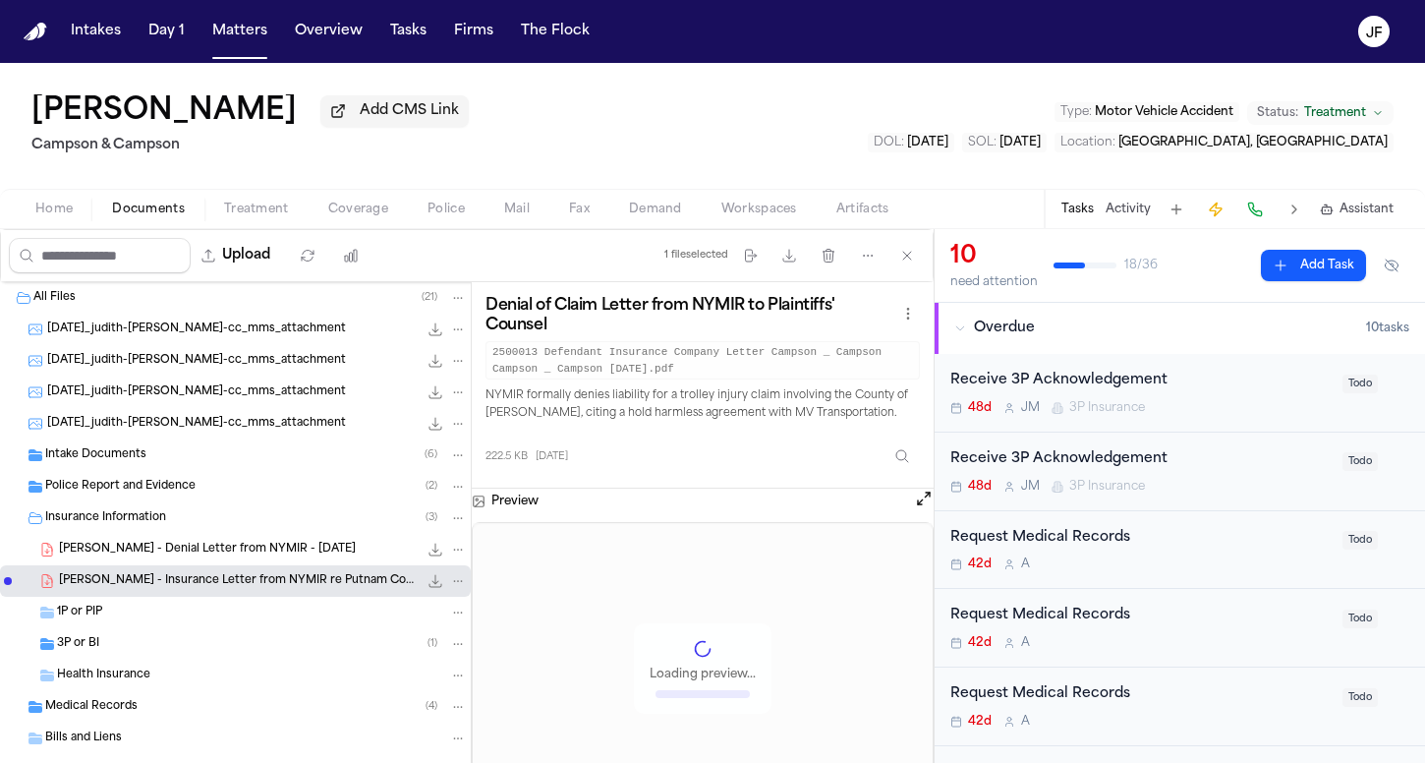
click at [191, 547] on span "J. Faivre - Denial Letter from NYMIR - 4.1.25" at bounding box center [207, 550] width 297 height 17
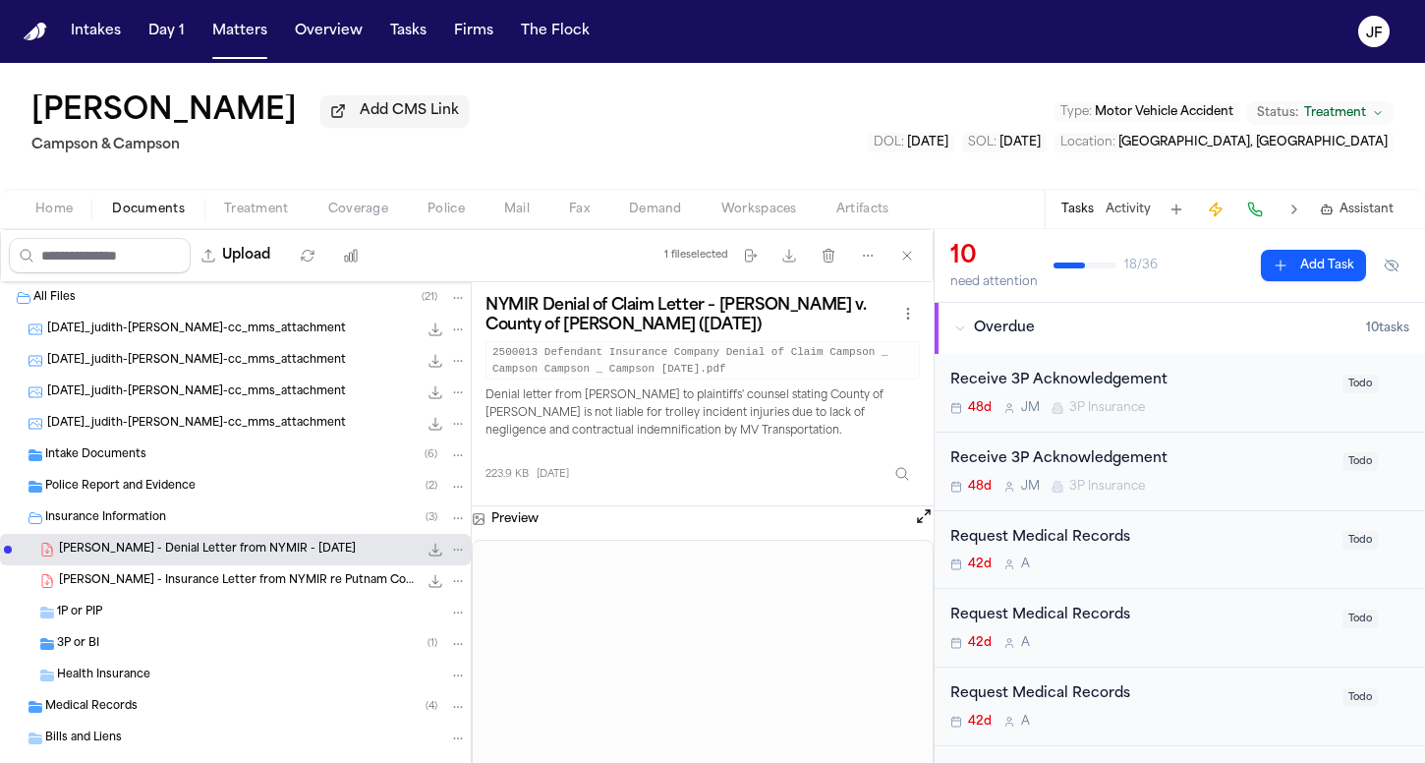
click at [195, 640] on div "3P or BI ( 1 )" at bounding box center [262, 644] width 410 height 18
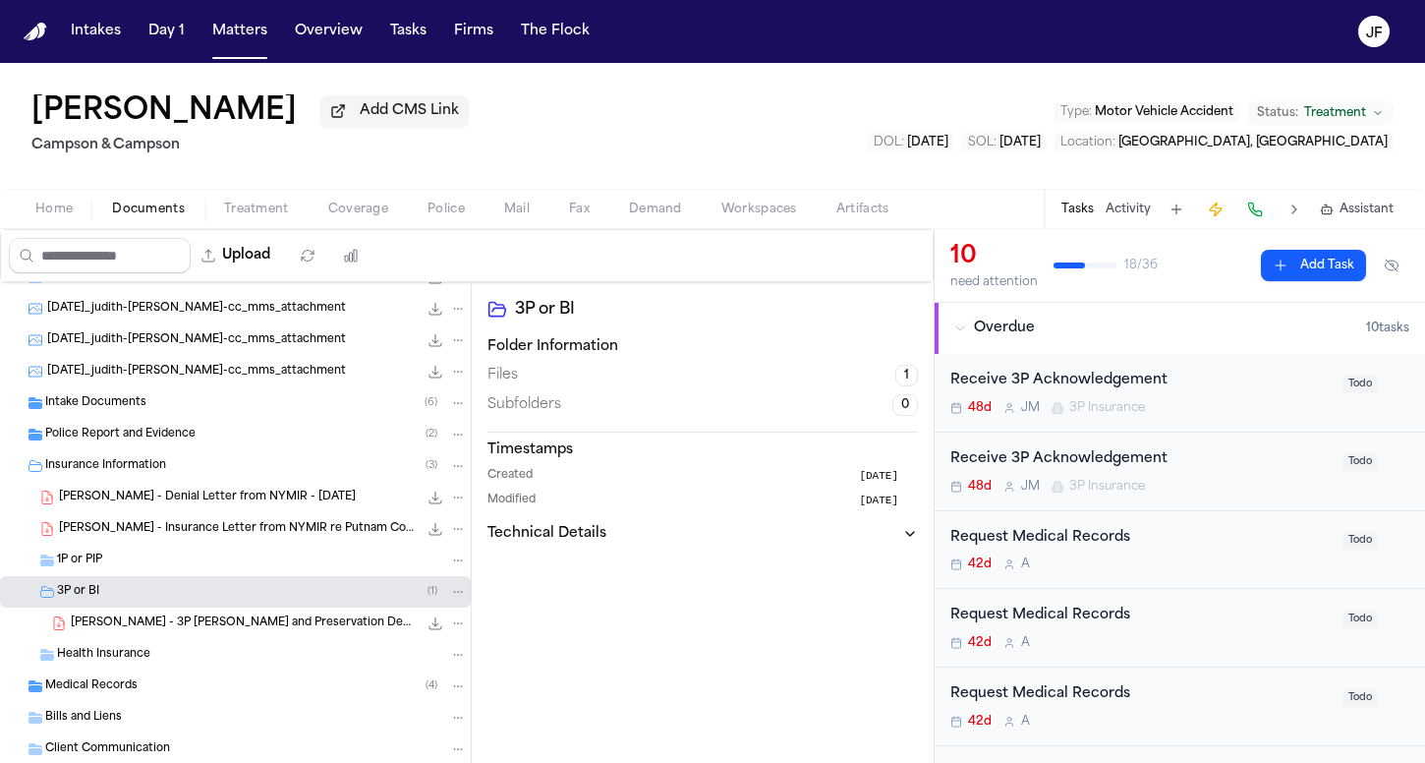
scroll to position [63, 0]
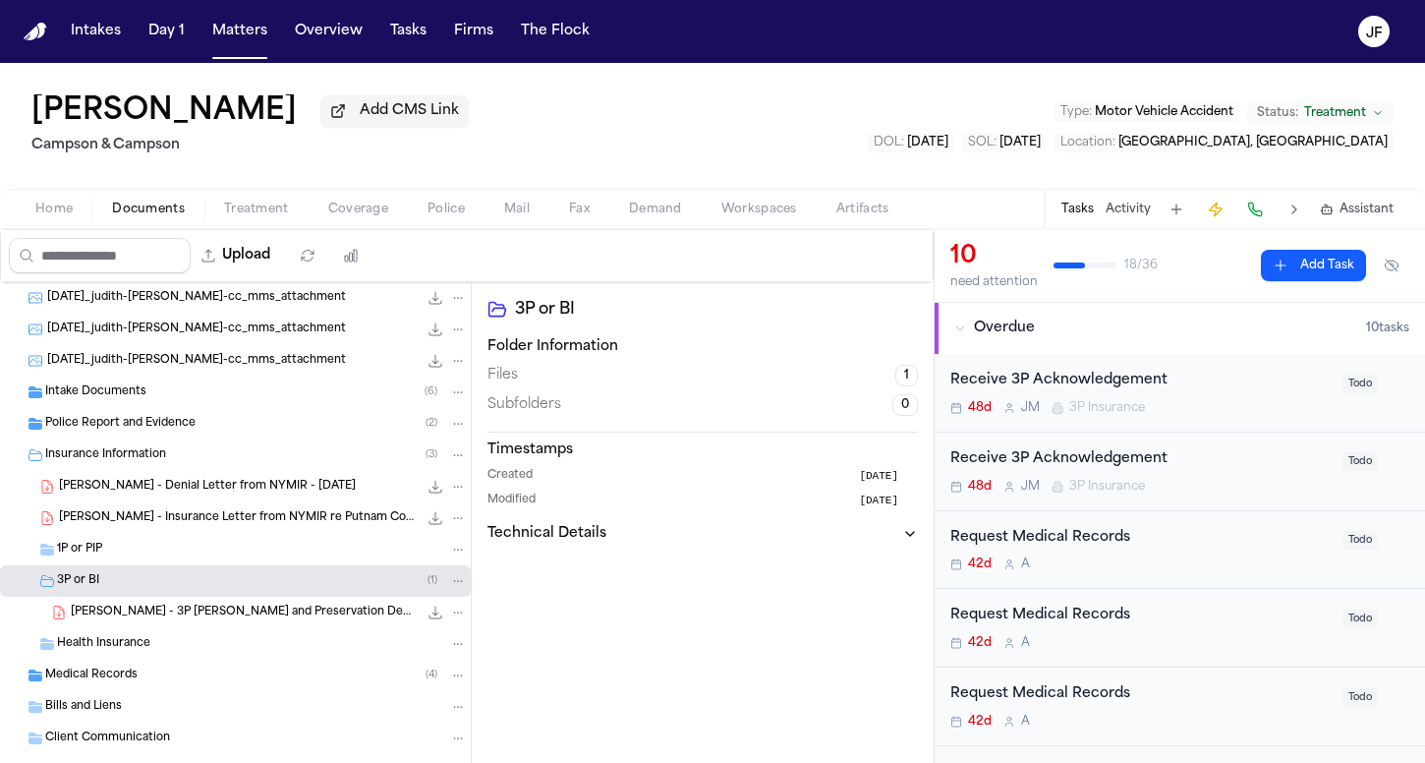
click at [224, 614] on span "J. Faivre - 3P LOR and Preservation Demand to Broadspire - 7.14.25" at bounding box center [244, 612] width 347 height 17
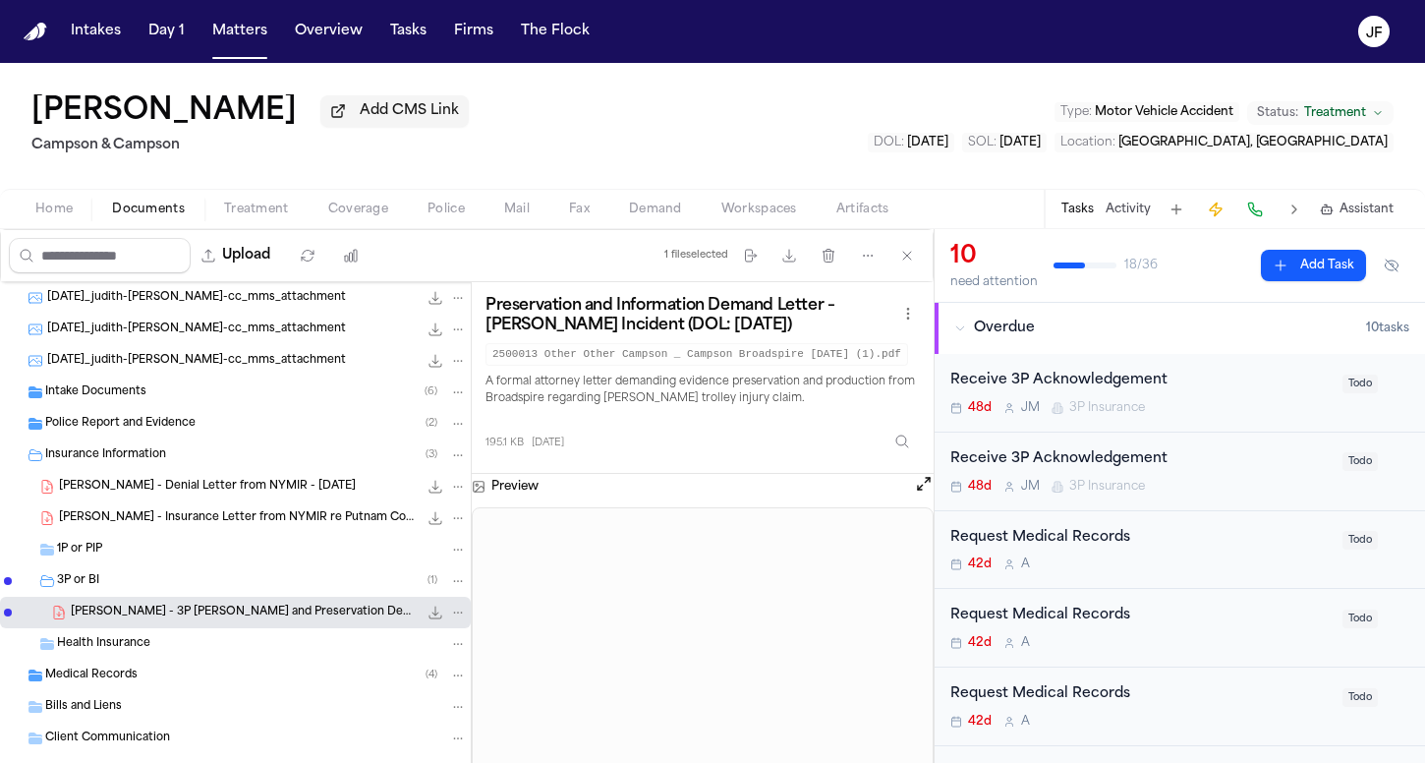
scroll to position [0, 0]
click at [302, 525] on span "J. Faivre - Insurance Letter from NYMIR re Putnam County - 4.1.25" at bounding box center [238, 518] width 359 height 17
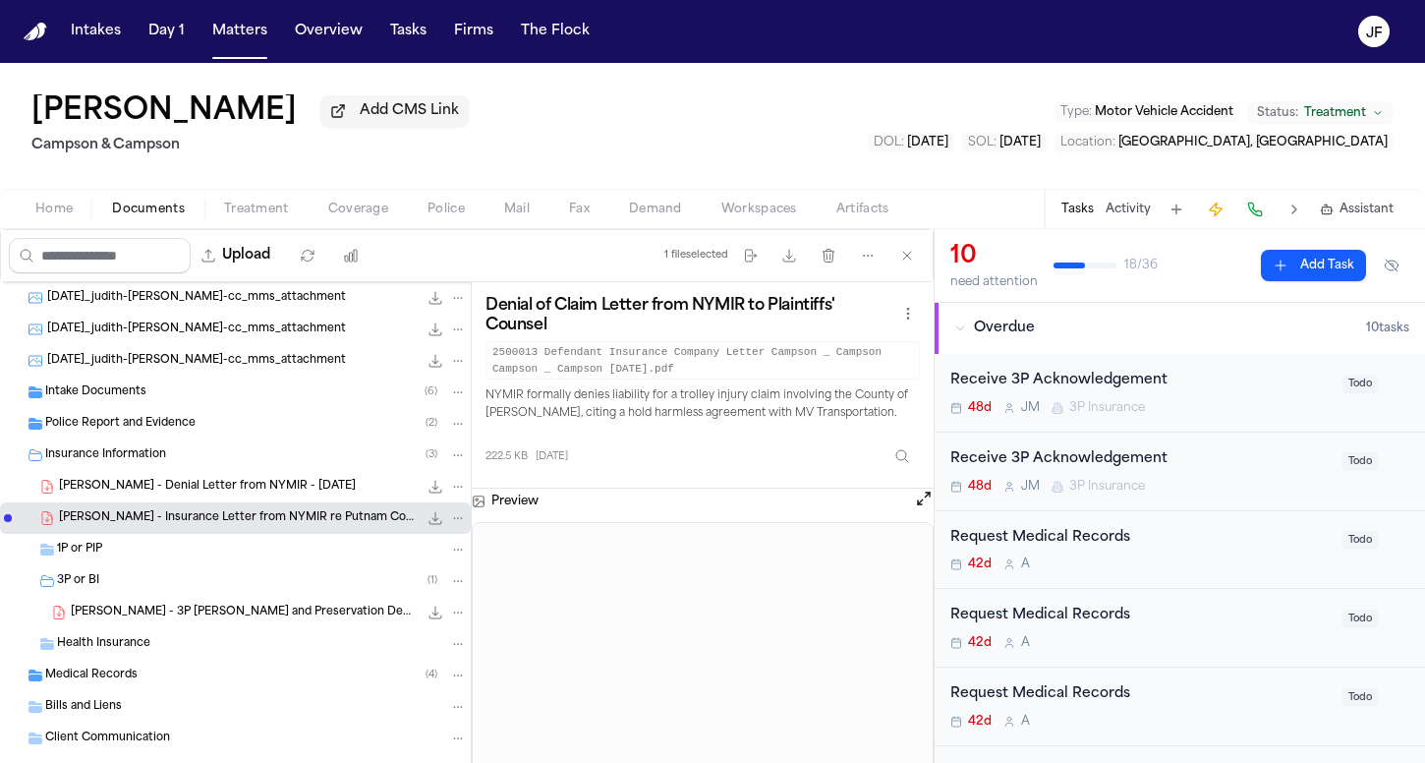
click at [265, 471] on div "Insurance Information ( 3 )" at bounding box center [235, 454] width 471 height 31
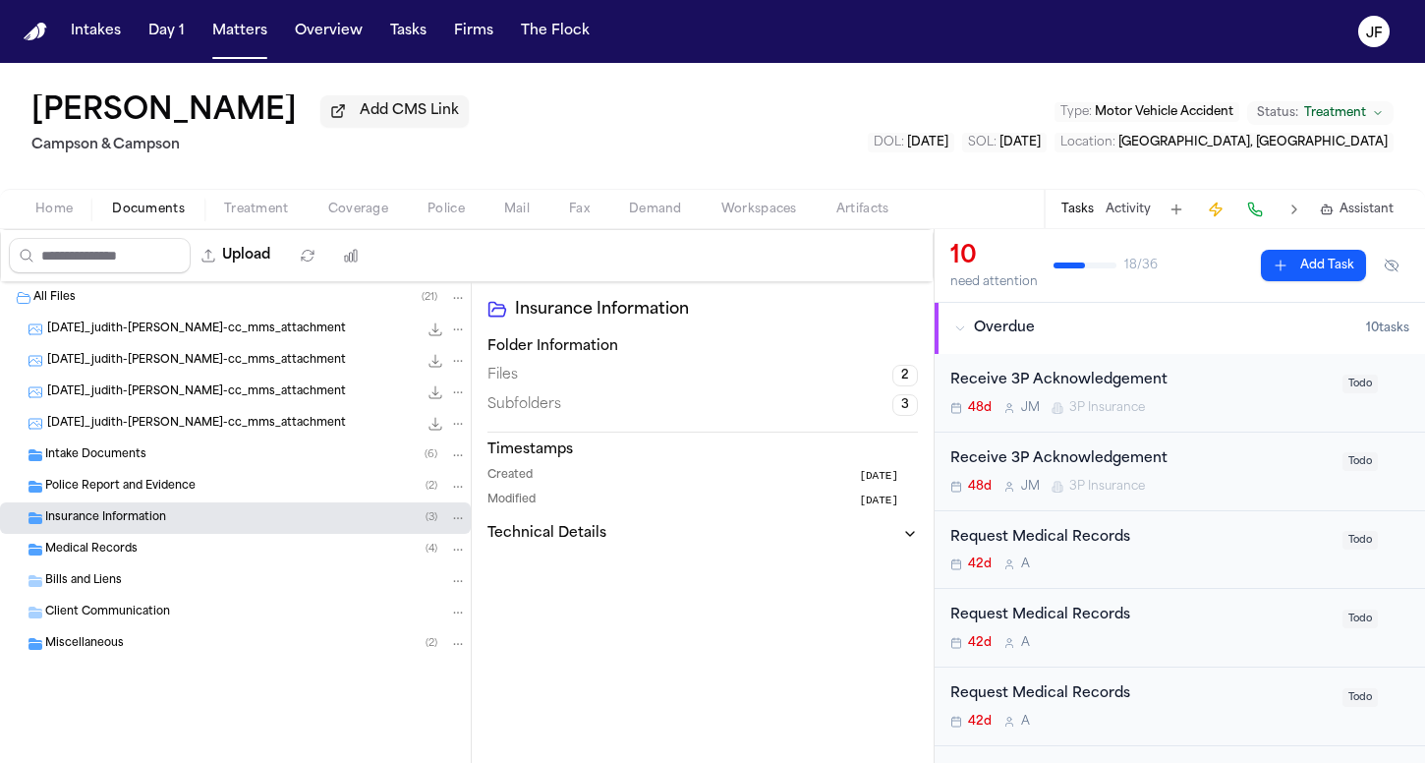
click at [324, 228] on div "Home Documents Treatment Coverage Police Mail Fax Demand Workspaces Artifacts T…" at bounding box center [712, 208] width 1425 height 39
click at [348, 226] on div "Home Documents Treatment Coverage Police Mail Fax Demand Workspaces Artifacts T…" at bounding box center [712, 208] width 1425 height 39
click at [360, 211] on span "Coverage" at bounding box center [358, 209] width 60 height 16
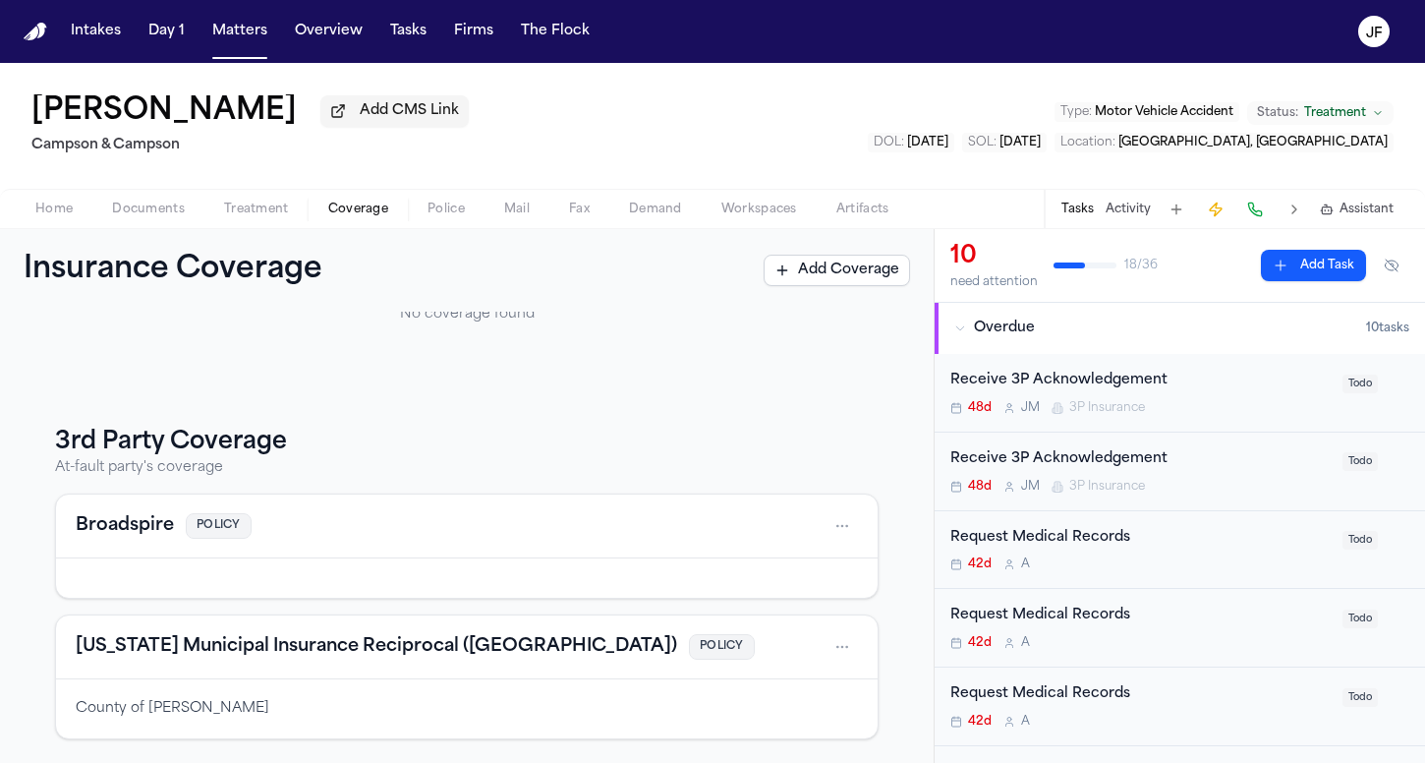
click at [168, 229] on div "Judith Faivre Add CMS Link Campson & Campson Type : Motor Vehicle Accident Stat…" at bounding box center [712, 146] width 1425 height 166
click at [168, 217] on span "Documents" at bounding box center [148, 209] width 73 height 16
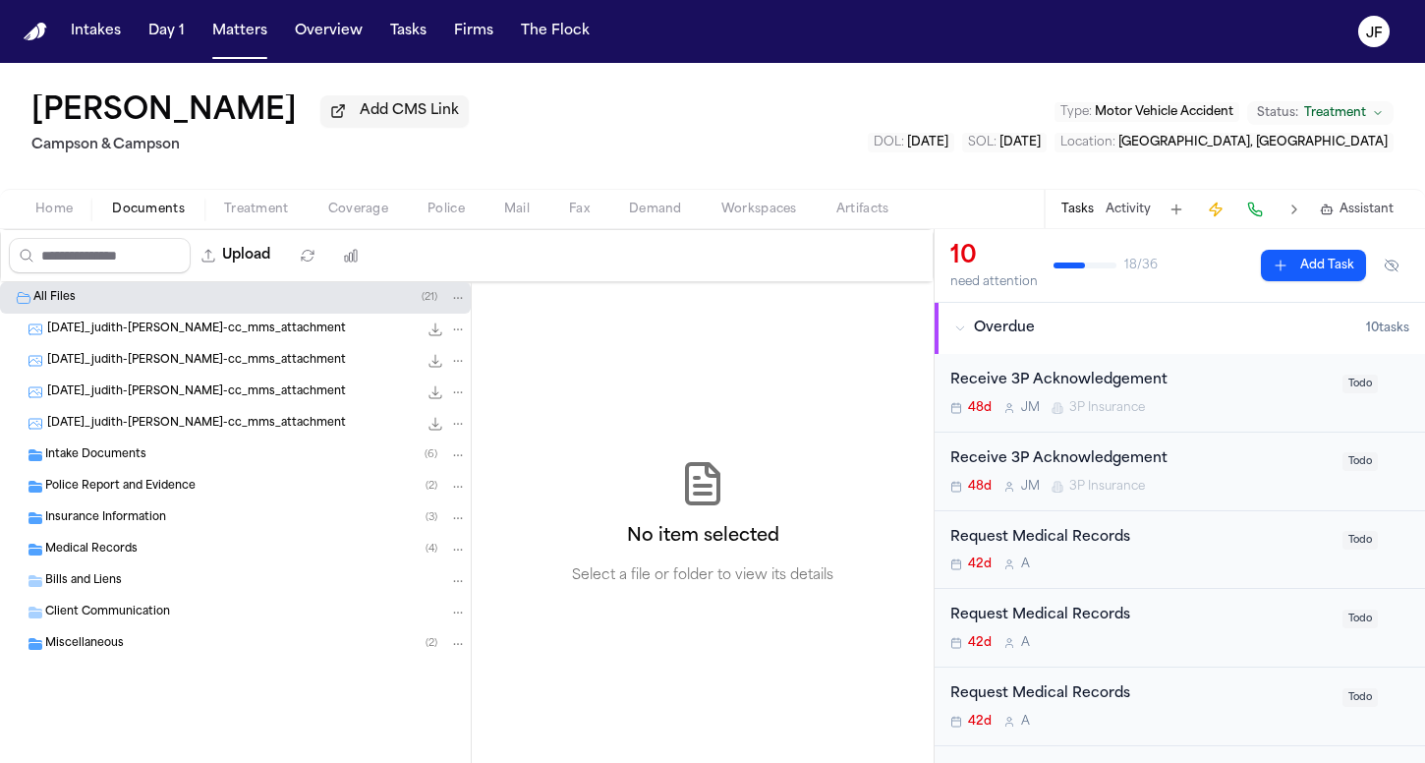
click at [159, 514] on span "Insurance Information" at bounding box center [105, 518] width 121 height 17
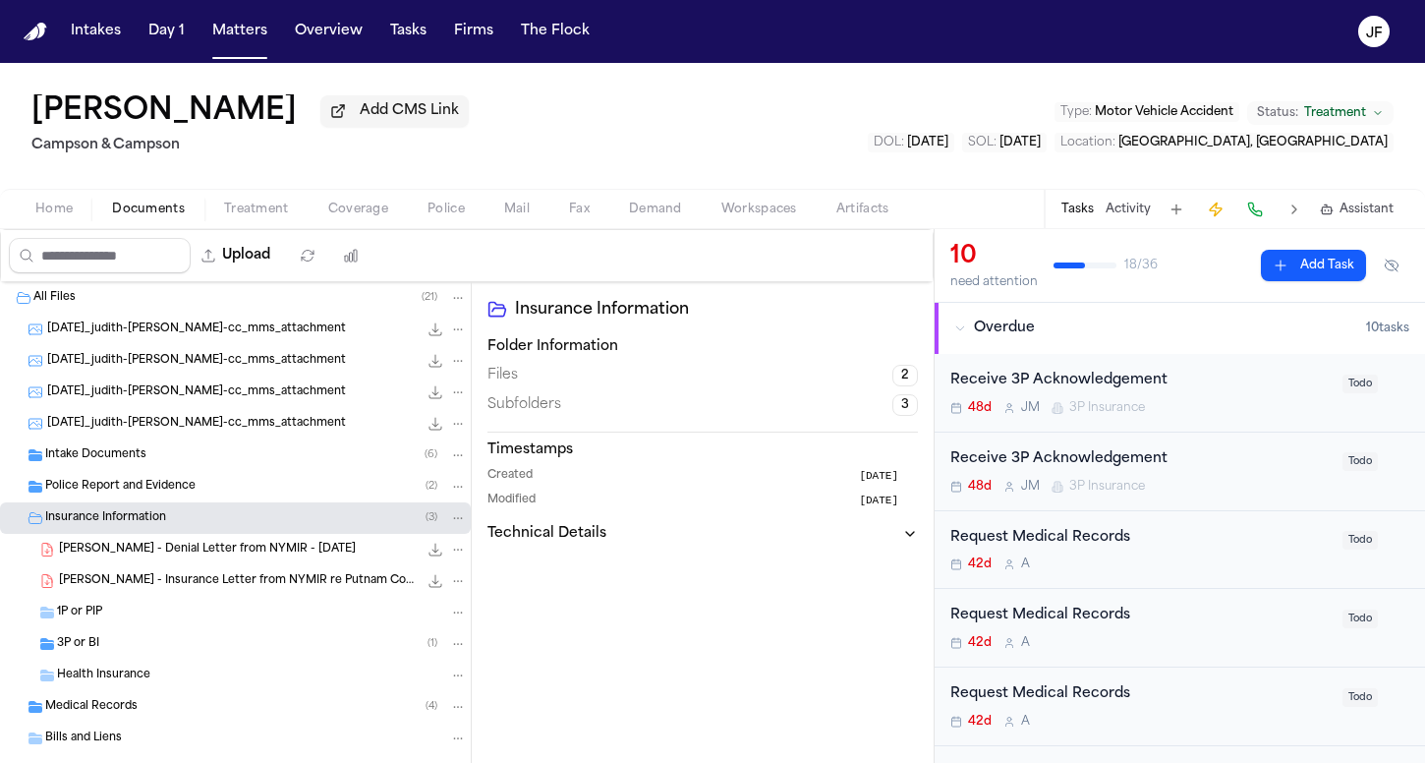
click at [164, 563] on div "J. Faivre - Denial Letter from NYMIR - 4.1.25 223.9 KB • PDF" at bounding box center [235, 549] width 471 height 31
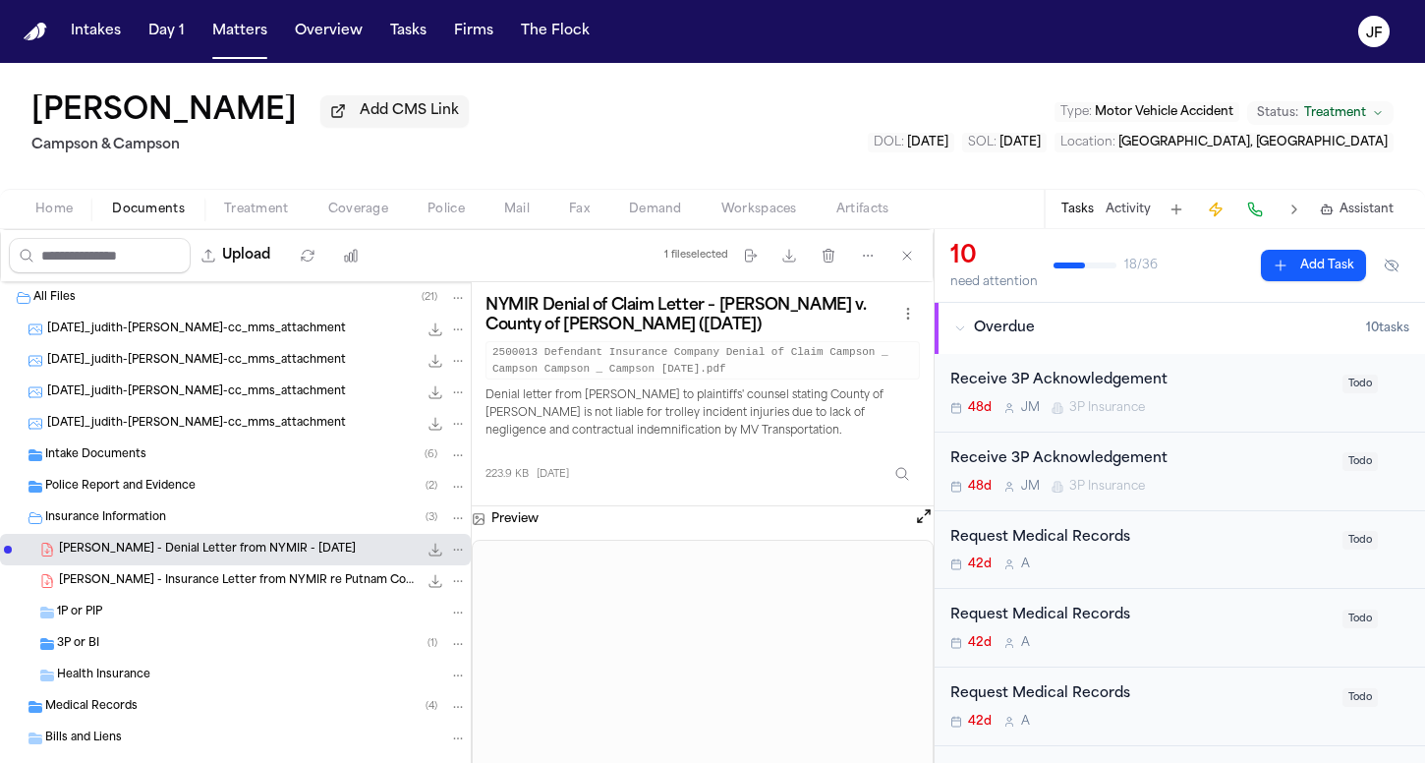
click at [1078, 454] on div "Receive 3P Acknowledgement" at bounding box center [1140, 459] width 380 height 23
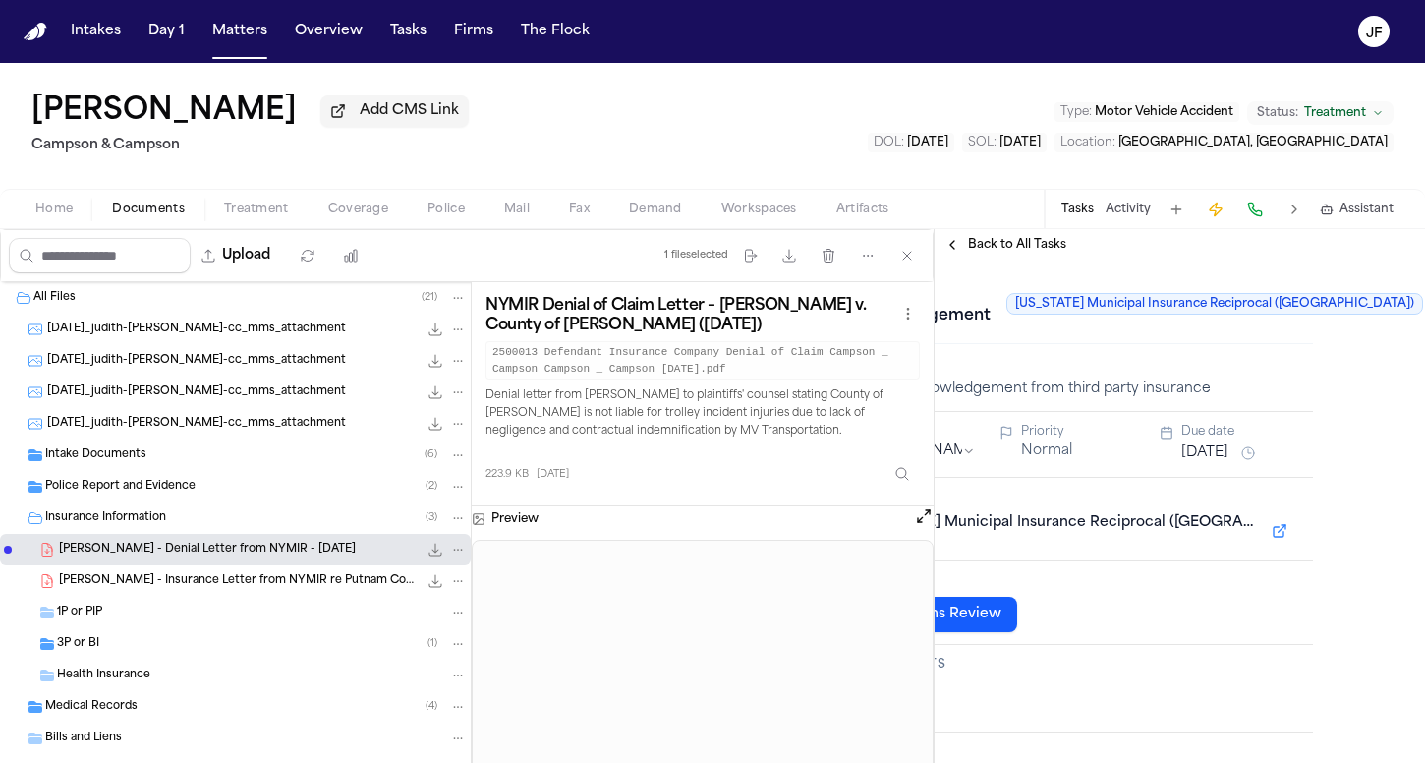
scroll to position [0, 111]
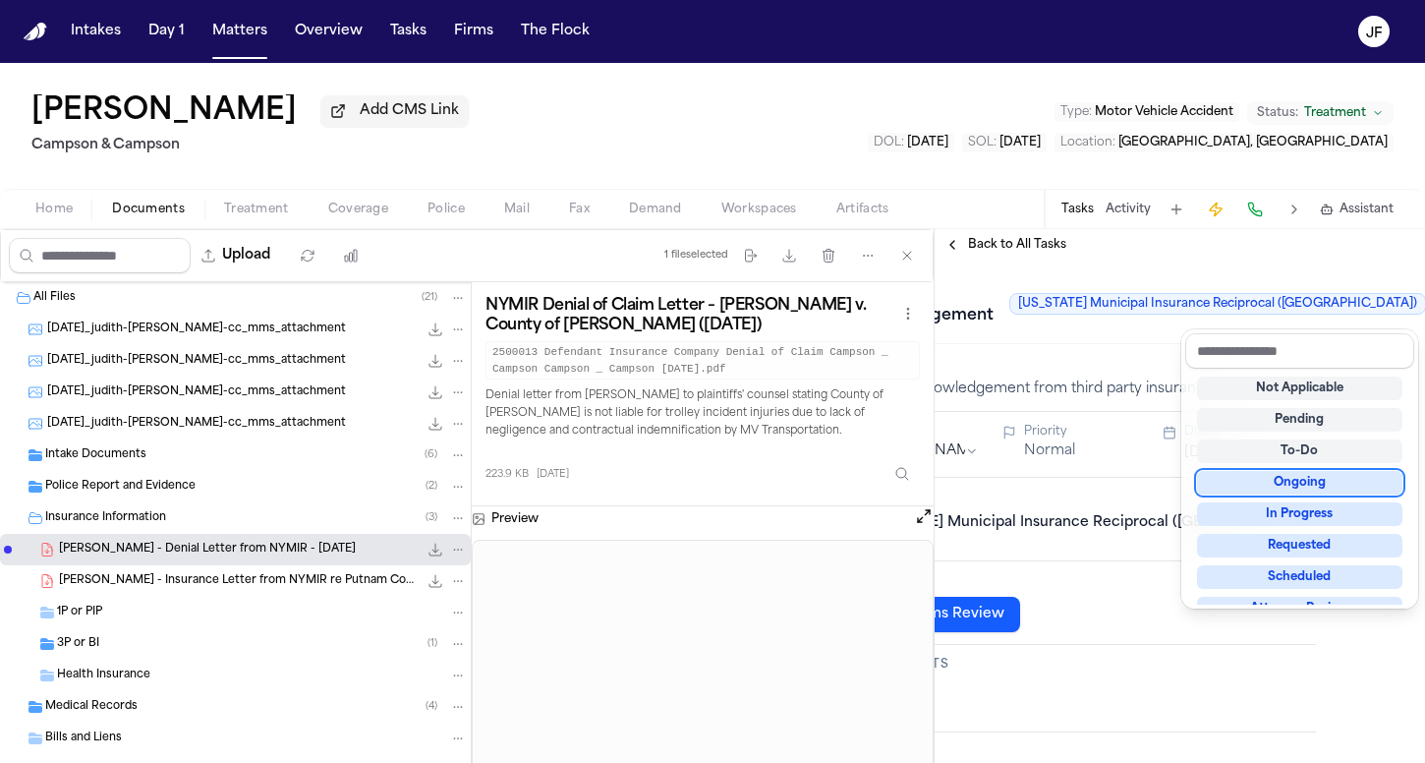
scroll to position [0, 109]
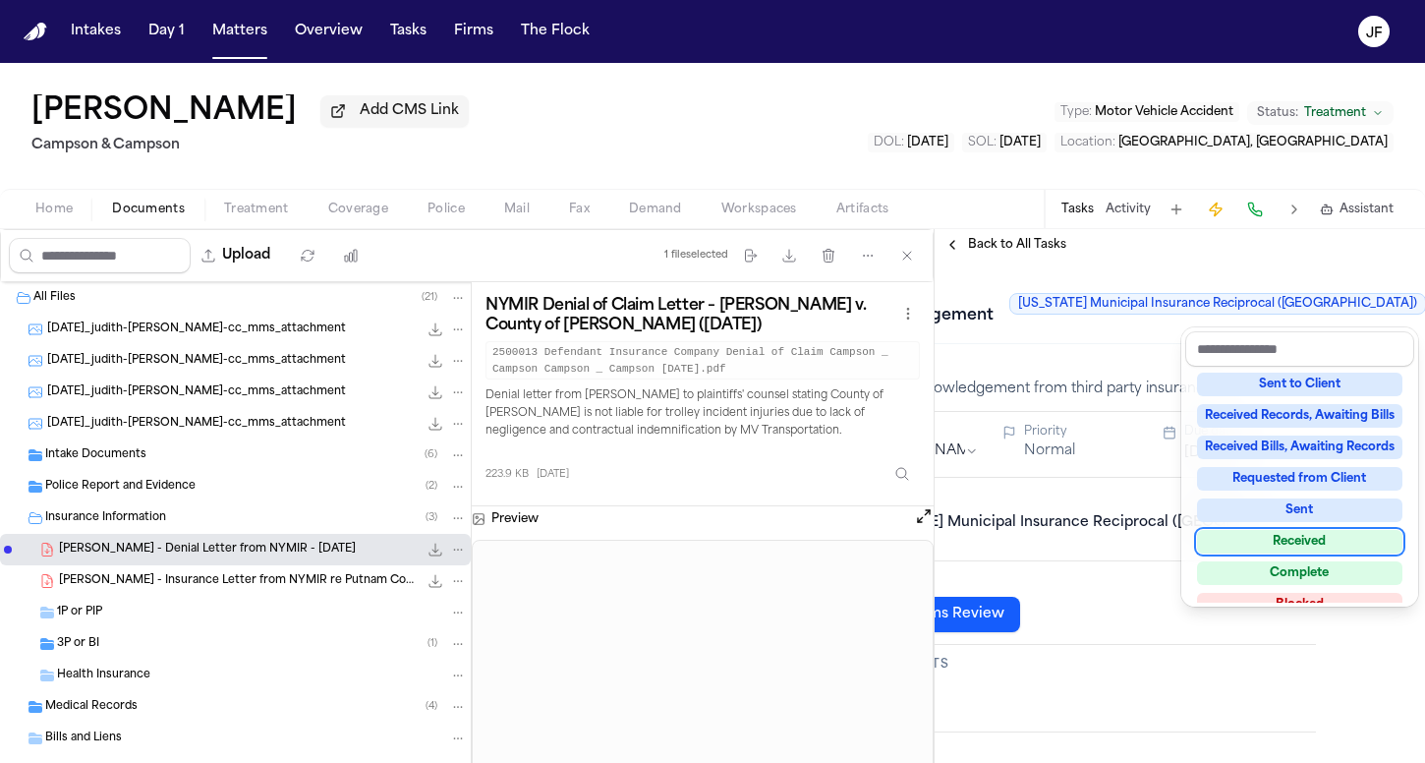
click at [1310, 545] on div "Received" at bounding box center [1299, 542] width 205 height 24
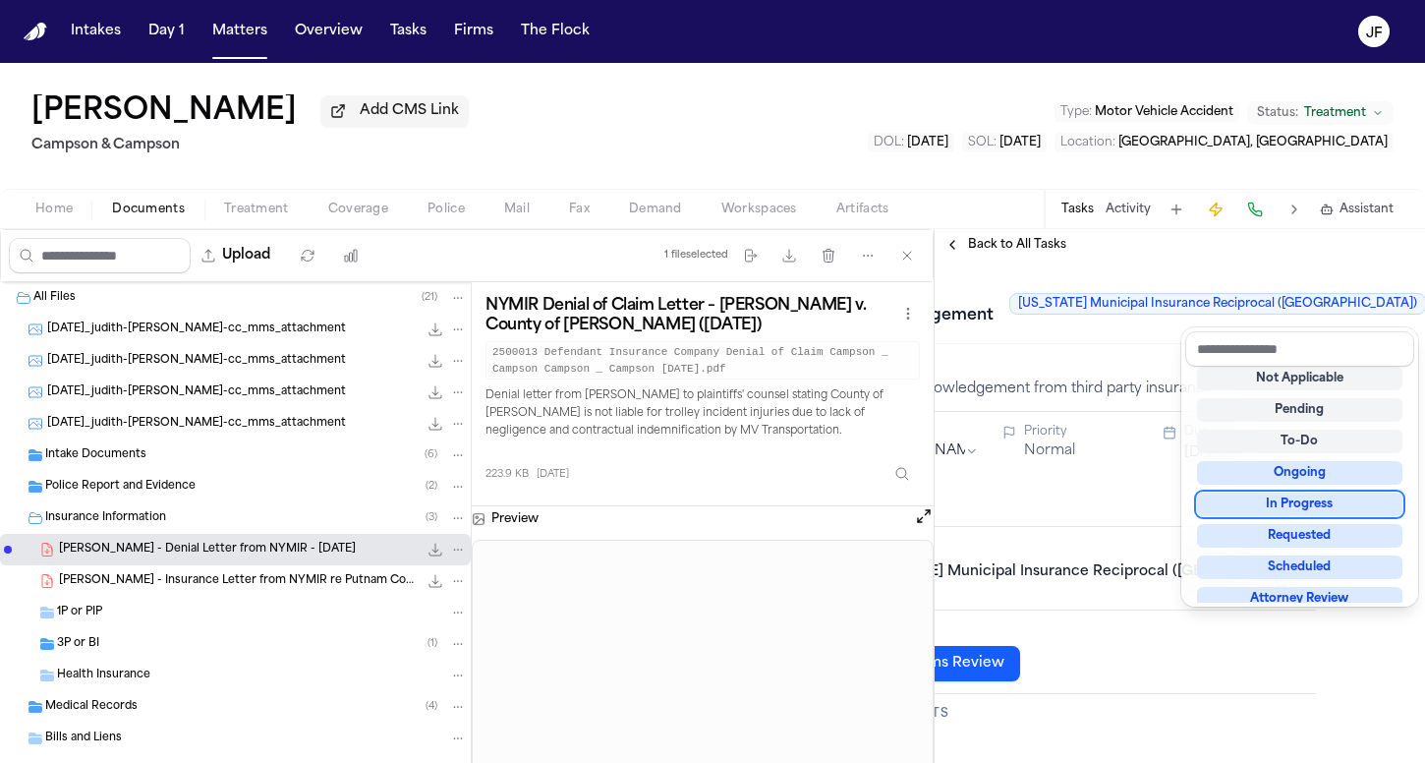
click at [1006, 301] on div "Receive 3P Acknowledgement New York Municipal Insurance Reciprocal (NYMIR) Rece…" at bounding box center [1070, 303] width 459 height 55
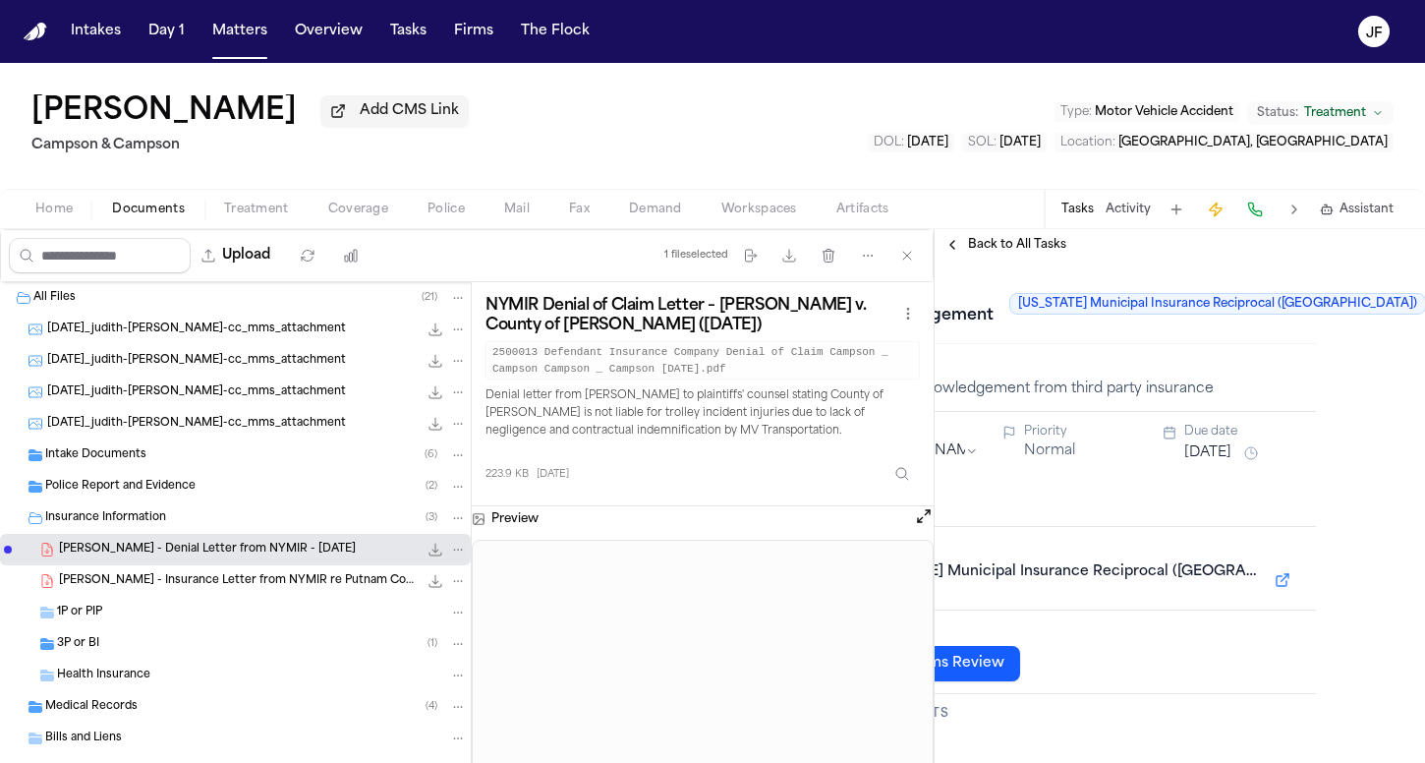
click at [1001, 260] on div "Back to All Tasks" at bounding box center [1180, 244] width 490 height 31
click at [1003, 245] on span "Back to All Tasks" at bounding box center [1017, 245] width 98 height 16
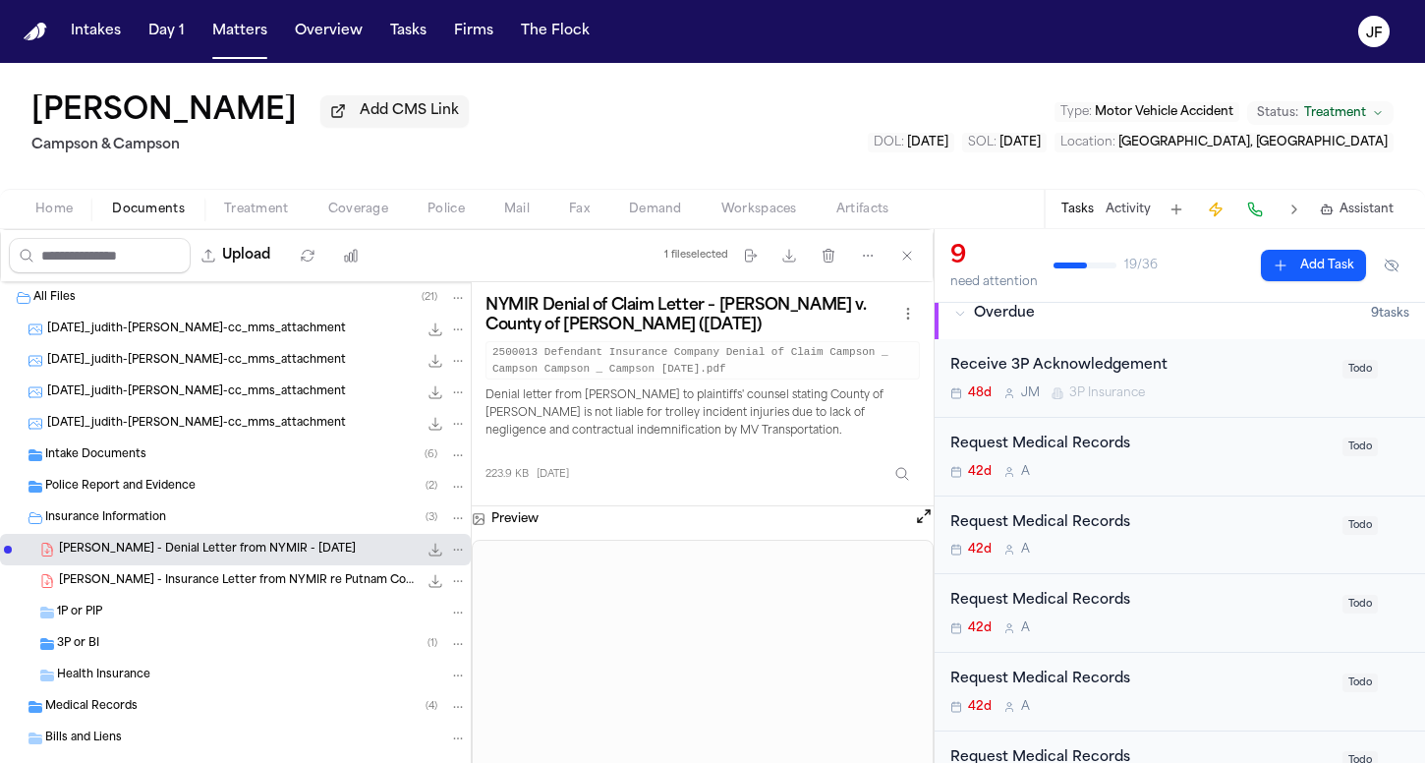
scroll to position [17, 0]
click at [314, 579] on span "J. Faivre - Insurance Letter from NYMIR re Putnam County - 4.1.25" at bounding box center [238, 581] width 359 height 17
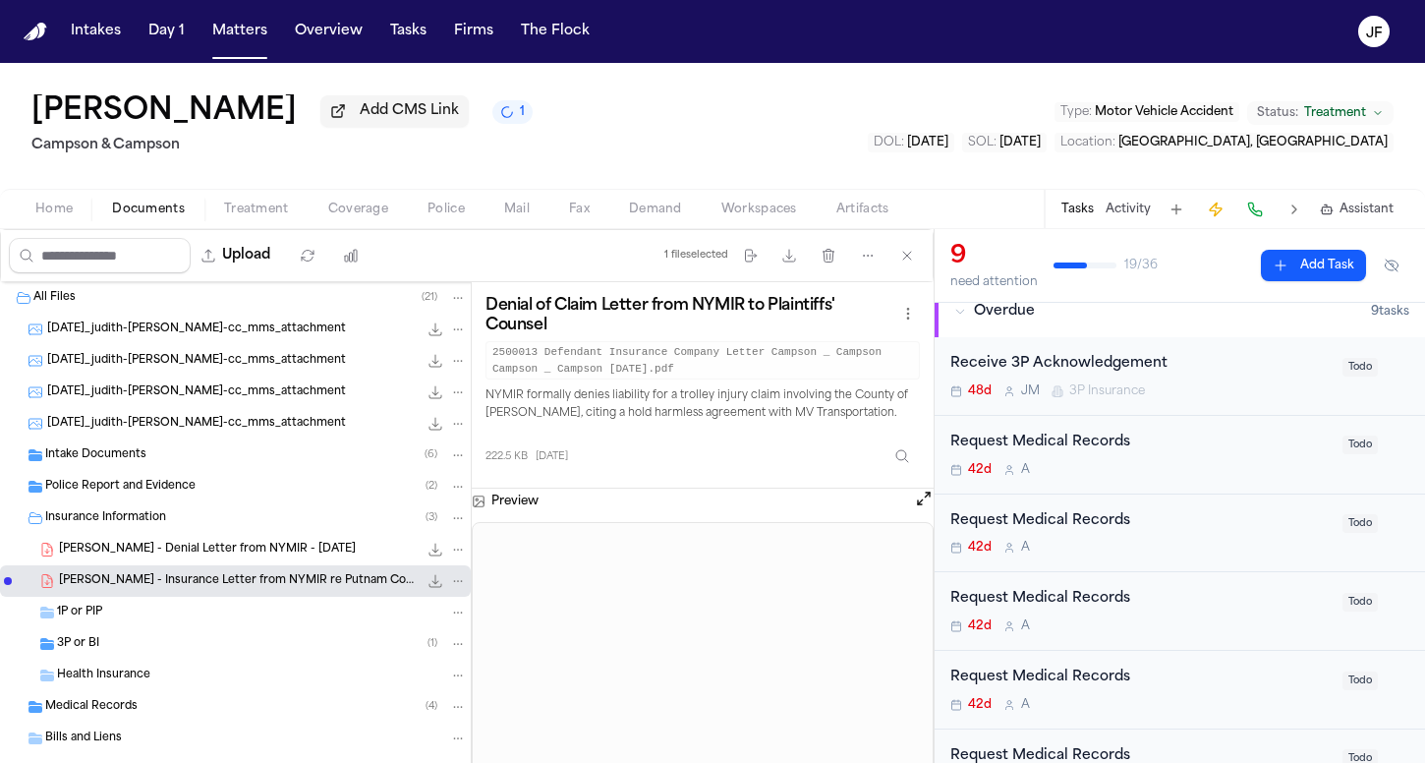
click at [1115, 363] on div "Receive 3P Acknowledgement" at bounding box center [1140, 364] width 380 height 23
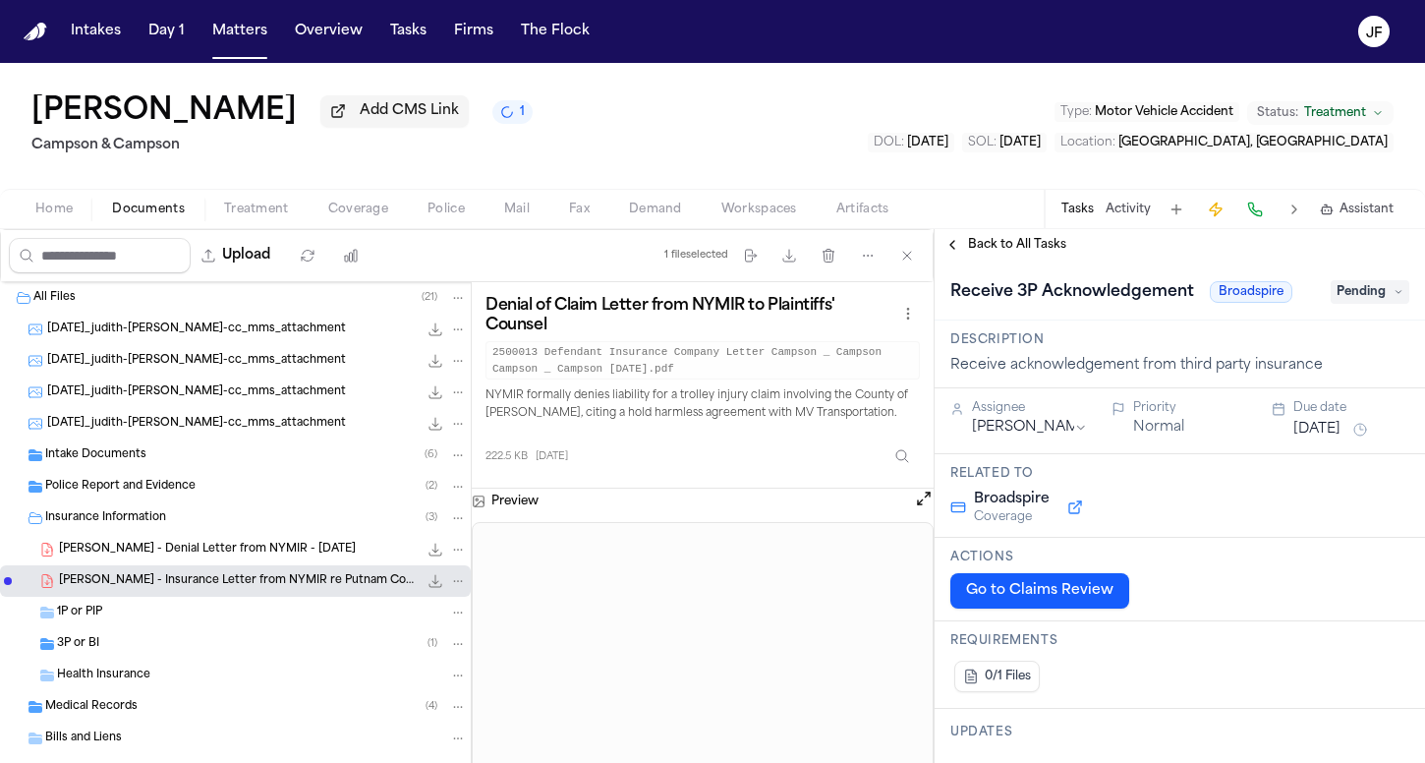
click at [1037, 253] on span "Back to All Tasks" at bounding box center [1017, 245] width 98 height 16
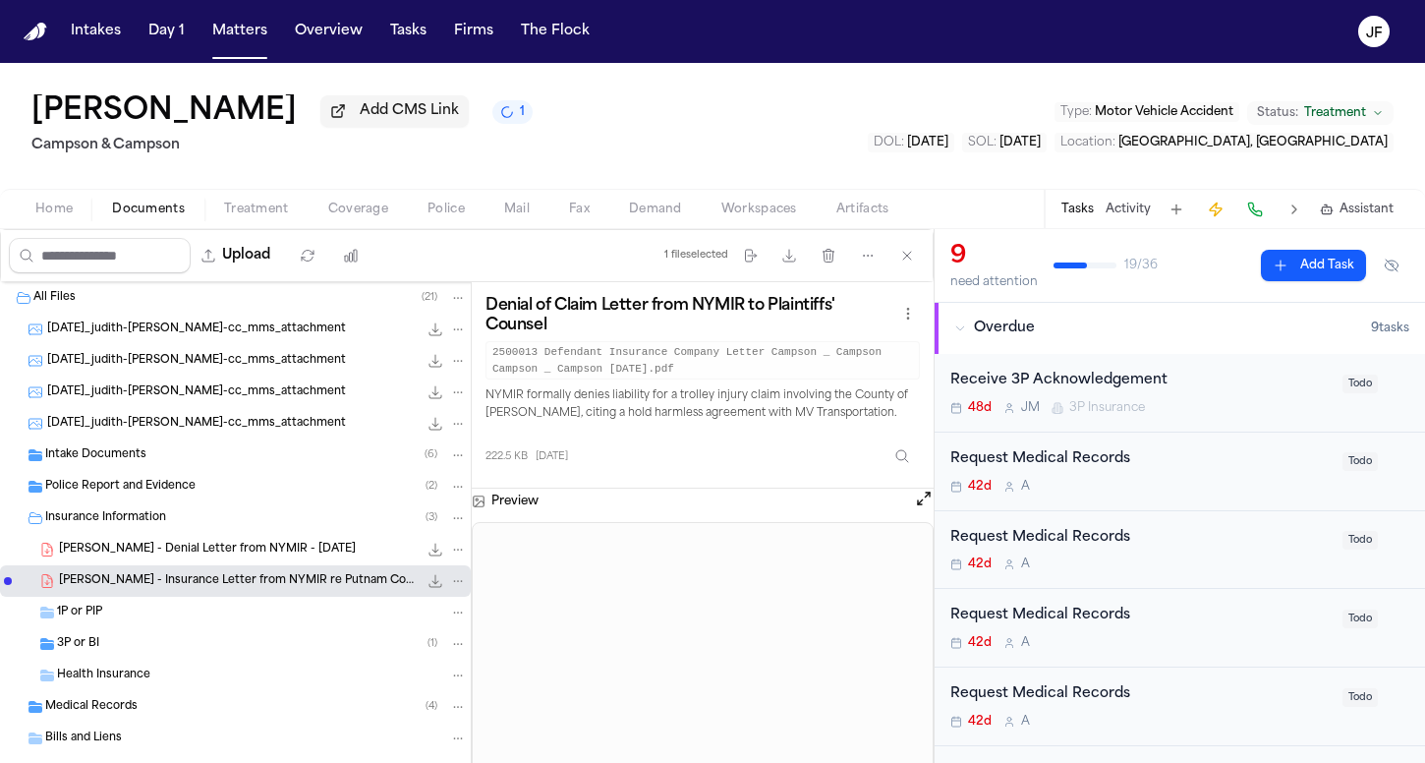
click at [230, 627] on div "1P or PIP" at bounding box center [235, 612] width 471 height 31
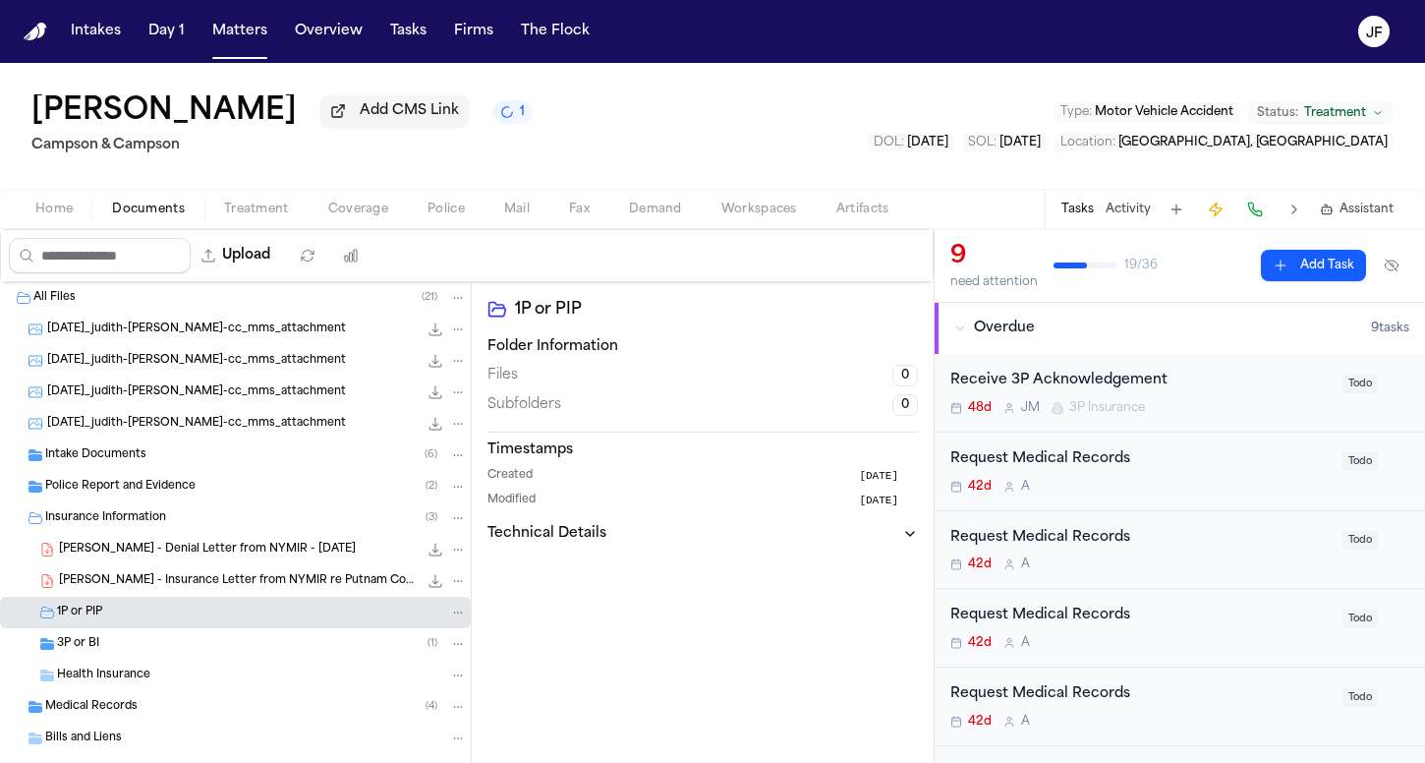
click at [230, 628] on div "1P or PIP" at bounding box center [235, 612] width 471 height 31
click at [233, 644] on div "3P or BI ( 1 )" at bounding box center [262, 644] width 410 height 18
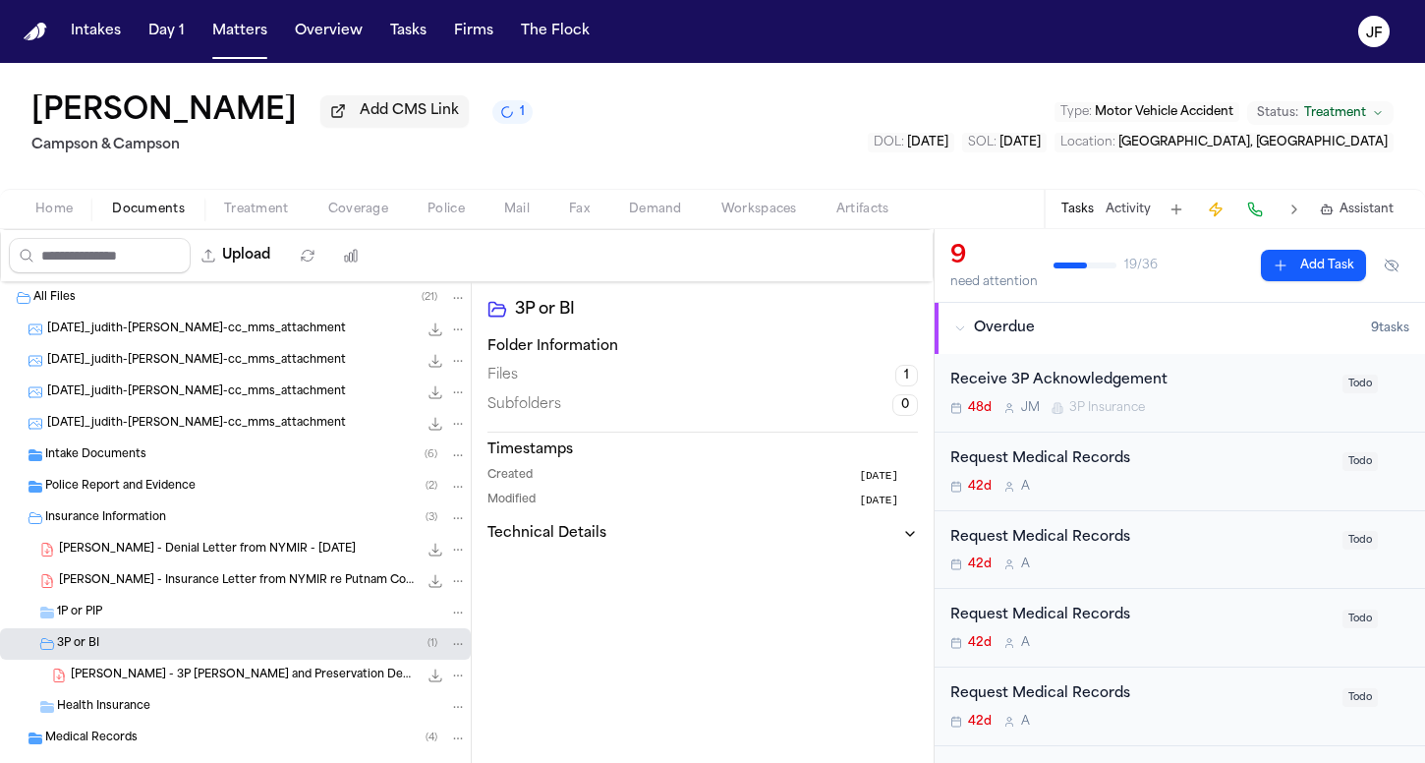
click at [258, 690] on div "J. Faivre - 3P LOR and Preservation Demand to Broadspire - 7.14.25 195.1 KB • P…" at bounding box center [235, 674] width 471 height 31
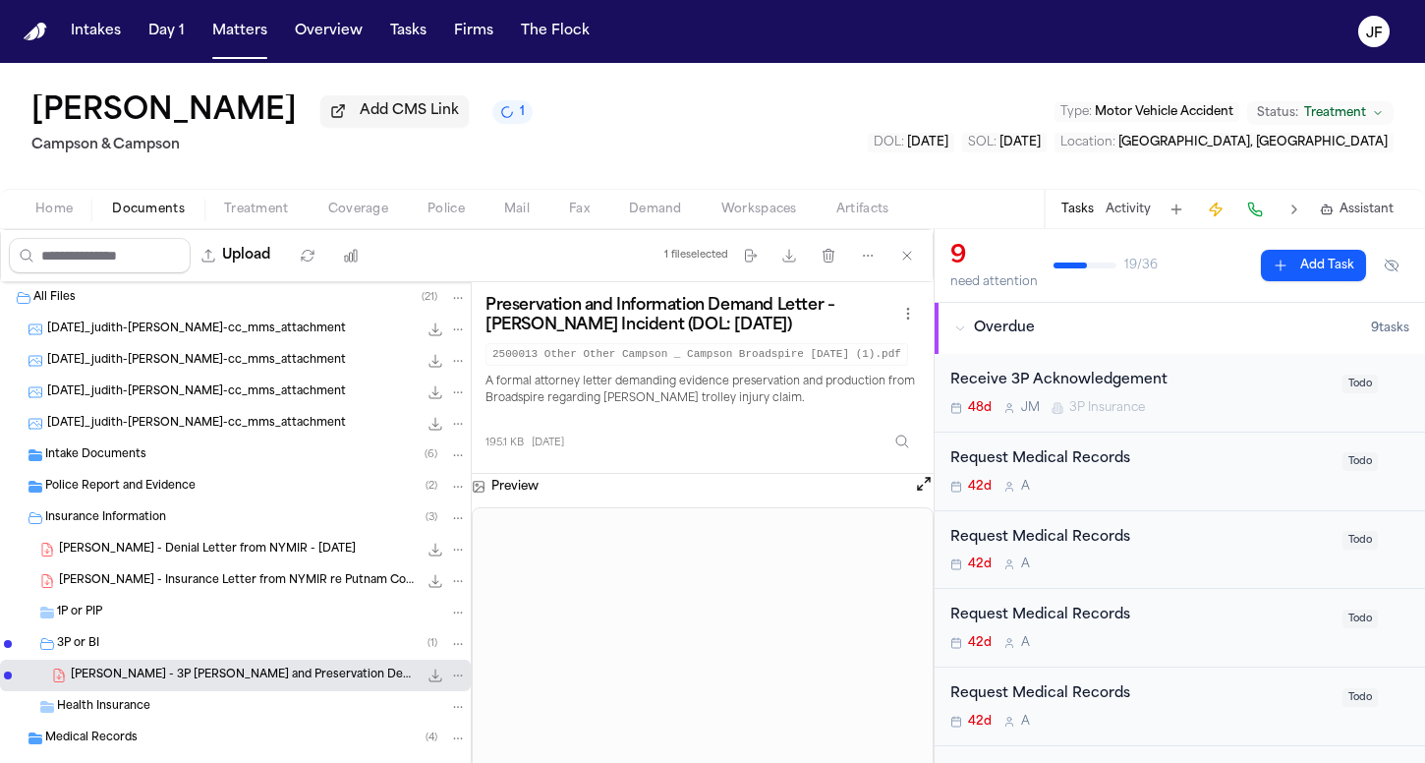
click at [266, 585] on span "J. Faivre - Insurance Letter from NYMIR re Putnam County - 4.1.25" at bounding box center [238, 581] width 359 height 17
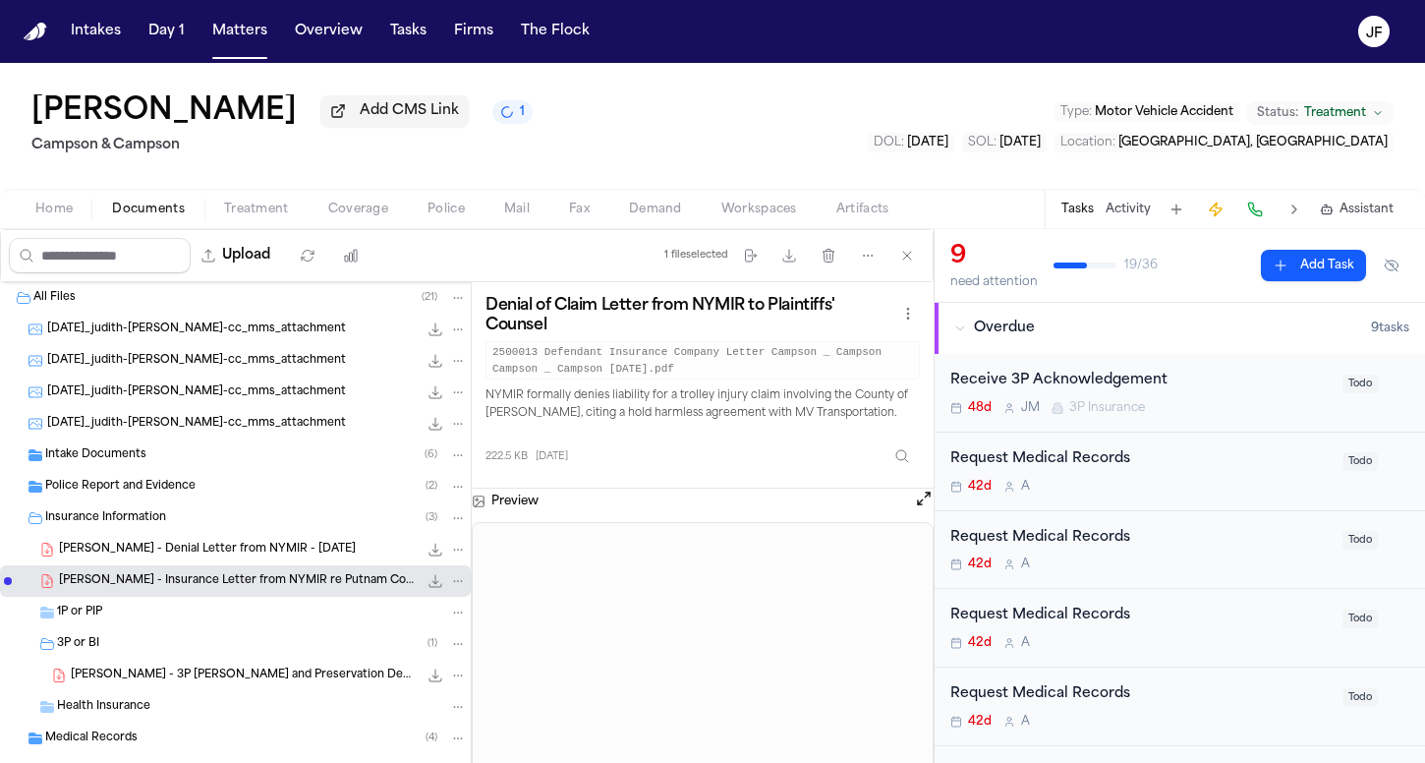
click at [266, 558] on span "J. Faivre - Denial Letter from NYMIR - 4.1.25" at bounding box center [207, 550] width 297 height 17
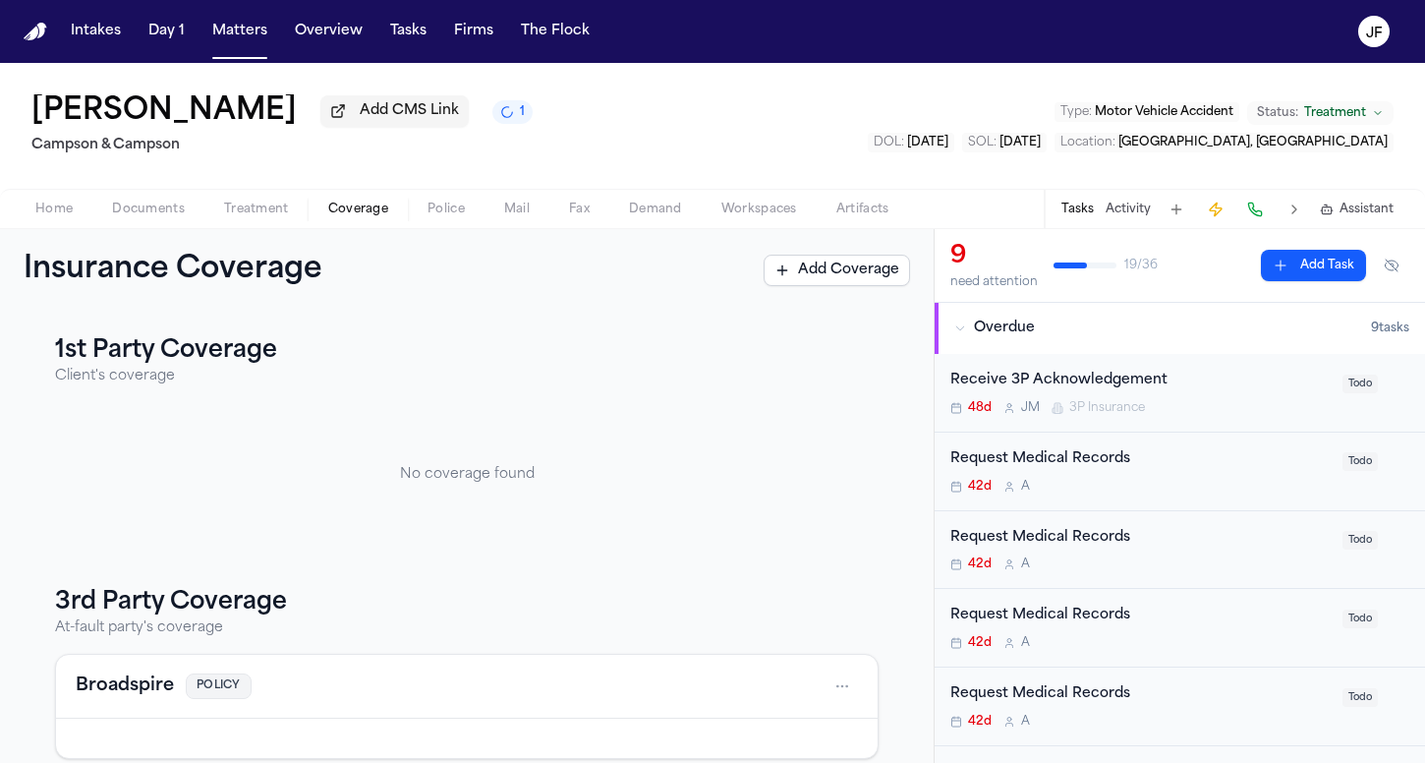
click at [377, 217] on span "Coverage" at bounding box center [358, 209] width 60 height 16
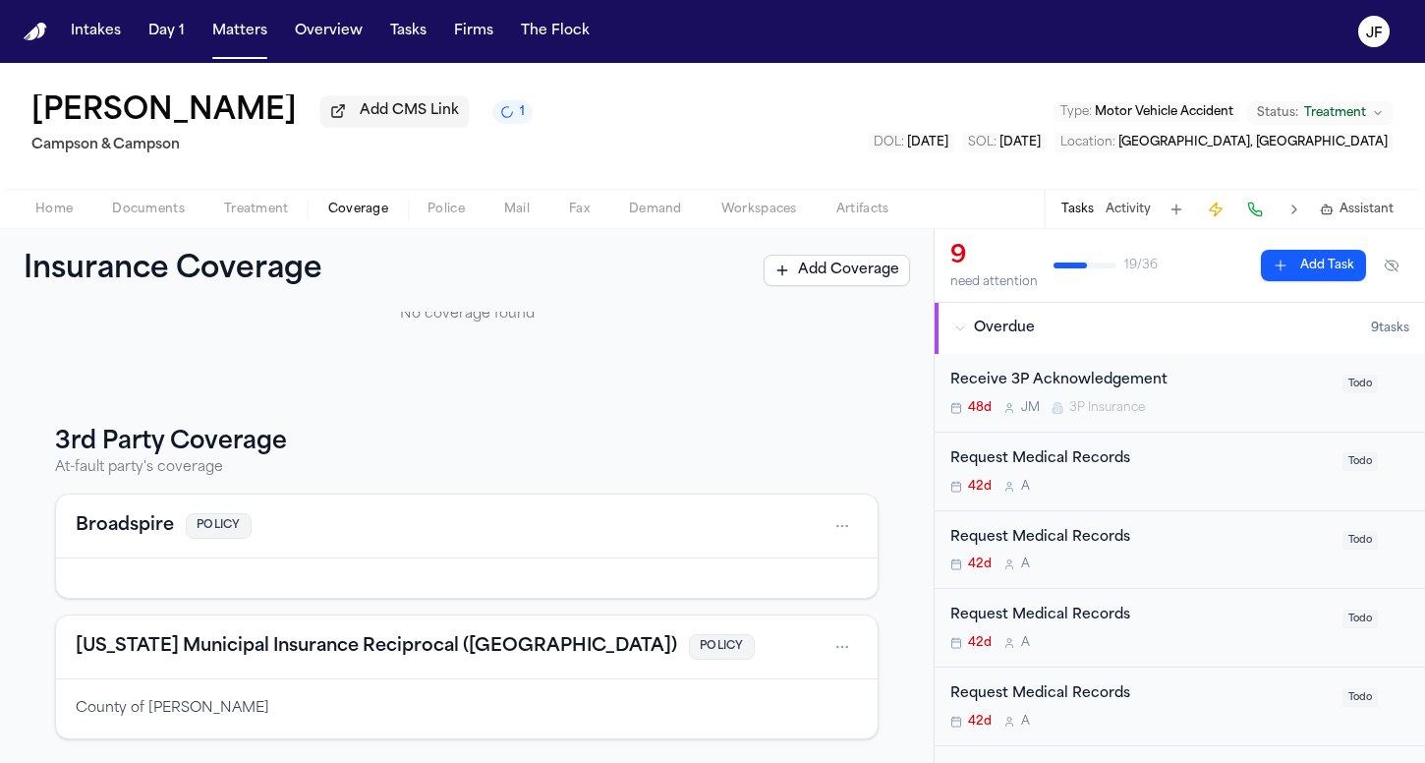
scroll to position [164, 0]
click at [75, 215] on button "Home" at bounding box center [54, 210] width 77 height 24
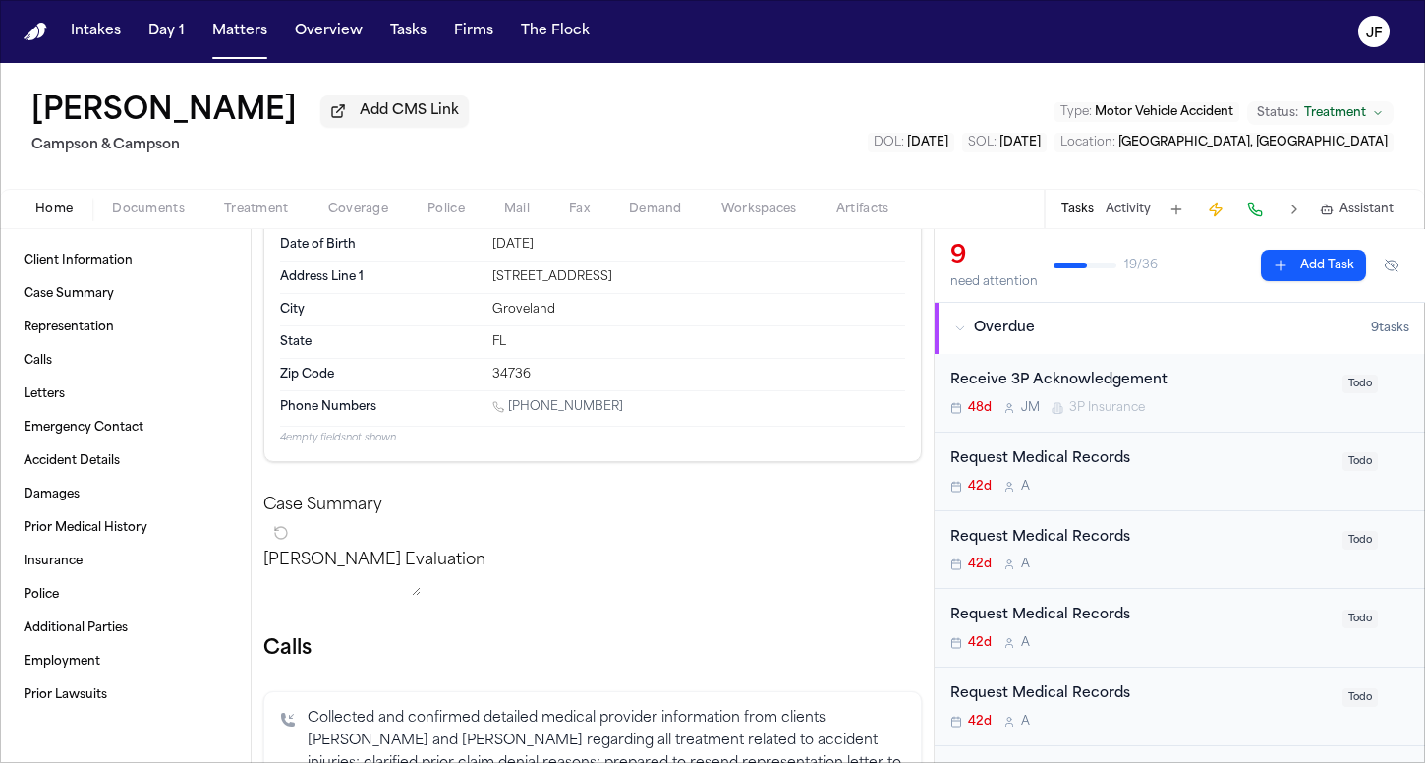
scroll to position [75, 0]
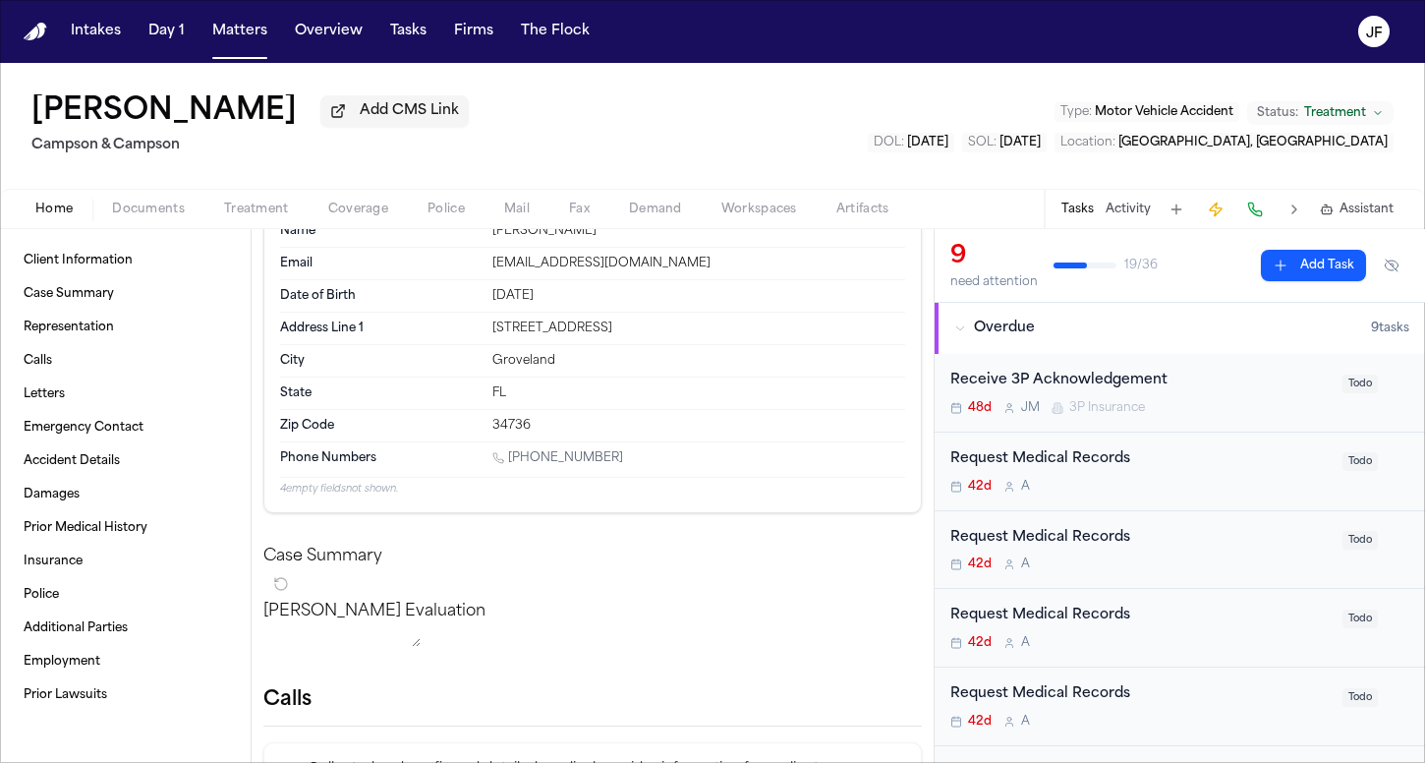
click at [139, 207] on span "Documents" at bounding box center [148, 209] width 73 height 16
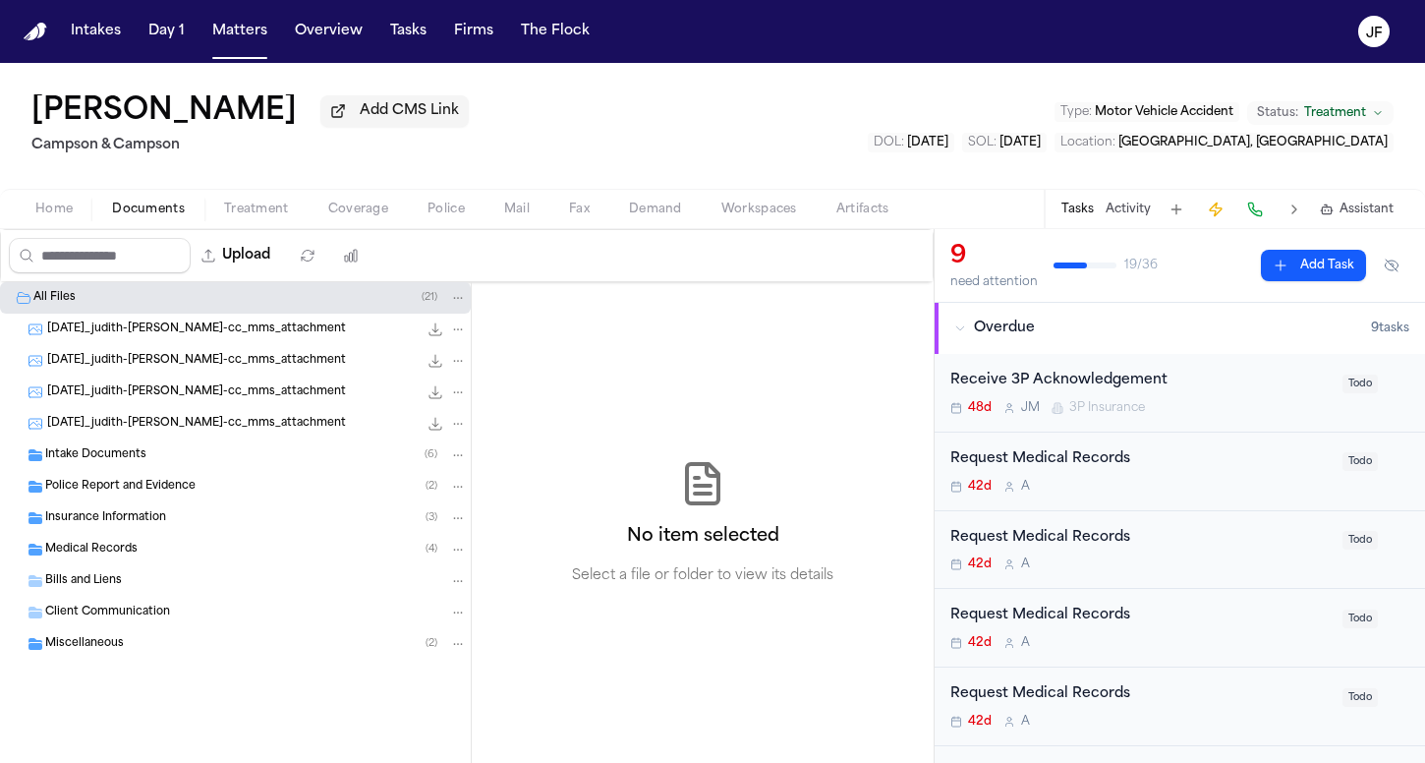
click at [193, 449] on div "Intake Documents ( 6 )" at bounding box center [235, 454] width 471 height 31
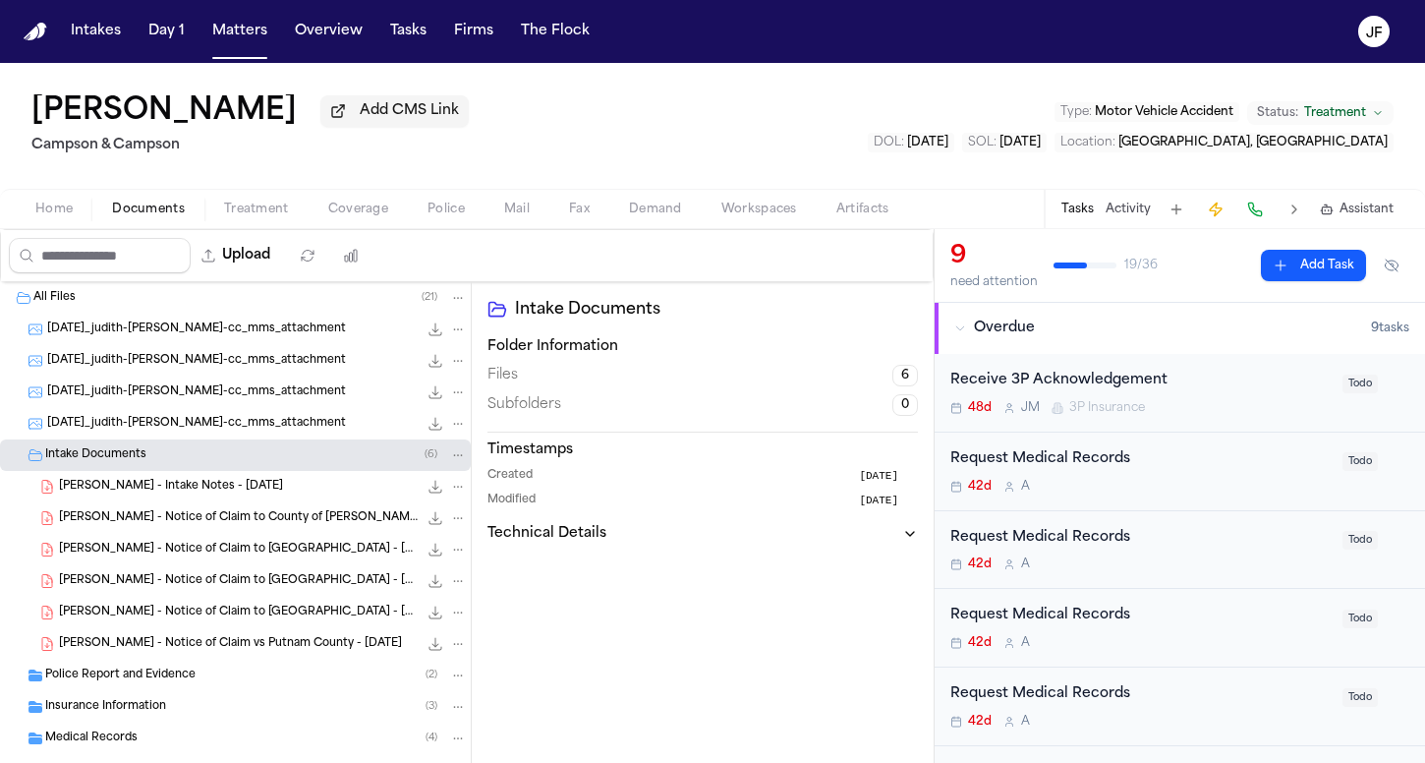
click at [193, 476] on div "J. Faivre - Intake Notes - 1.16.25 479.3 KB • PDF" at bounding box center [235, 486] width 471 height 31
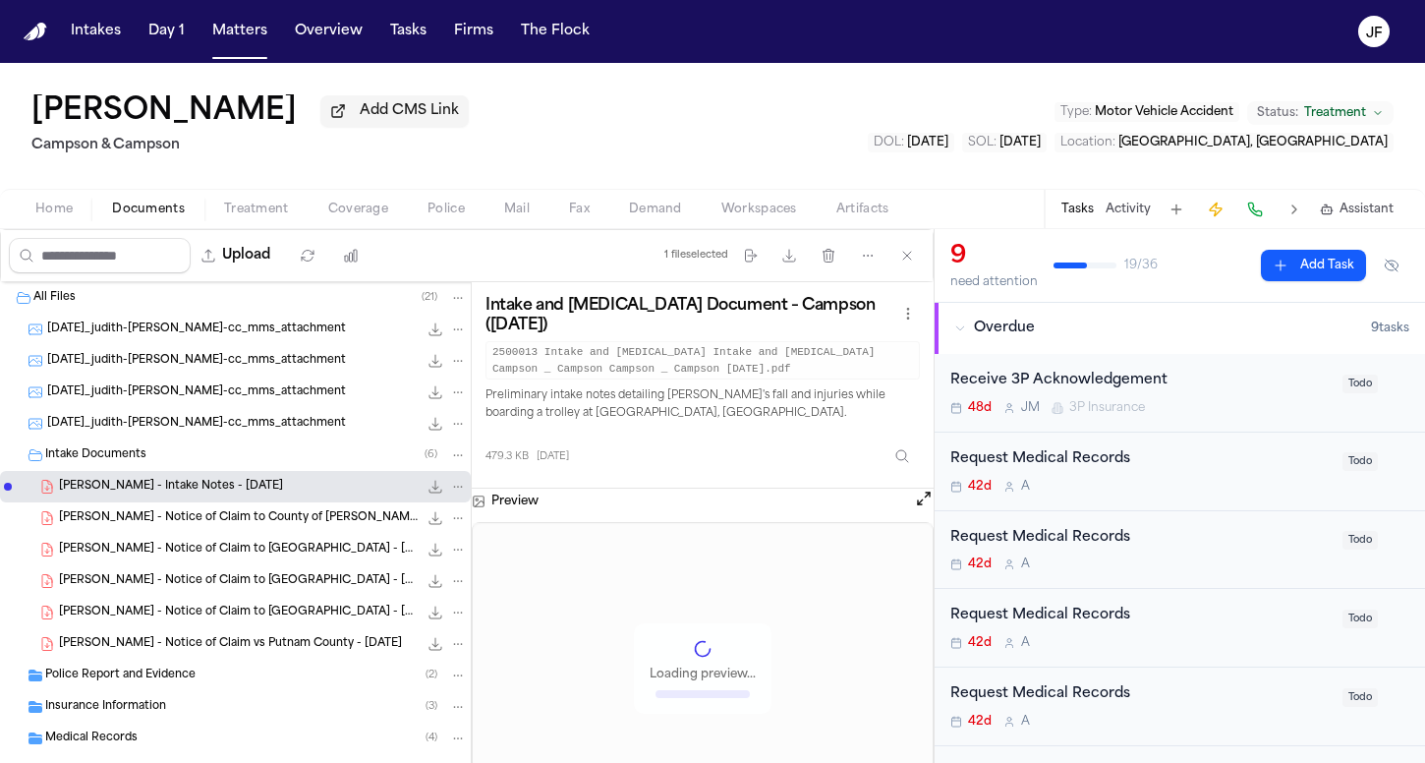
click at [192, 462] on div "Intake Documents ( 6 )" at bounding box center [256, 455] width 422 height 18
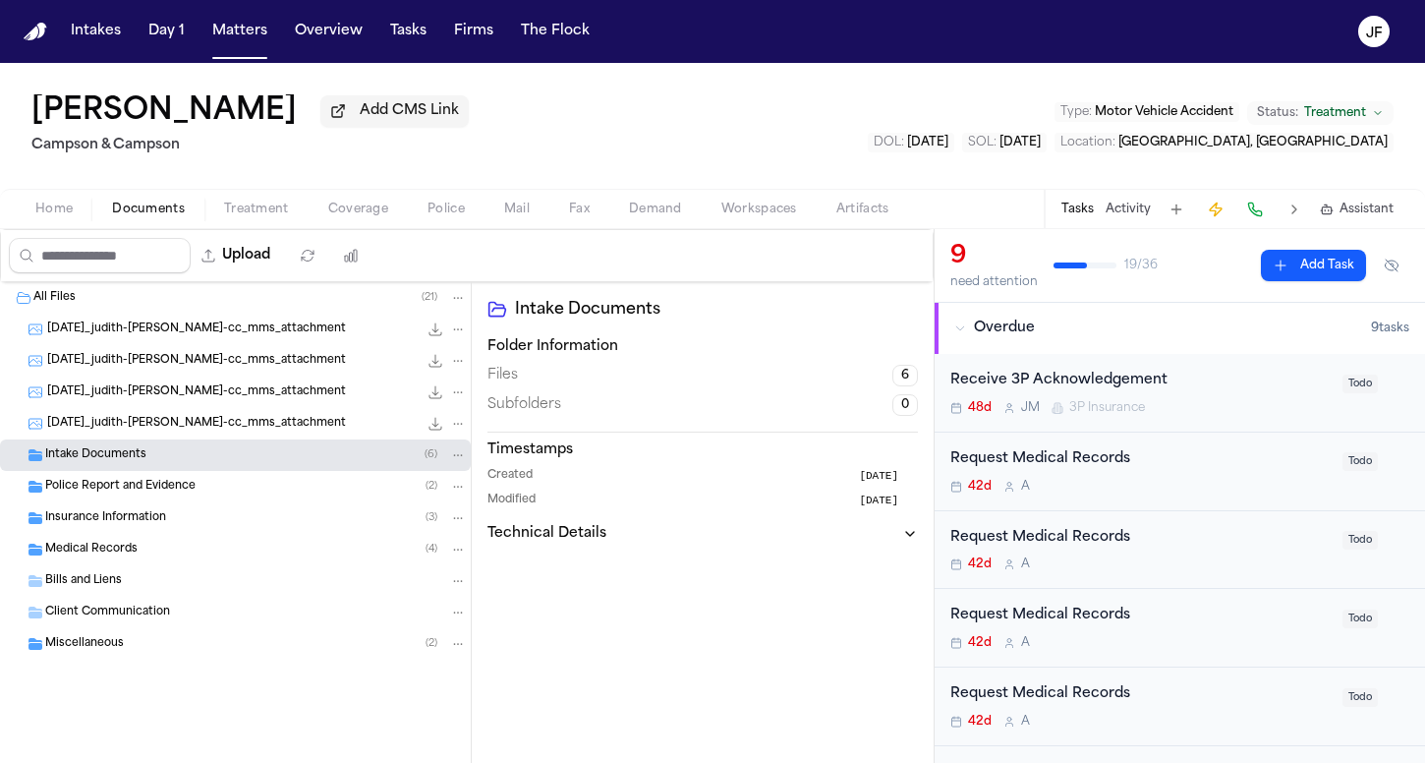
click at [200, 487] on div "Police Report and Evidence ( 2 )" at bounding box center [256, 487] width 422 height 18
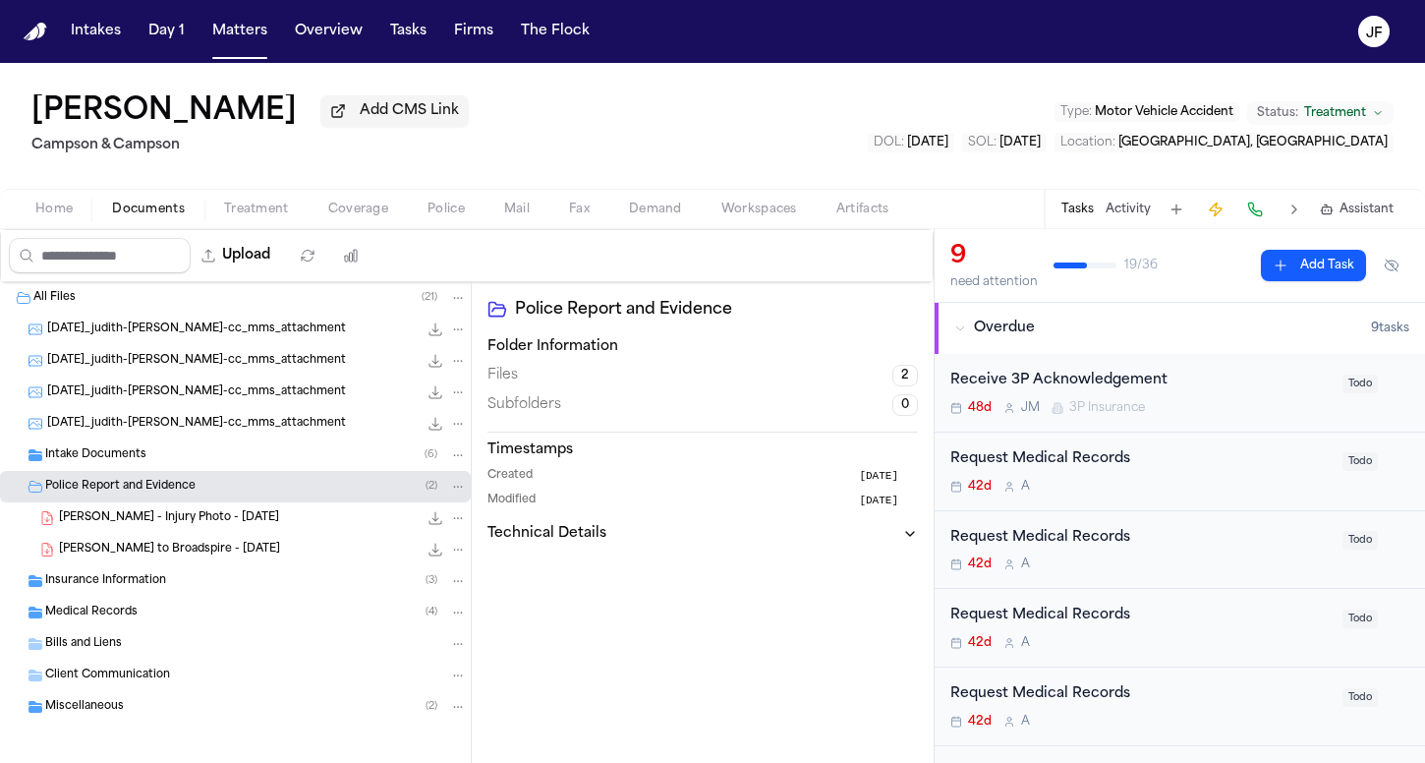
click at [198, 495] on div "Police Report and Evidence ( 2 )" at bounding box center [256, 487] width 422 height 18
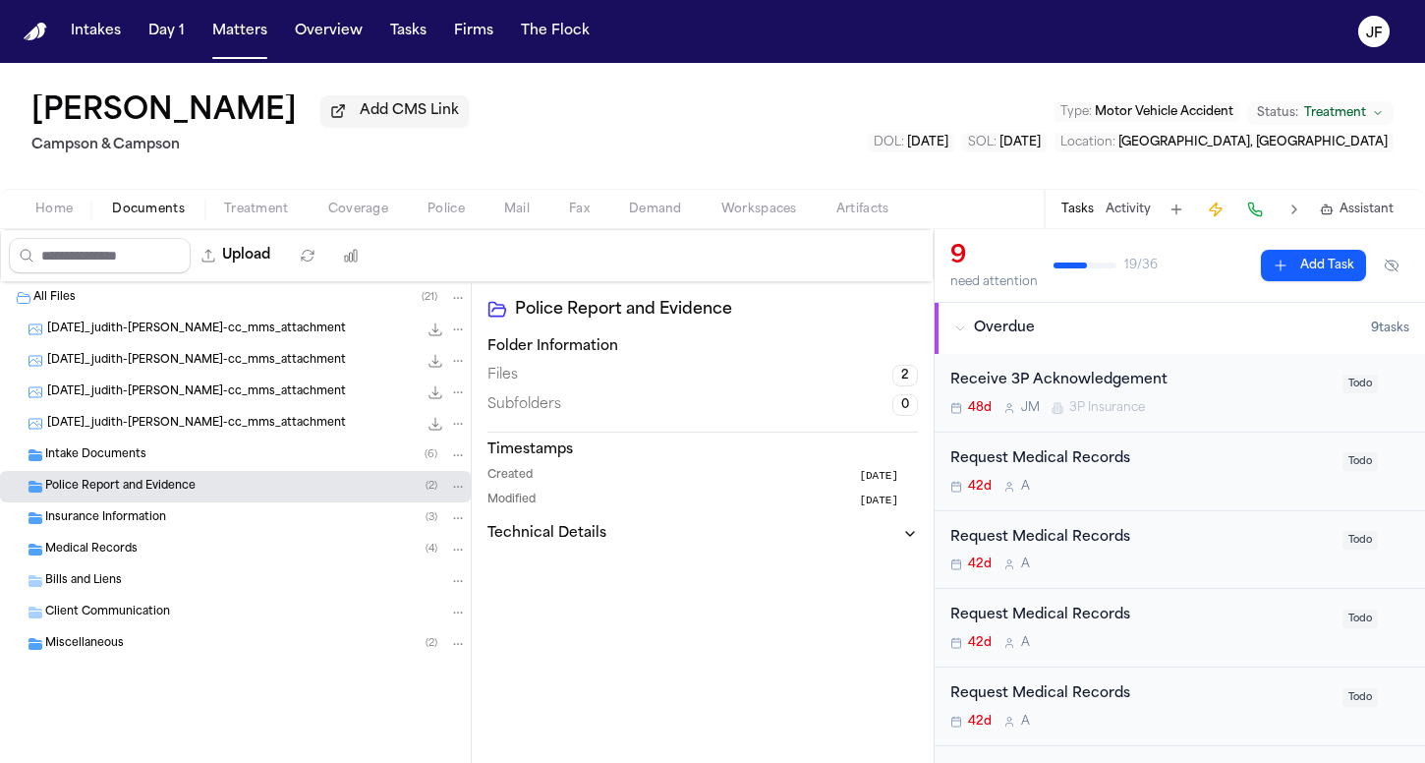
click at [214, 491] on div "Police Report and Evidence ( 2 )" at bounding box center [256, 487] width 422 height 18
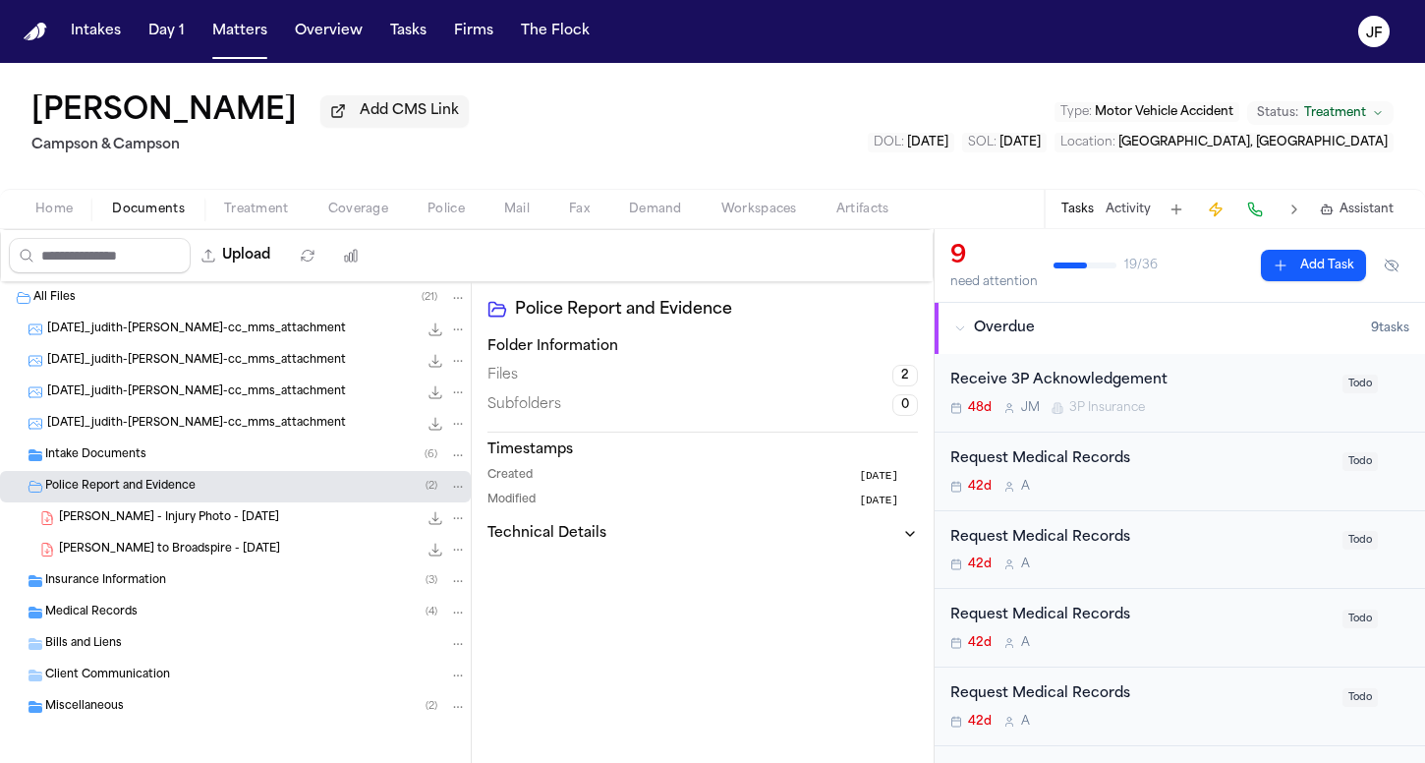
click at [226, 548] on span "J. Faivre - LOR to Broadspire - 7.14.25" at bounding box center [169, 550] width 221 height 17
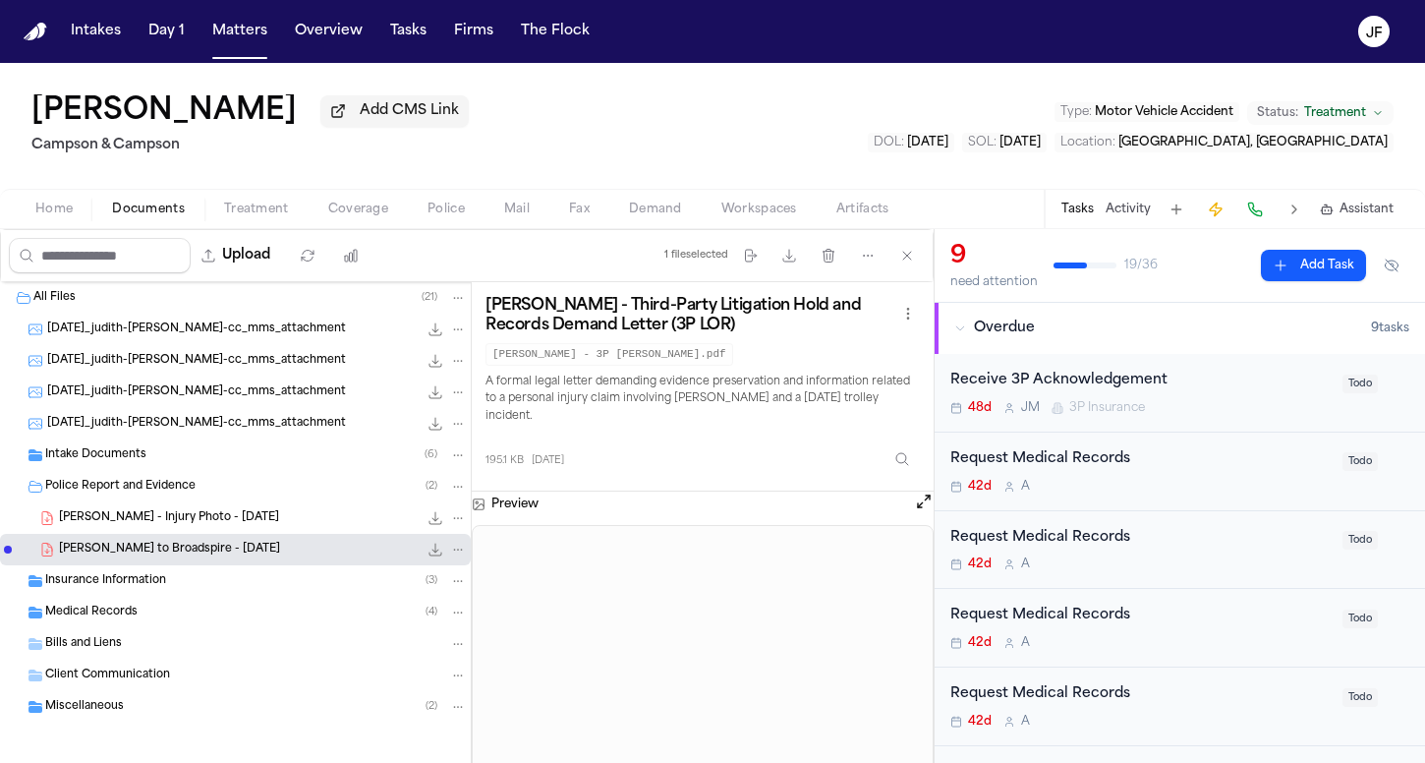
click at [451, 550] on icon "File: J. Faivre - LOR to Broadspire - 7.14.25" at bounding box center [458, 550] width 14 height 14
click at [444, 614] on button "Move" at bounding box center [443, 626] width 135 height 35
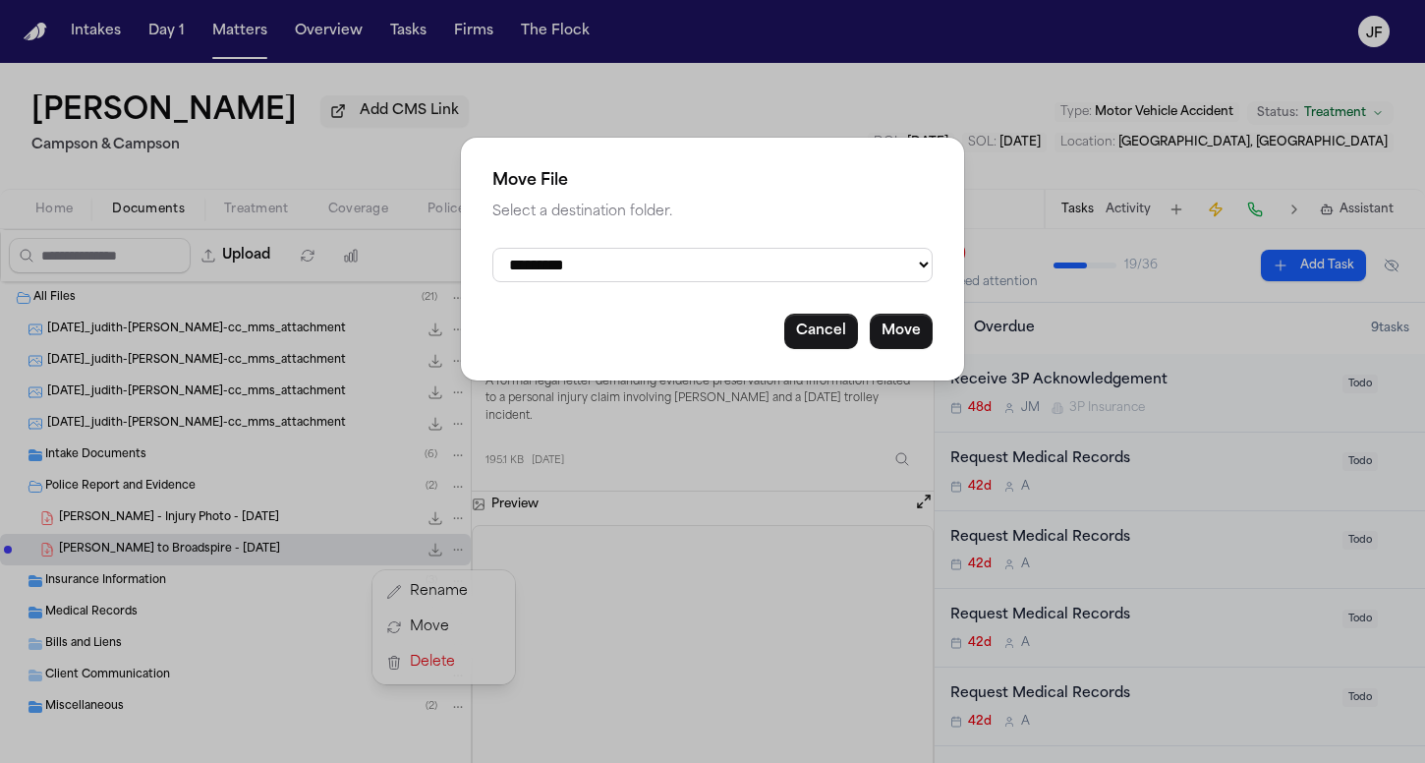
select select "**********"
click at [897, 332] on button "Move" at bounding box center [901, 331] width 63 height 35
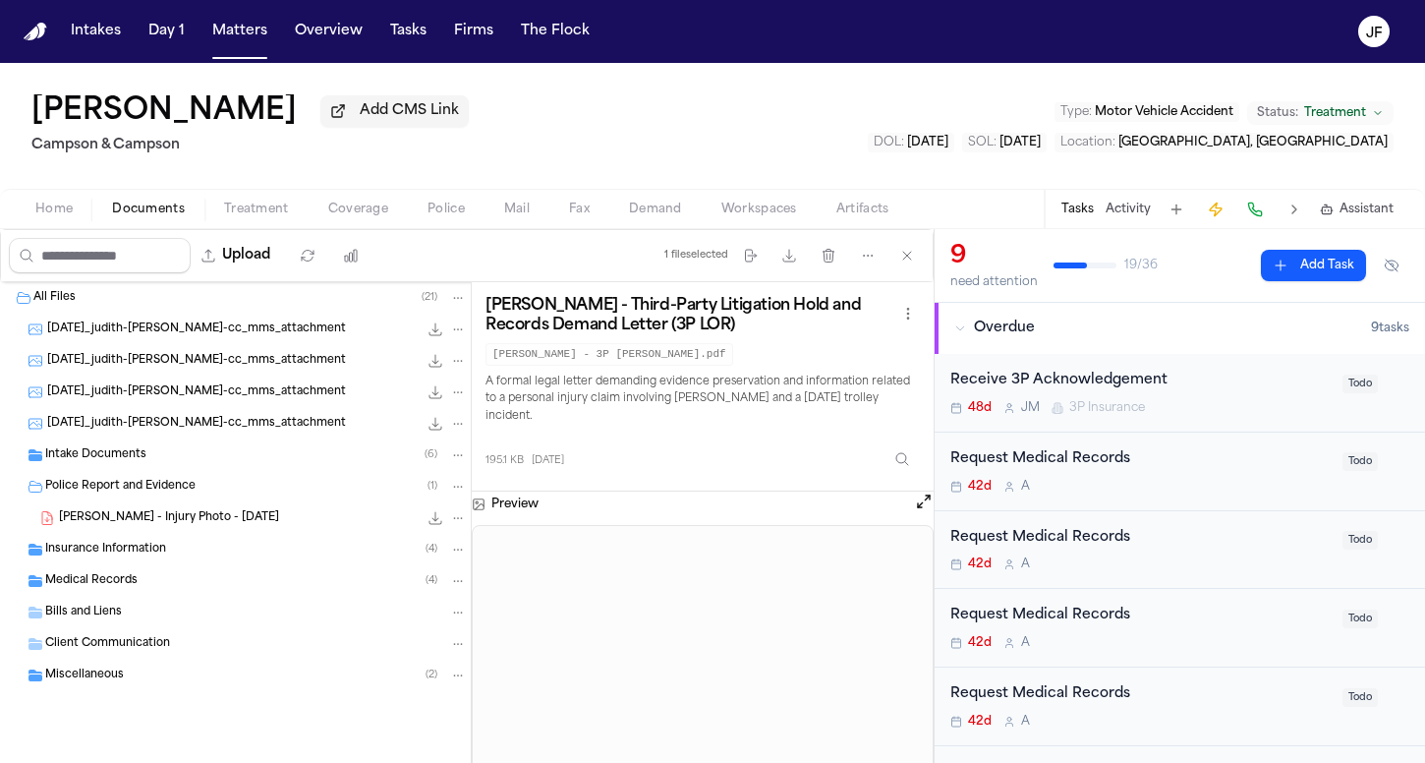
click at [148, 500] on div "Police Report and Evidence ( 1 )" at bounding box center [235, 486] width 471 height 31
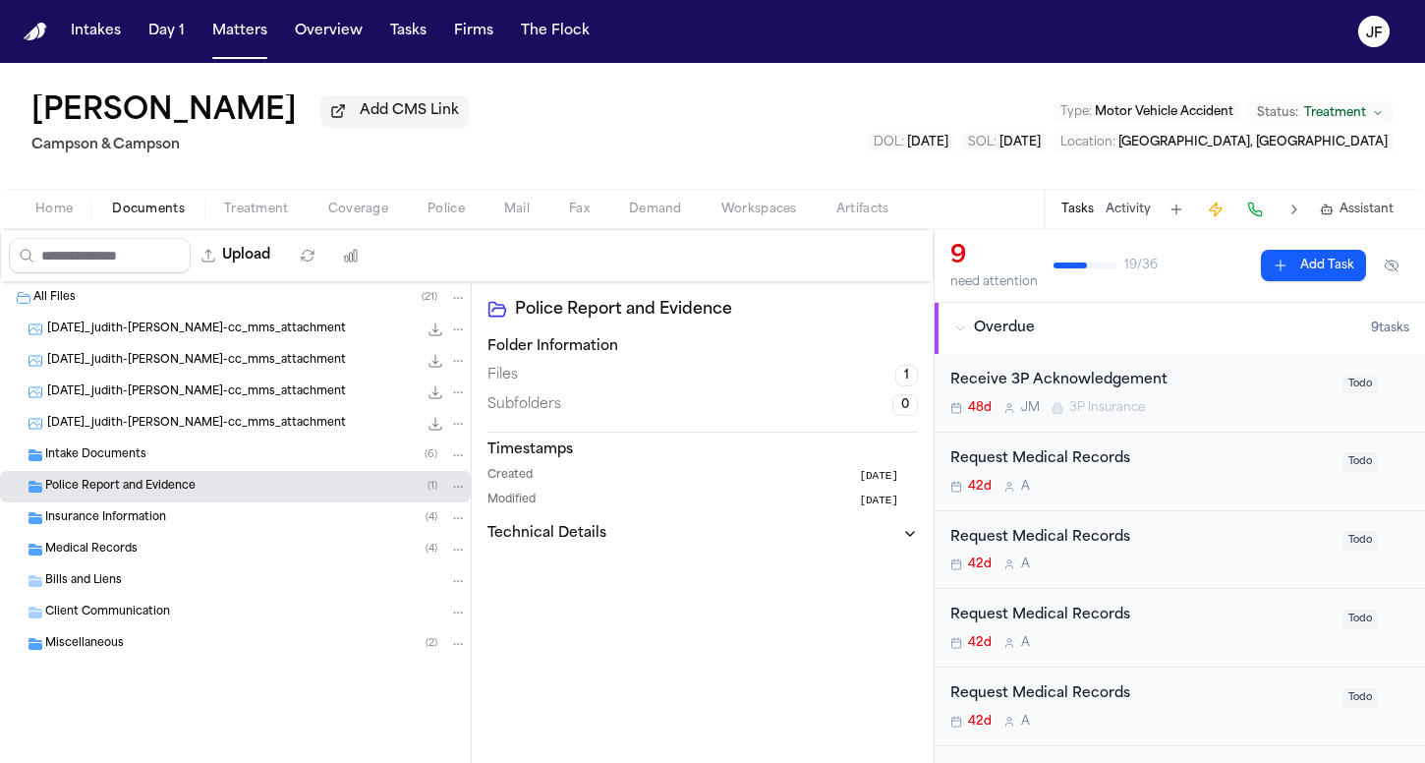
click at [148, 531] on div "Insurance Information ( 4 )" at bounding box center [235, 517] width 471 height 31
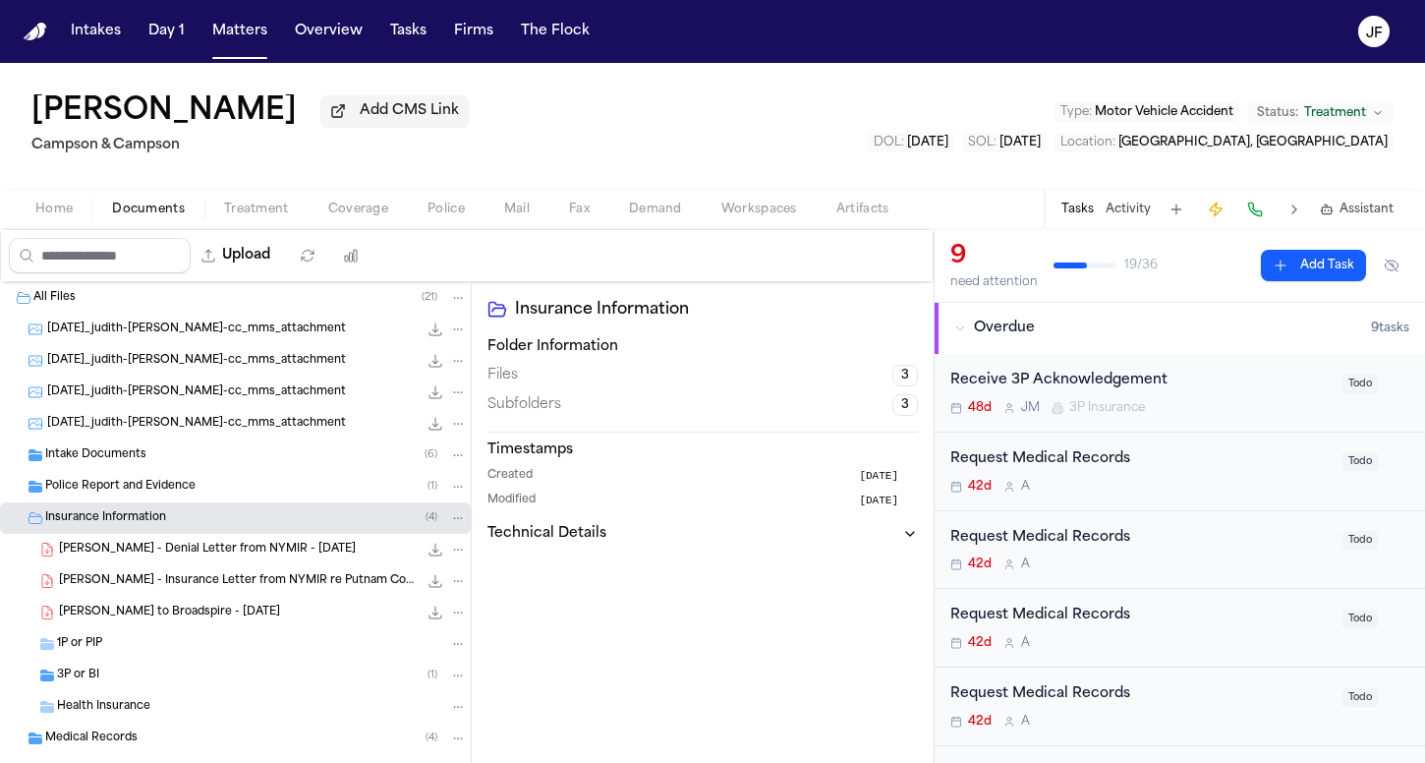
click at [179, 558] on span "J. Faivre - Denial Letter from NYMIR - 4.1.25" at bounding box center [207, 550] width 297 height 17
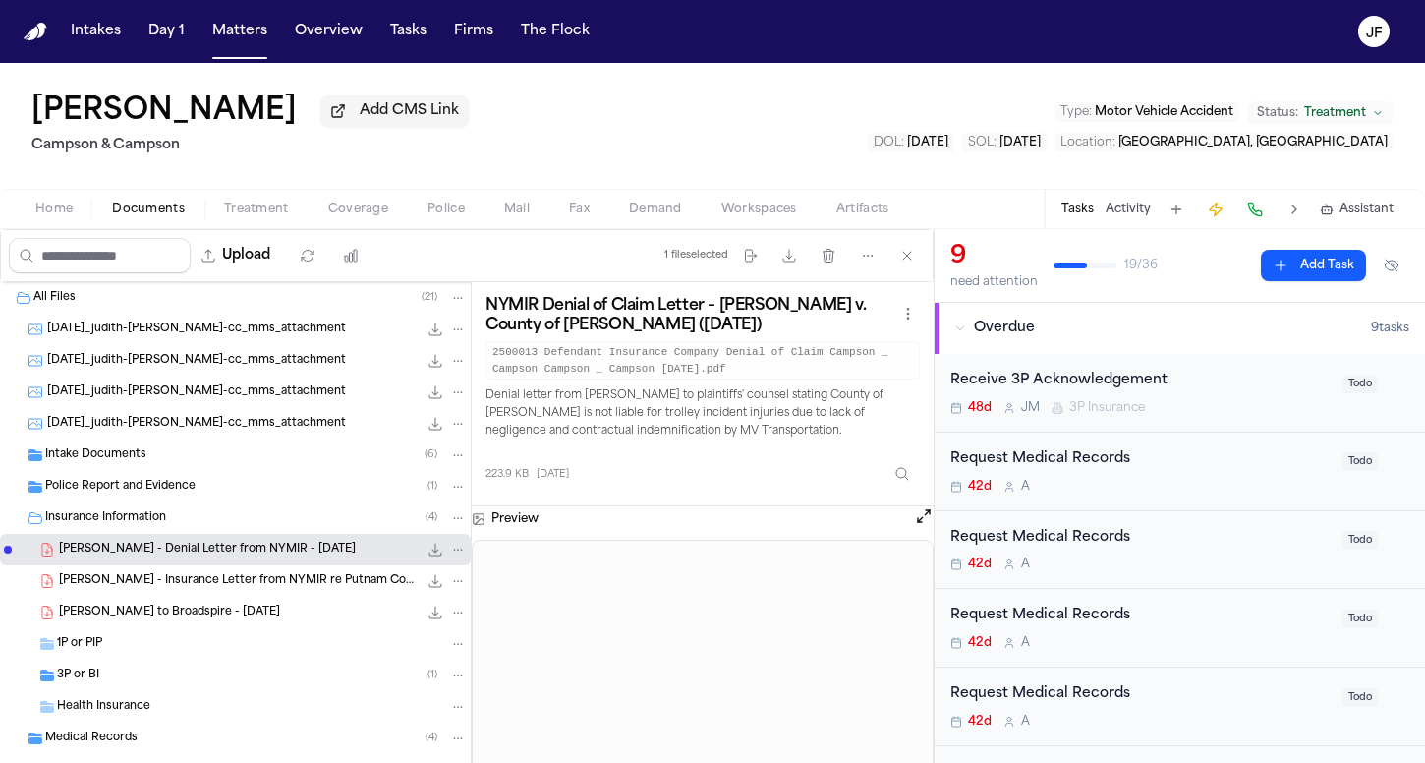
click at [452, 563] on div "J. Faivre - Denial Letter from NYMIR - 4.1.25 223.9 KB • PDF" at bounding box center [235, 549] width 471 height 31
click at [451, 553] on icon "File: J. Faivre - Denial Letter from NYMIR - 4.1.25" at bounding box center [458, 550] width 14 height 14
click at [436, 627] on button "Move" at bounding box center [443, 626] width 135 height 35
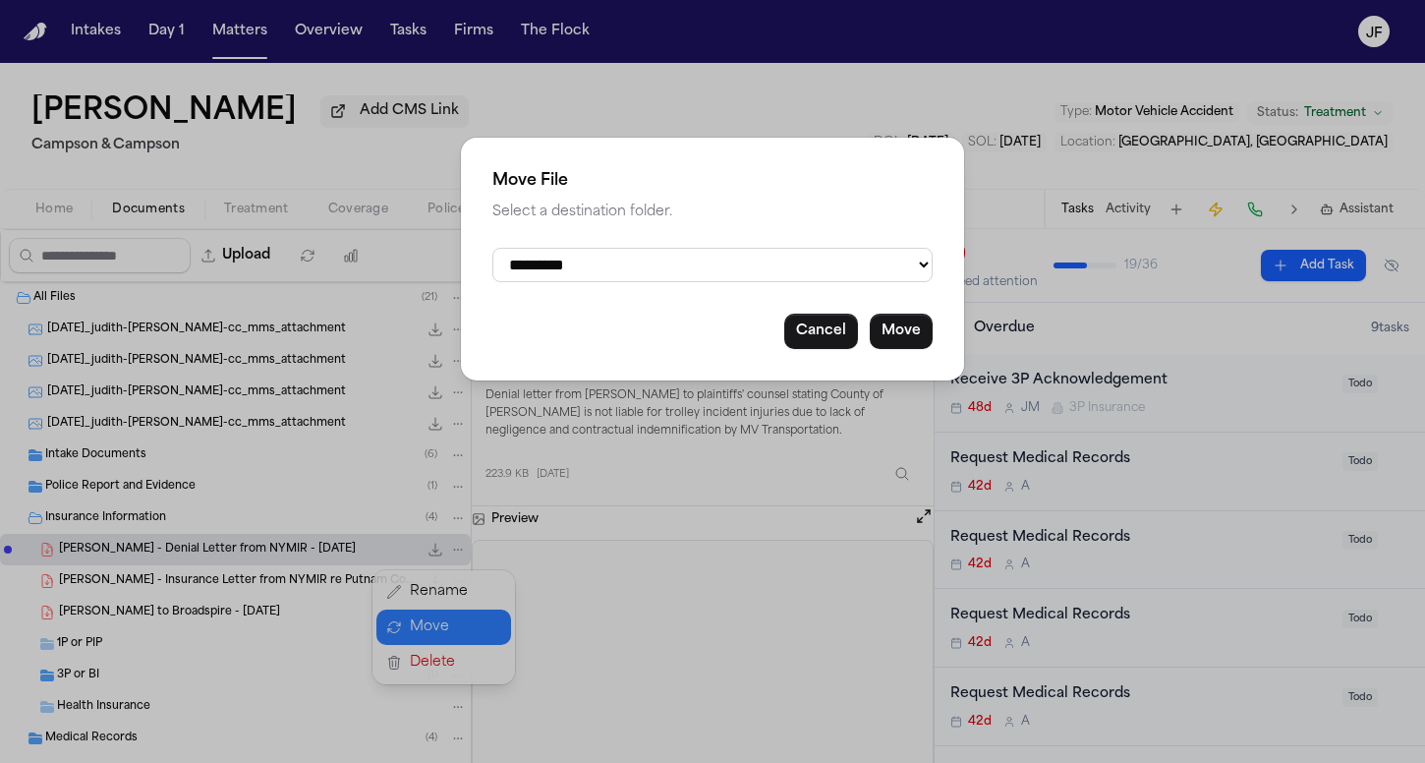
select select "**********"
click at [914, 314] on button "Move" at bounding box center [901, 331] width 63 height 35
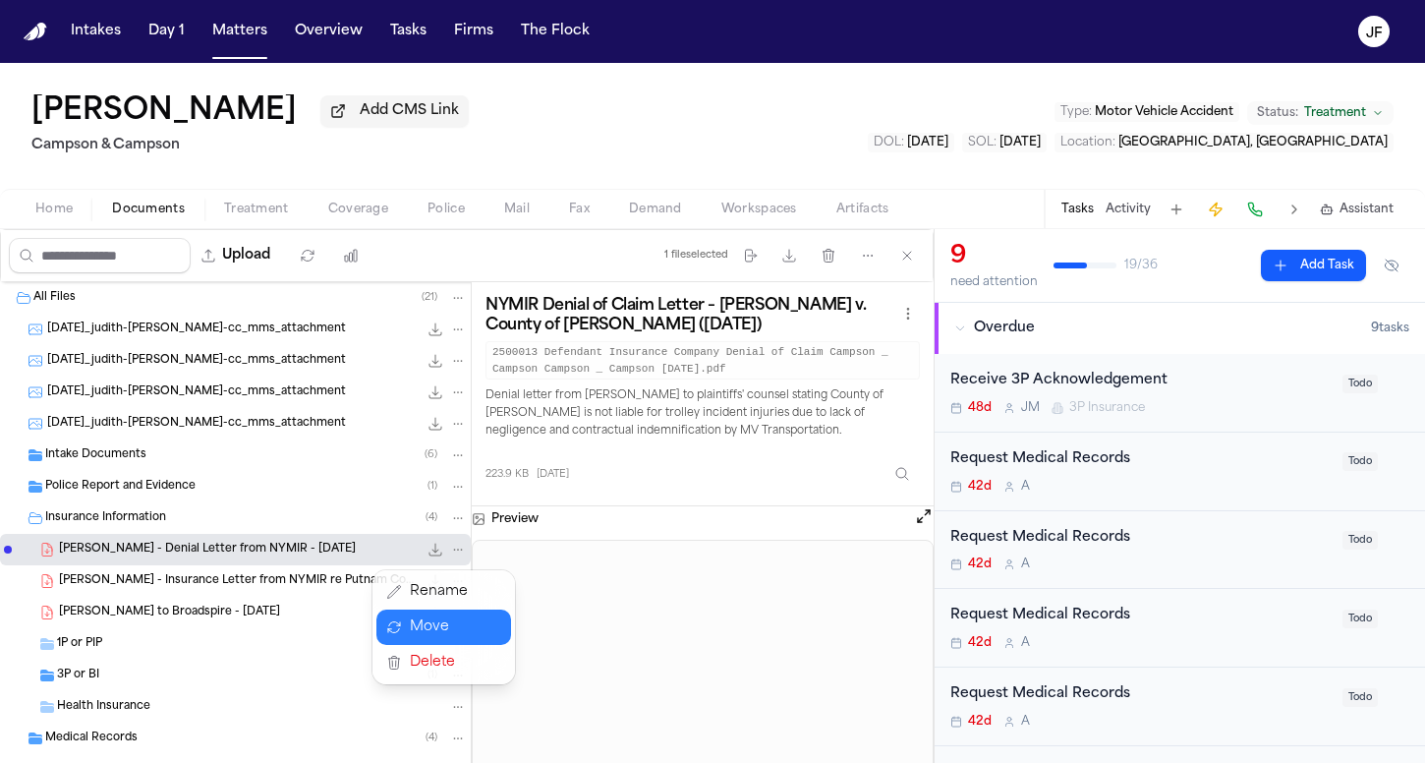
click at [914, 323] on div "All Files ( 21 ) 2025-08-21_judith-faivre-cc_mms_attachment 126.8 KB • JPG 2025…" at bounding box center [467, 549] width 934 height 534
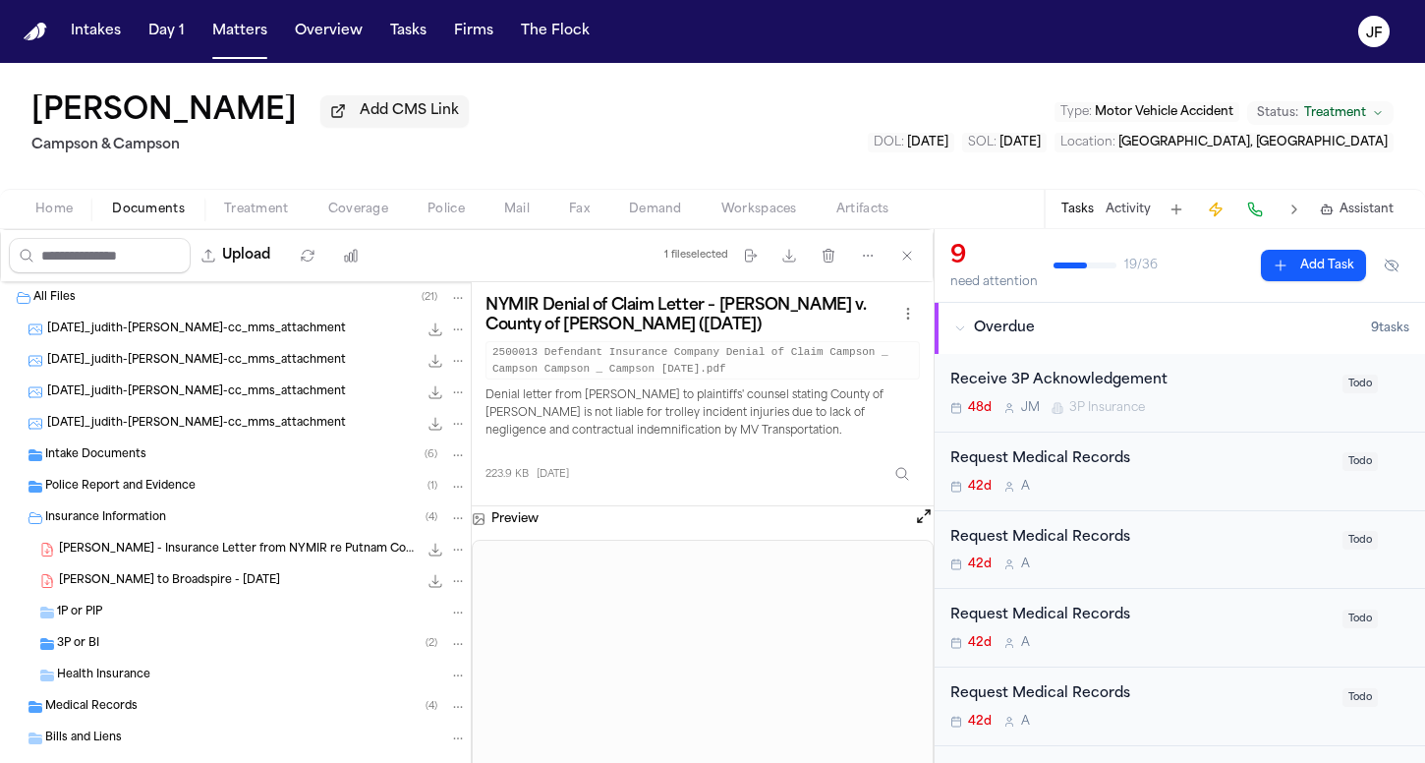
click at [300, 558] on span "J. Faivre - Insurance Letter from NYMIR re Putnam County - 4.1.25" at bounding box center [238, 550] width 359 height 17
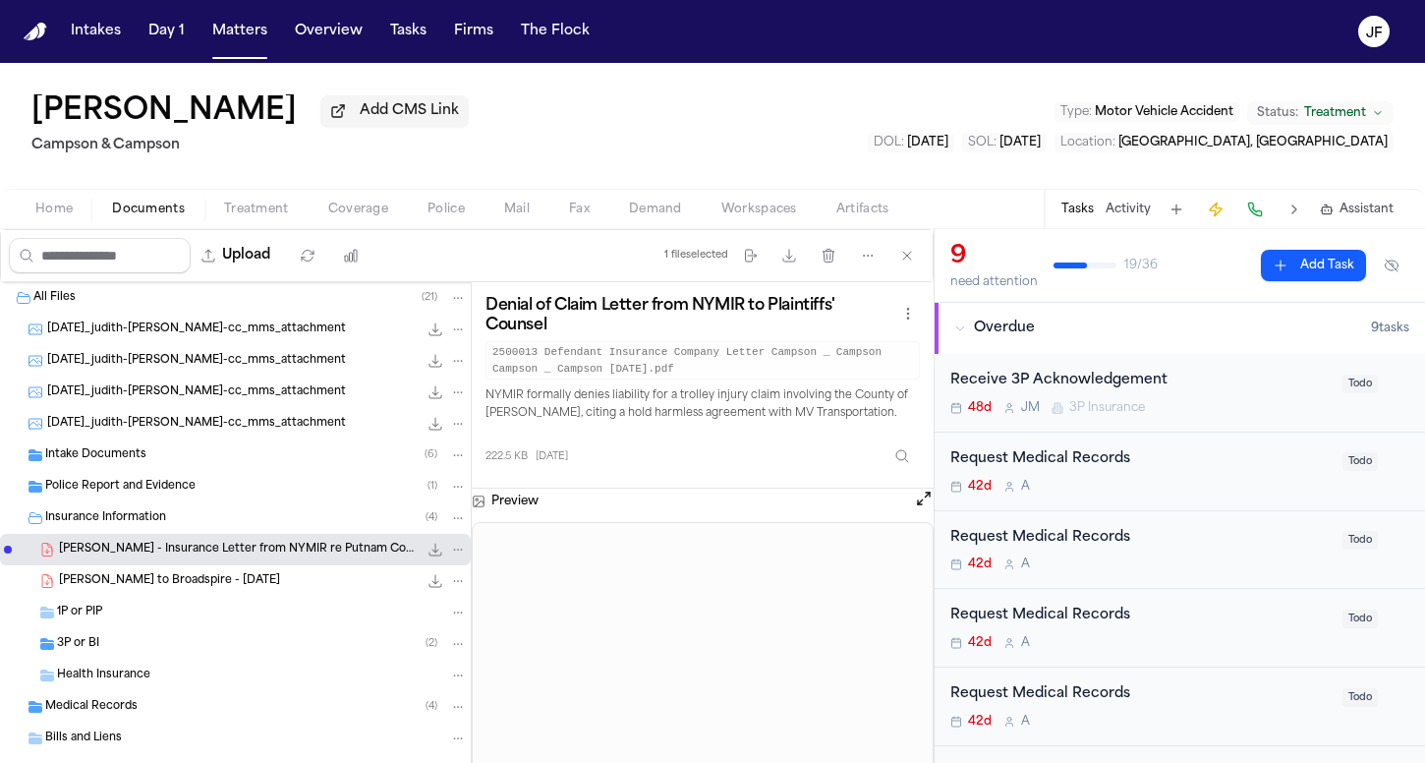
click at [451, 556] on icon "File: J. Faivre - Insurance Letter from NYMIR re Putnam County - 4.1.25" at bounding box center [458, 550] width 14 height 14
click at [451, 644] on button "Move" at bounding box center [443, 626] width 135 height 35
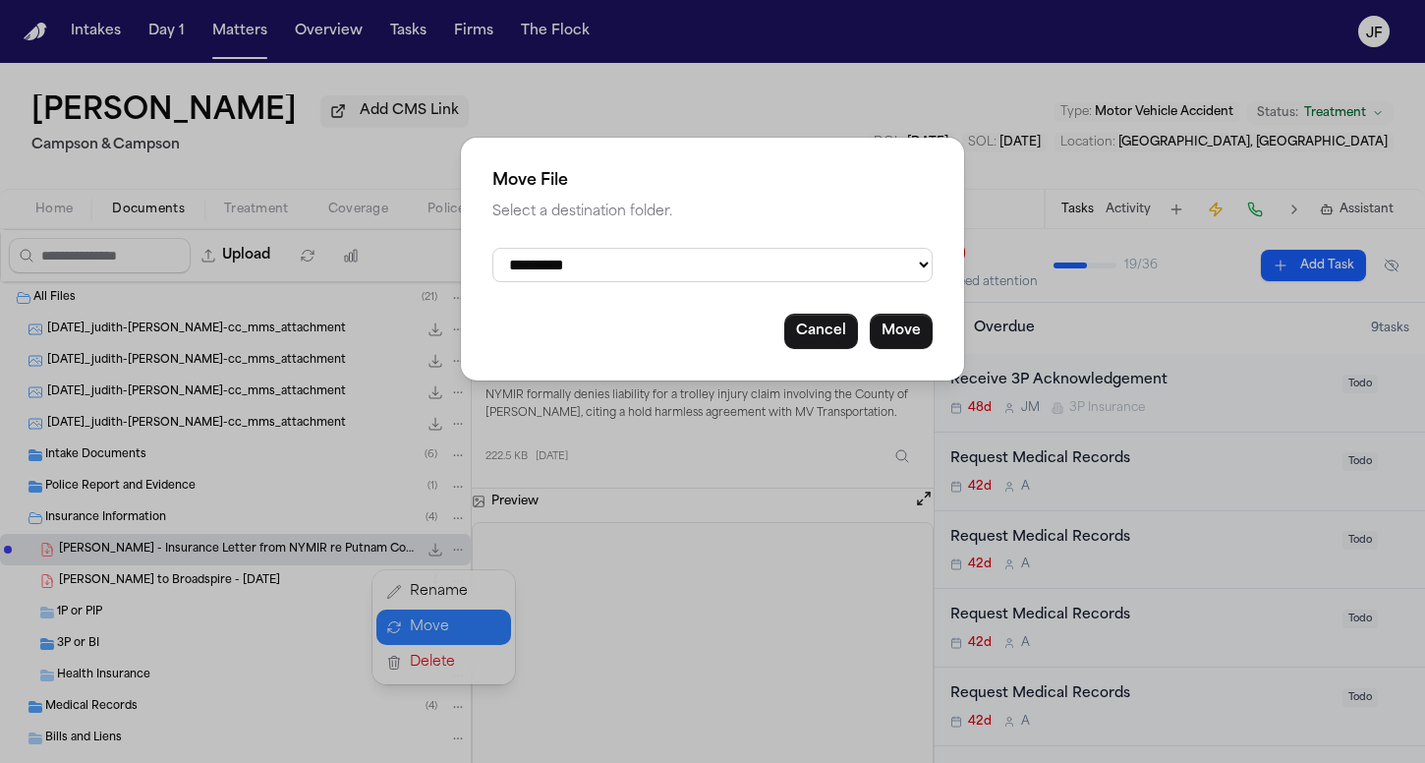
select select "**********"
click at [910, 316] on button "Move" at bounding box center [901, 331] width 63 height 35
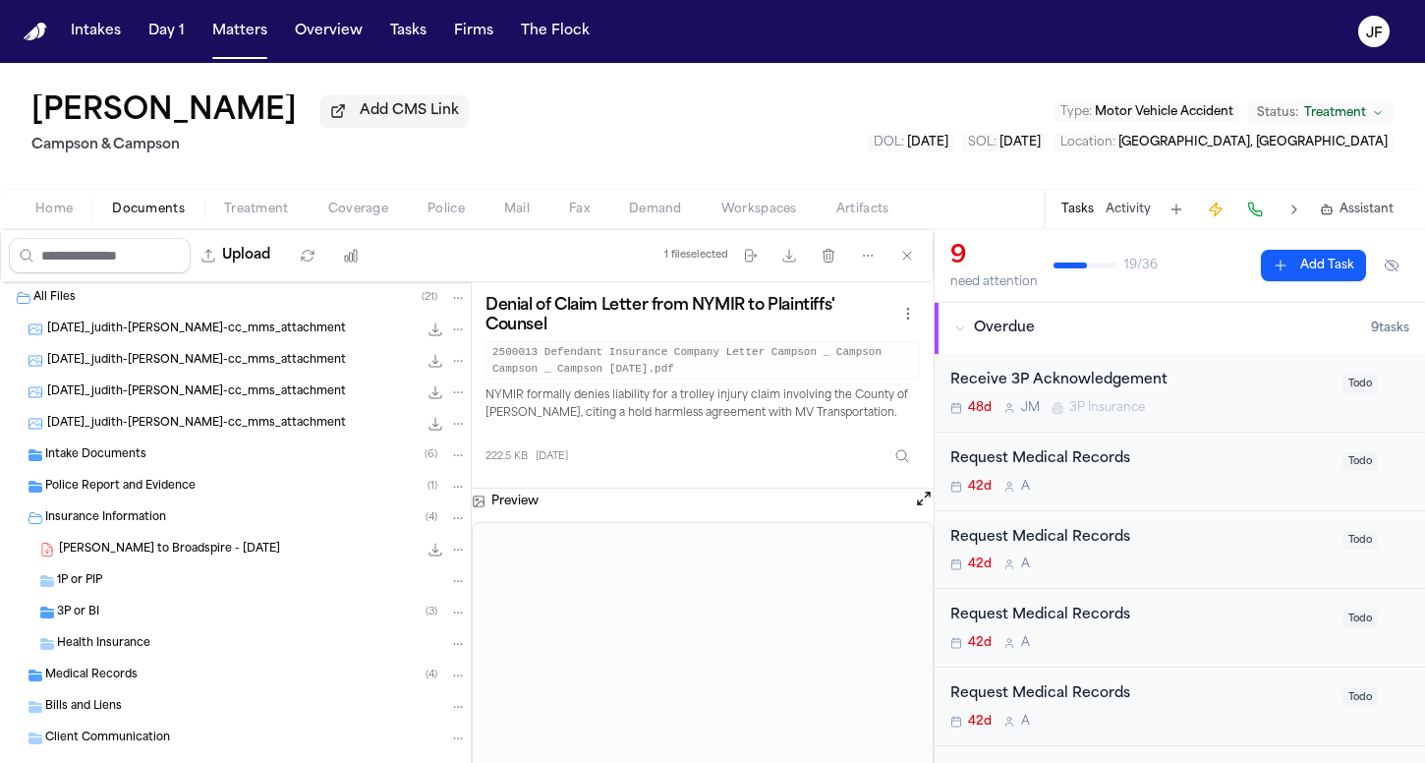
click at [143, 550] on span "J. Faivre - LOR to Broadspire - 7.14.25" at bounding box center [169, 550] width 221 height 17
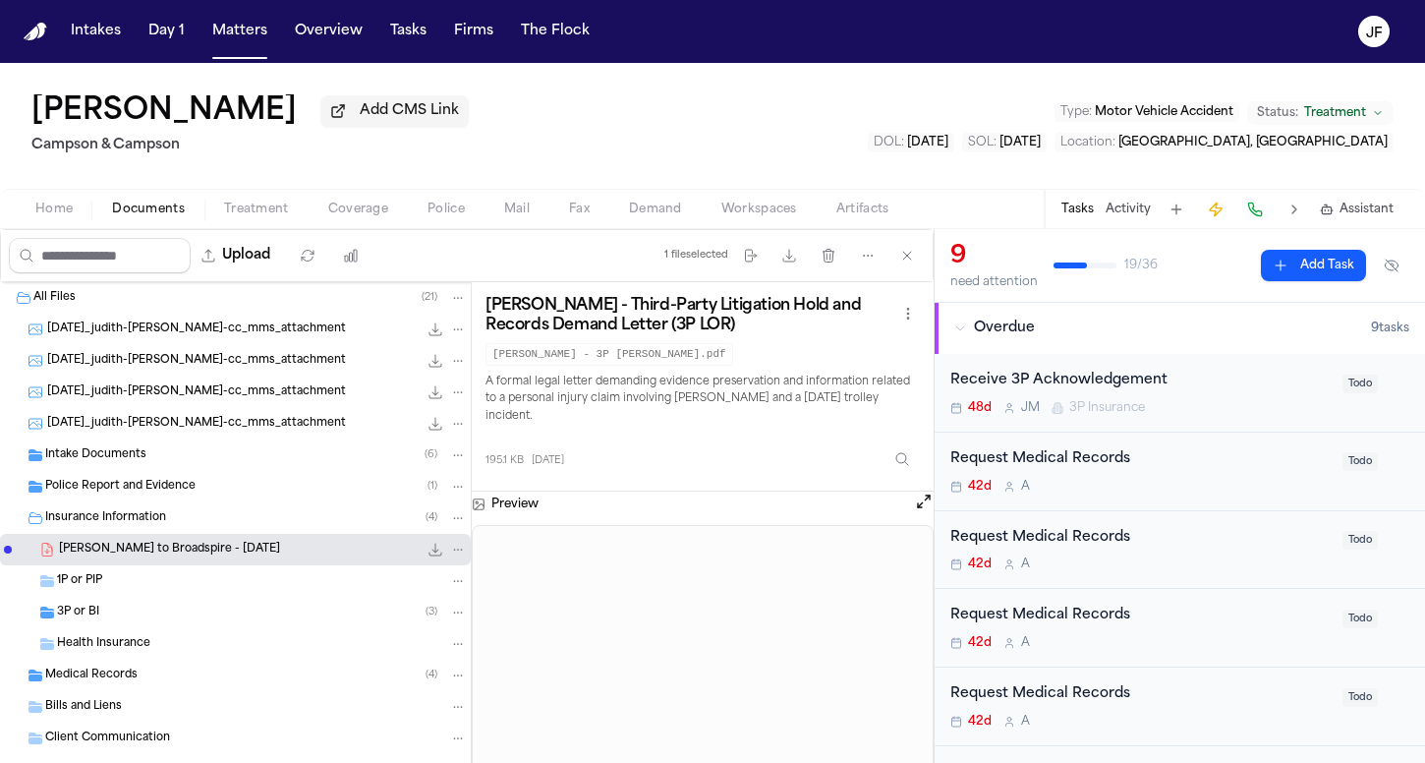
click at [451, 551] on icon "File: J. Faivre - LOR to Broadspire - 7.14.25" at bounding box center [458, 550] width 14 height 14
click at [402, 617] on button "Move" at bounding box center [443, 626] width 135 height 35
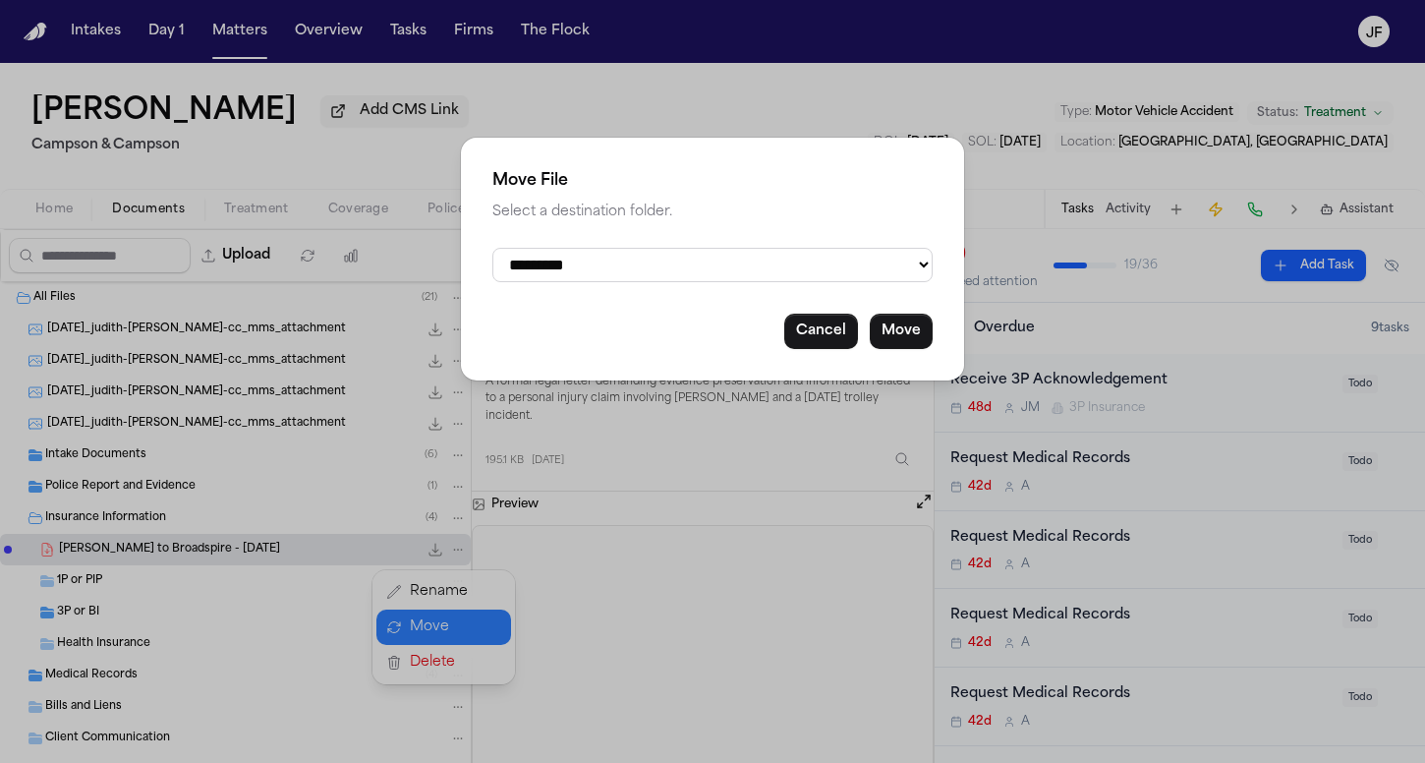
select select "**********"
click at [903, 325] on button "Move" at bounding box center [901, 331] width 63 height 35
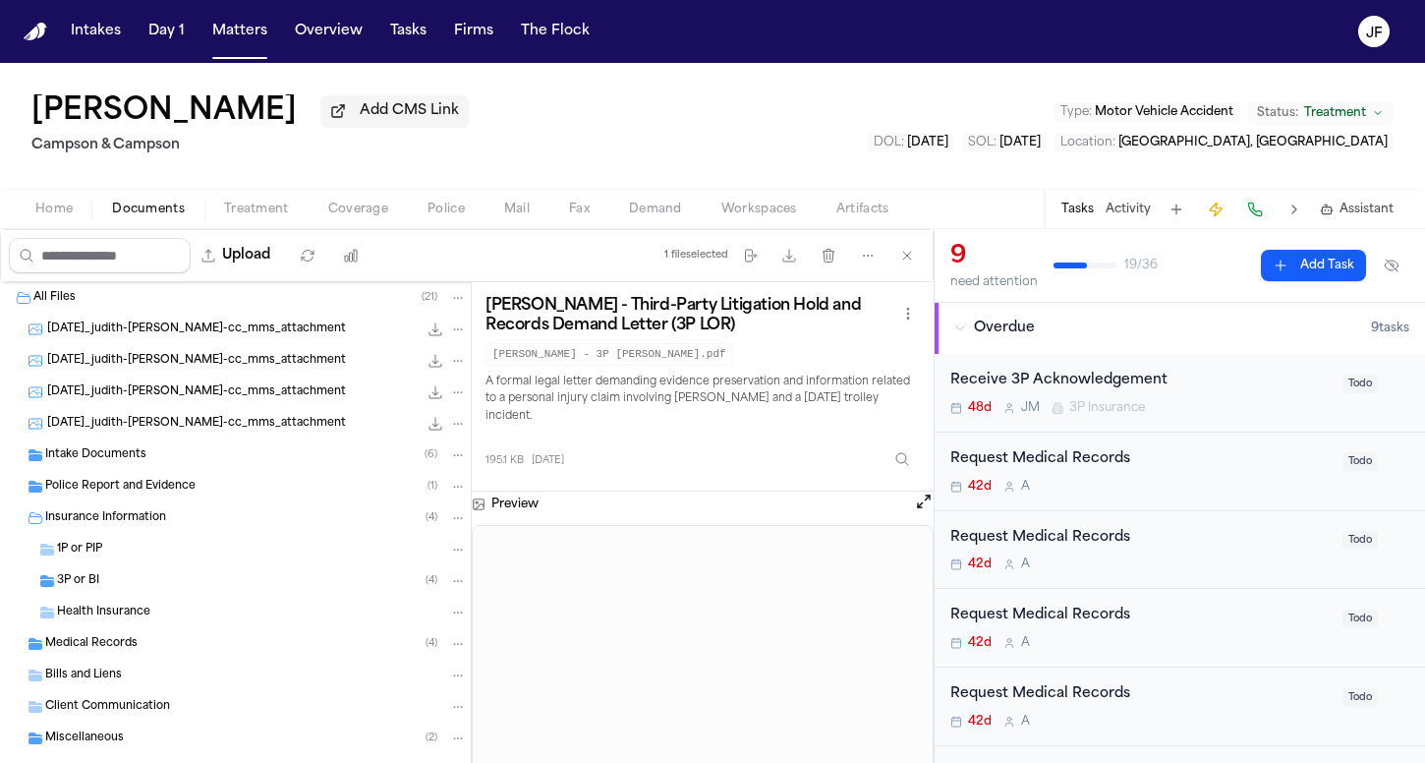
click at [127, 597] on div "3P or BI ( 4 )" at bounding box center [235, 580] width 471 height 31
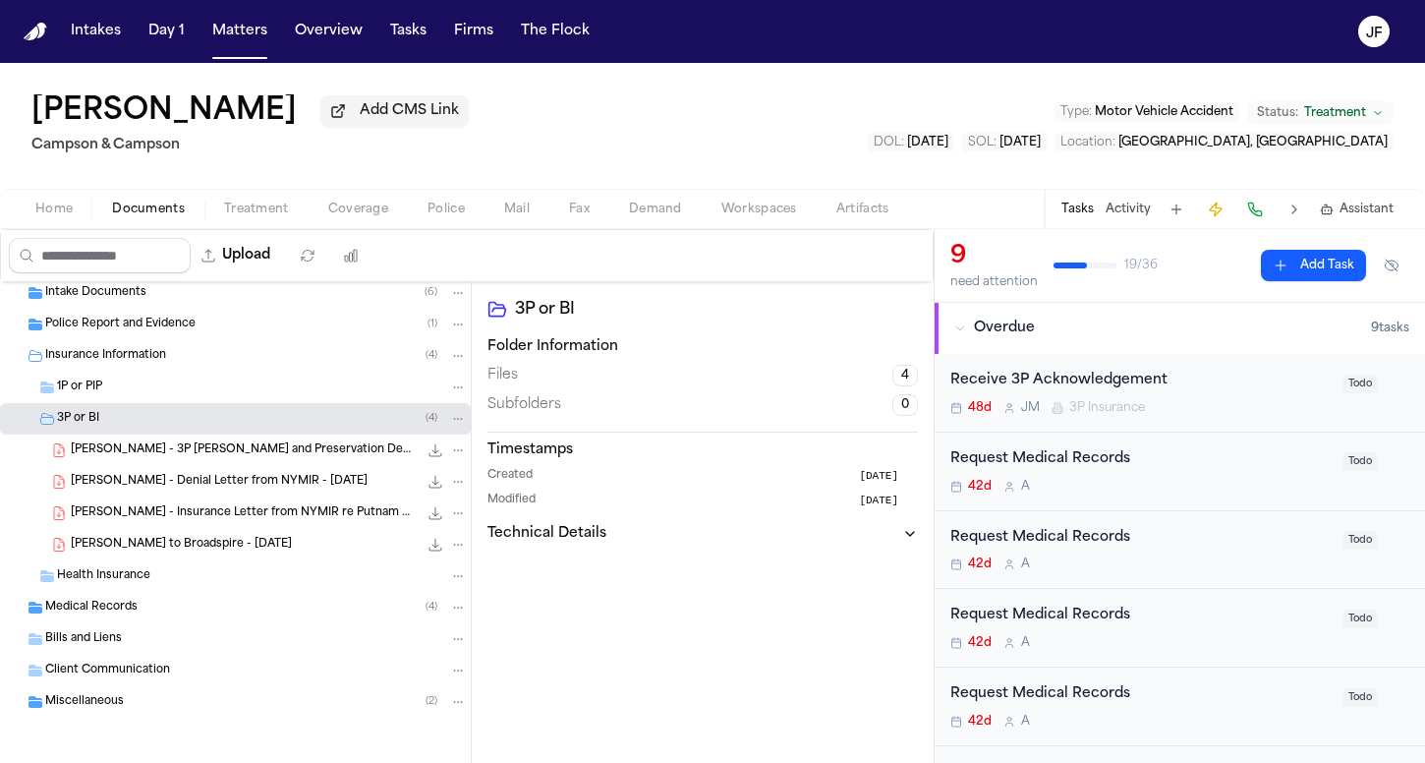
scroll to position [165, 0]
click at [173, 539] on span "J. Faivre - LOR to Broadspire - 7.14.25" at bounding box center [181, 545] width 221 height 17
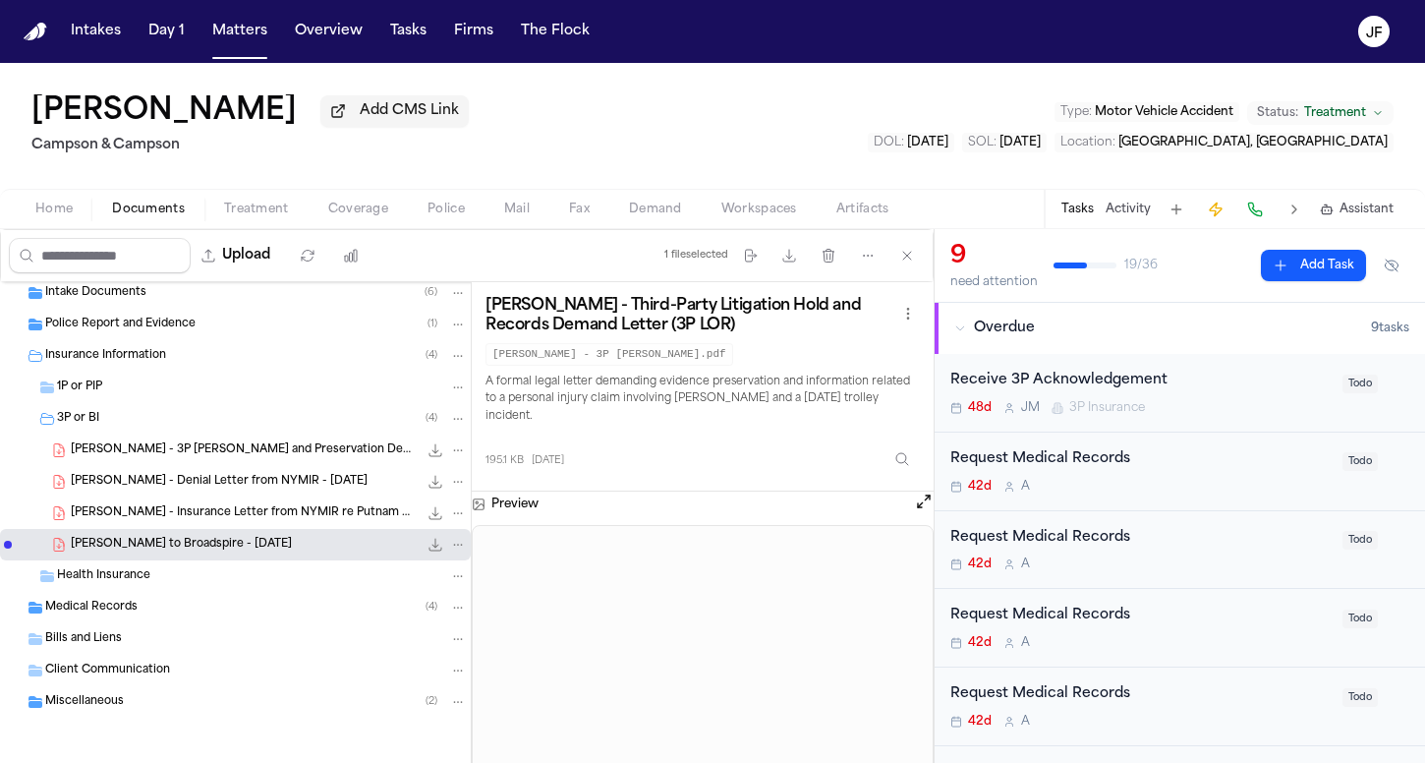
click at [357, 464] on div "J. Faivre - 3P LOR and Preservation Demand to Broadspire - 7.14.25 195.1 KB • P…" at bounding box center [235, 449] width 471 height 31
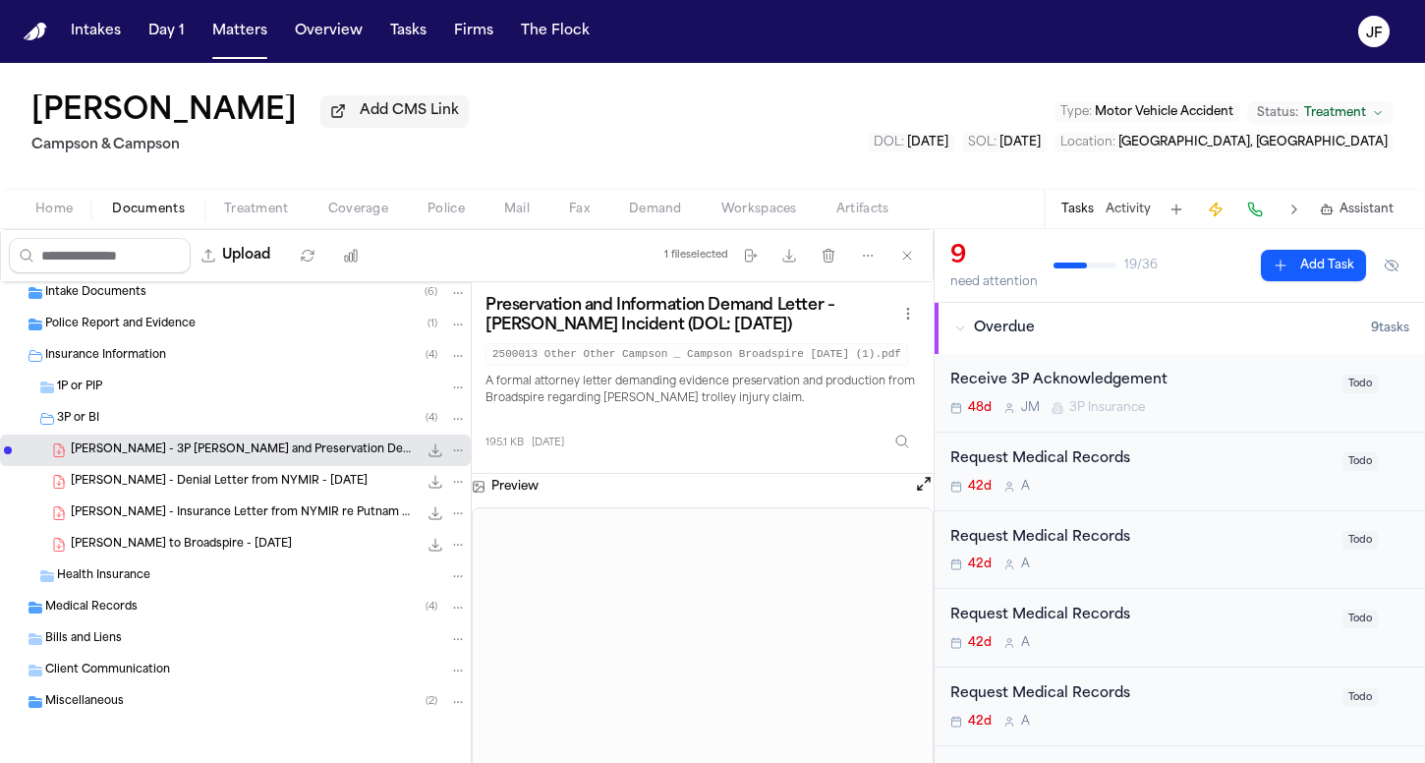
click at [0, 0] on span "223.9 KB • PDF" at bounding box center [0, 0] width 0 height 0
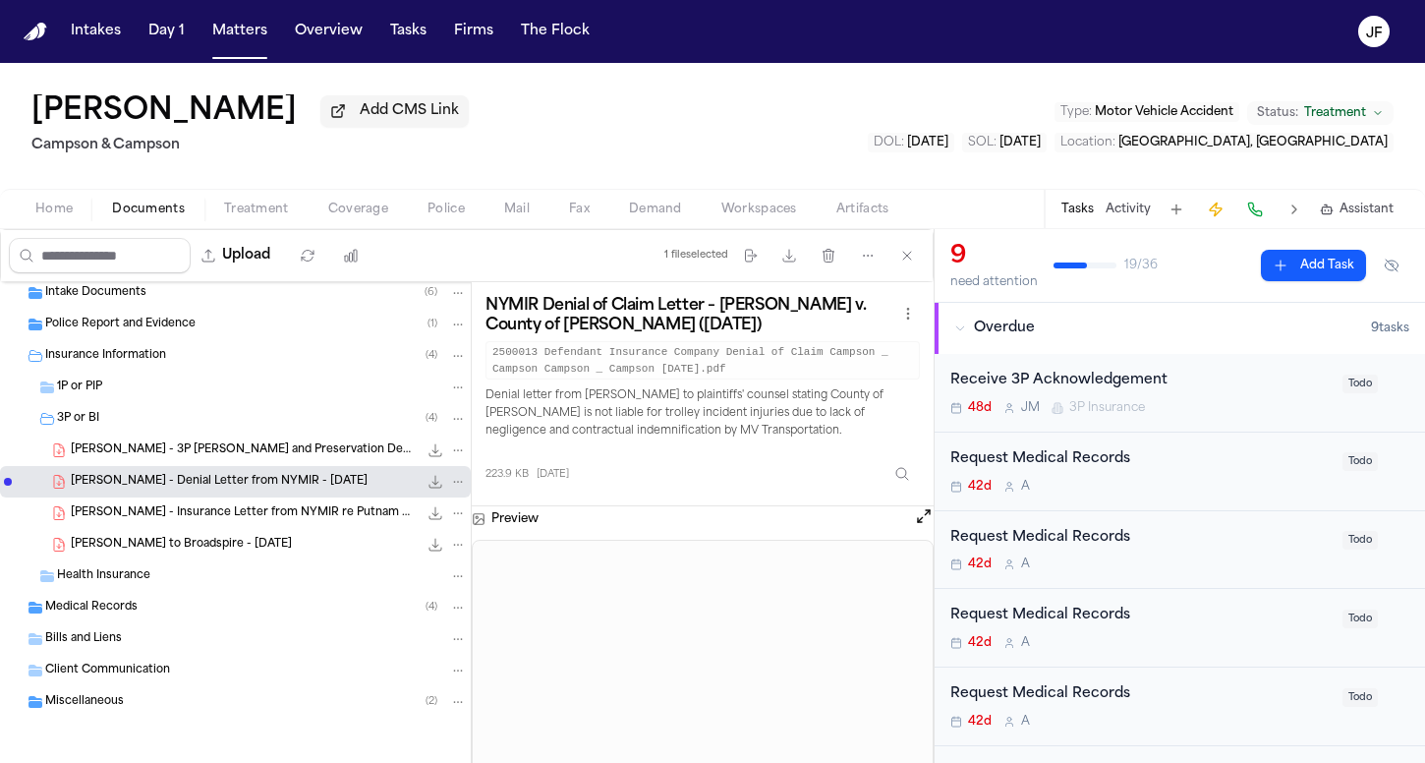
click at [321, 519] on span "J. Faivre - Insurance Letter from NYMIR re Putnam County - 4.1.25" at bounding box center [244, 513] width 347 height 17
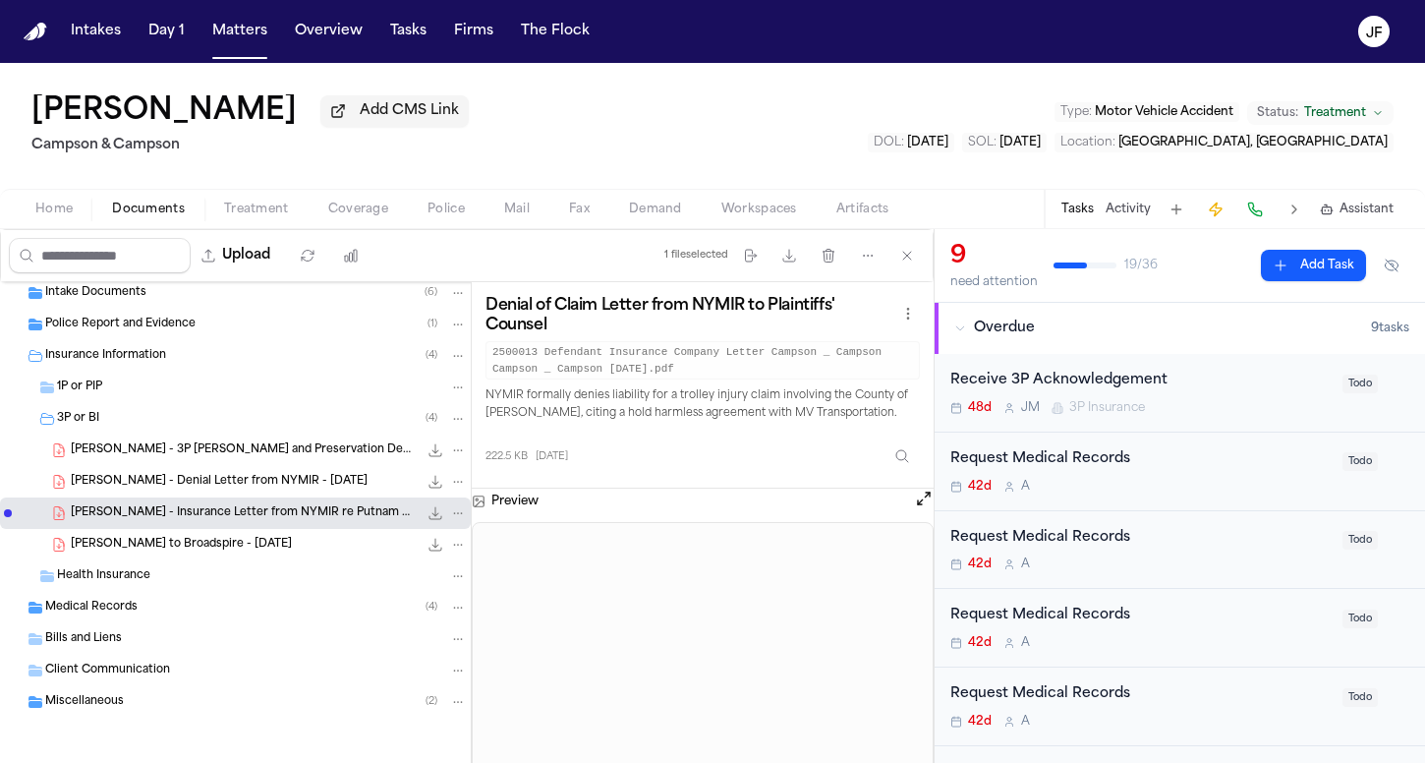
click at [418, 491] on div "223.9 KB • PDF" at bounding box center [442, 482] width 49 height 20
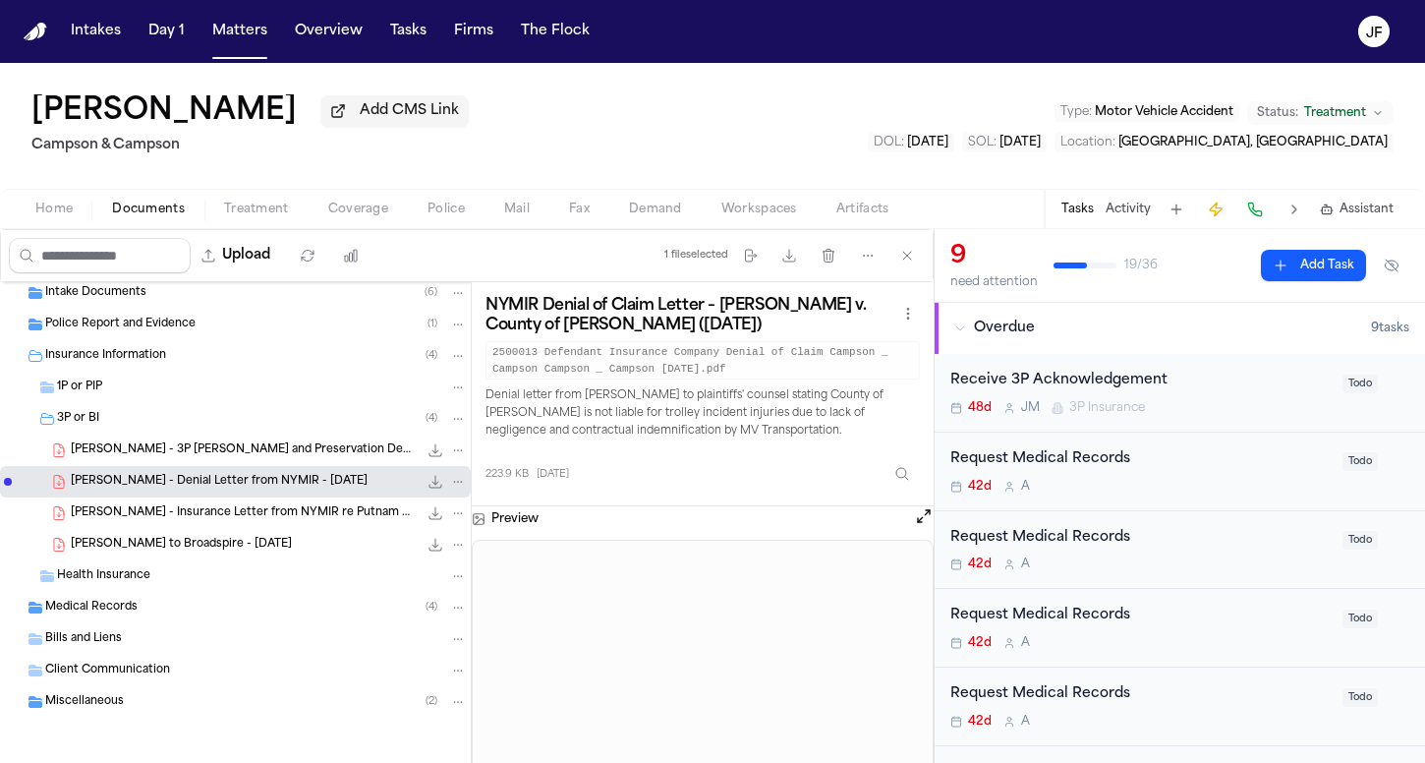
click at [426, 489] on button "File: J. Faivre - Denial Letter from NYMIR - 4.1.25" at bounding box center [436, 482] width 20 height 20
click at [249, 560] on div "J. Faivre - LOR to Broadspire - 7.14.25 195.1 KB • PDF" at bounding box center [235, 544] width 471 height 31
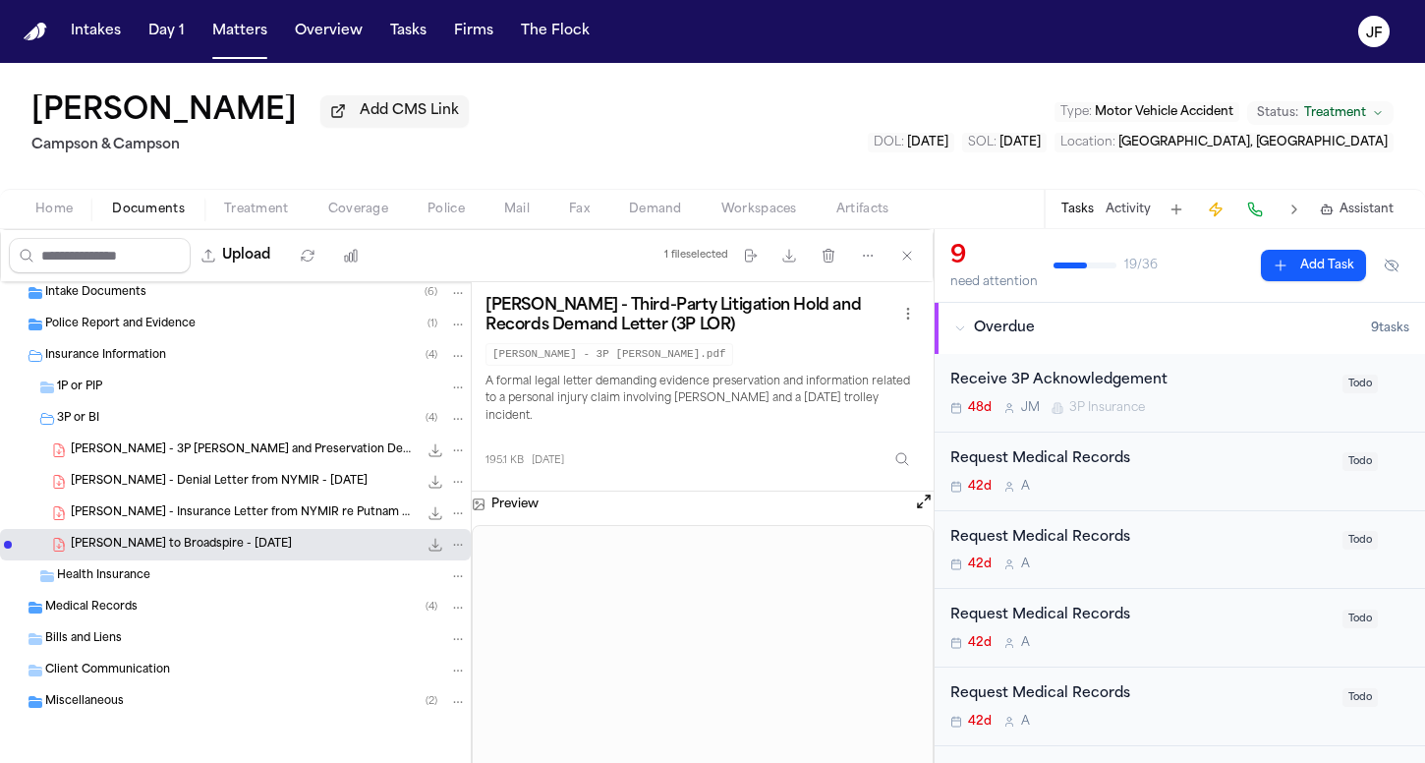
click at [428, 543] on icon "File: J. Faivre - LOR to Broadspire - 7.14.25" at bounding box center [436, 545] width 16 height 16
click at [354, 227] on div "Home Documents Treatment Coverage Police Mail Fax Demand Workspaces Artifacts T…" at bounding box center [712, 208] width 1425 height 39
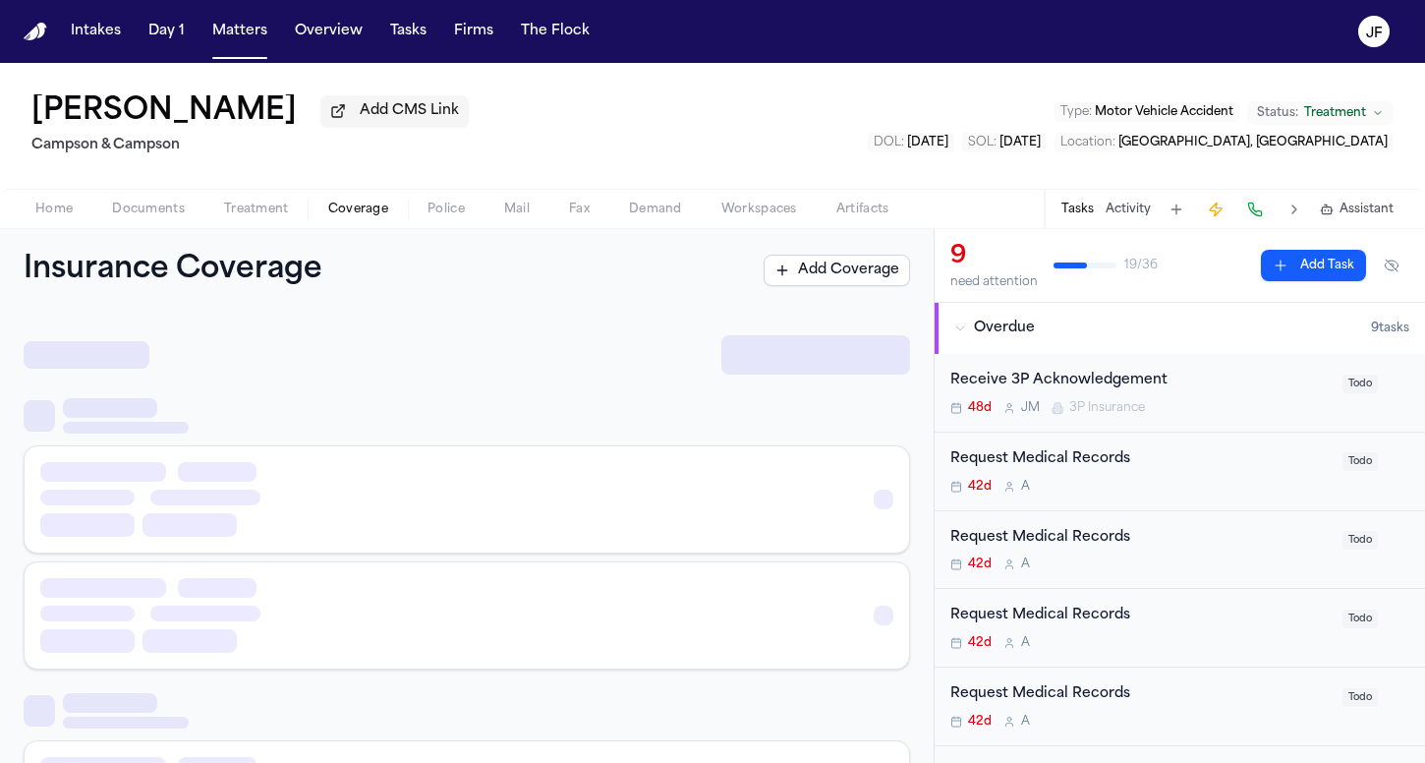
click at [360, 217] on span "Coverage" at bounding box center [358, 209] width 60 height 16
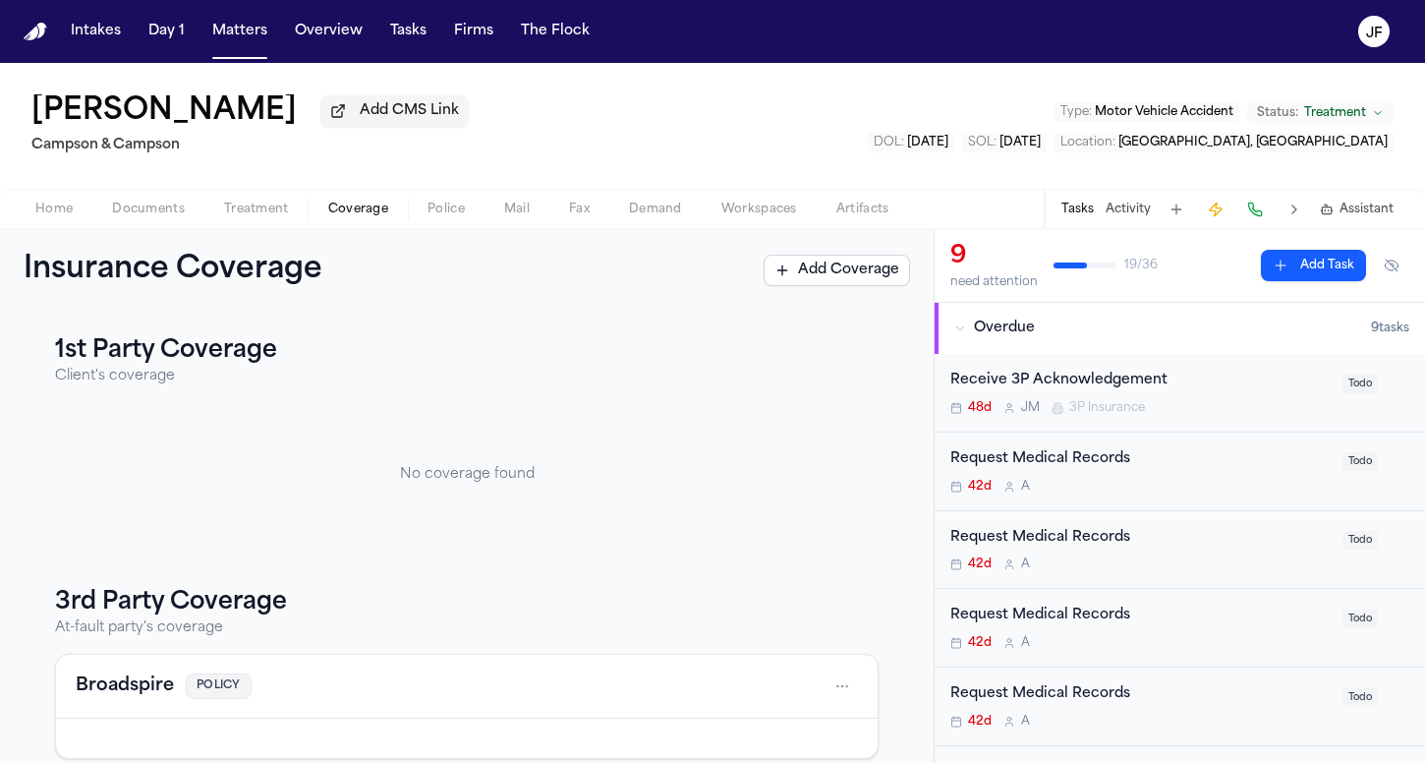
click at [159, 197] on div "Home Documents Treatment Coverage Police Mail Fax Demand Workspaces Artifacts T…" at bounding box center [712, 208] width 1425 height 39
click at [162, 217] on span "Documents" at bounding box center [148, 209] width 73 height 16
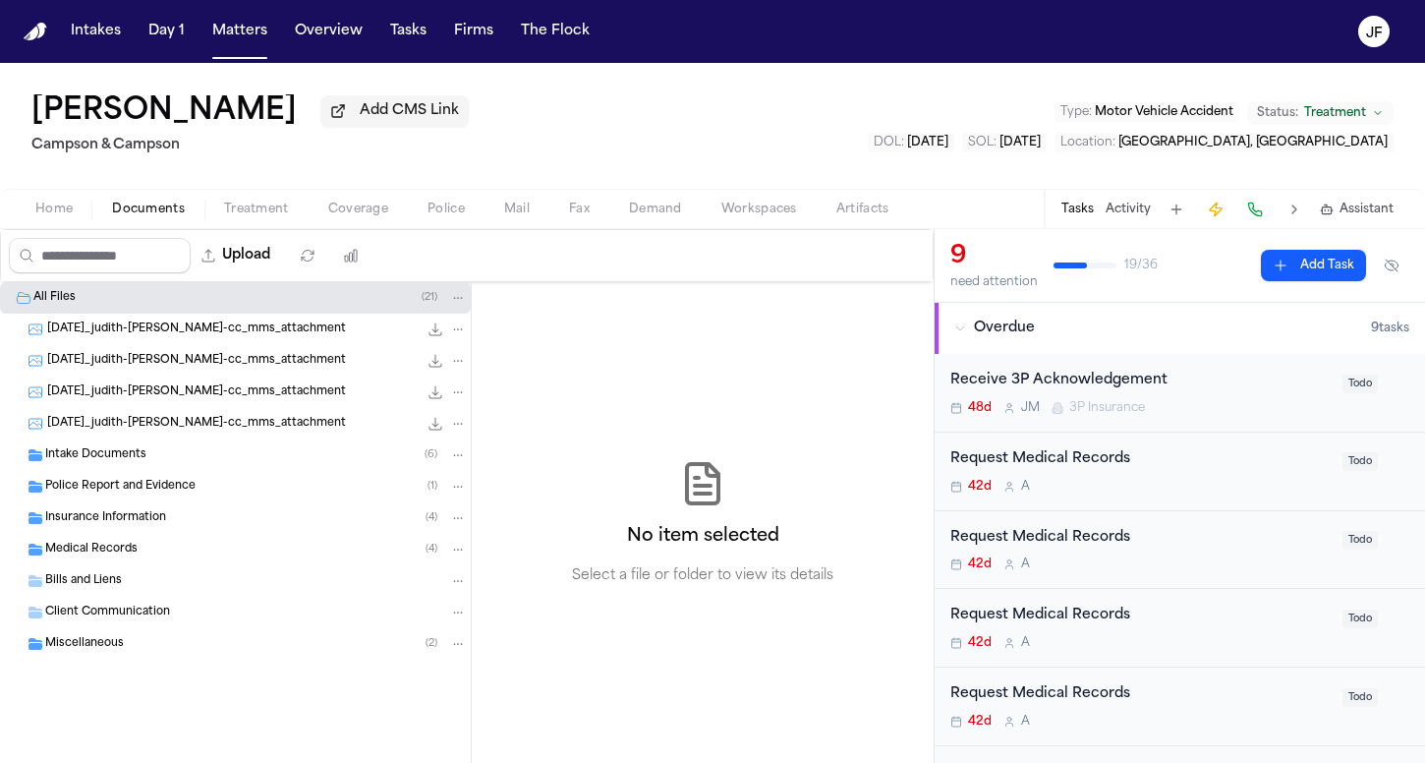
click at [249, 511] on div "Insurance Information ( 4 )" at bounding box center [235, 517] width 471 height 31
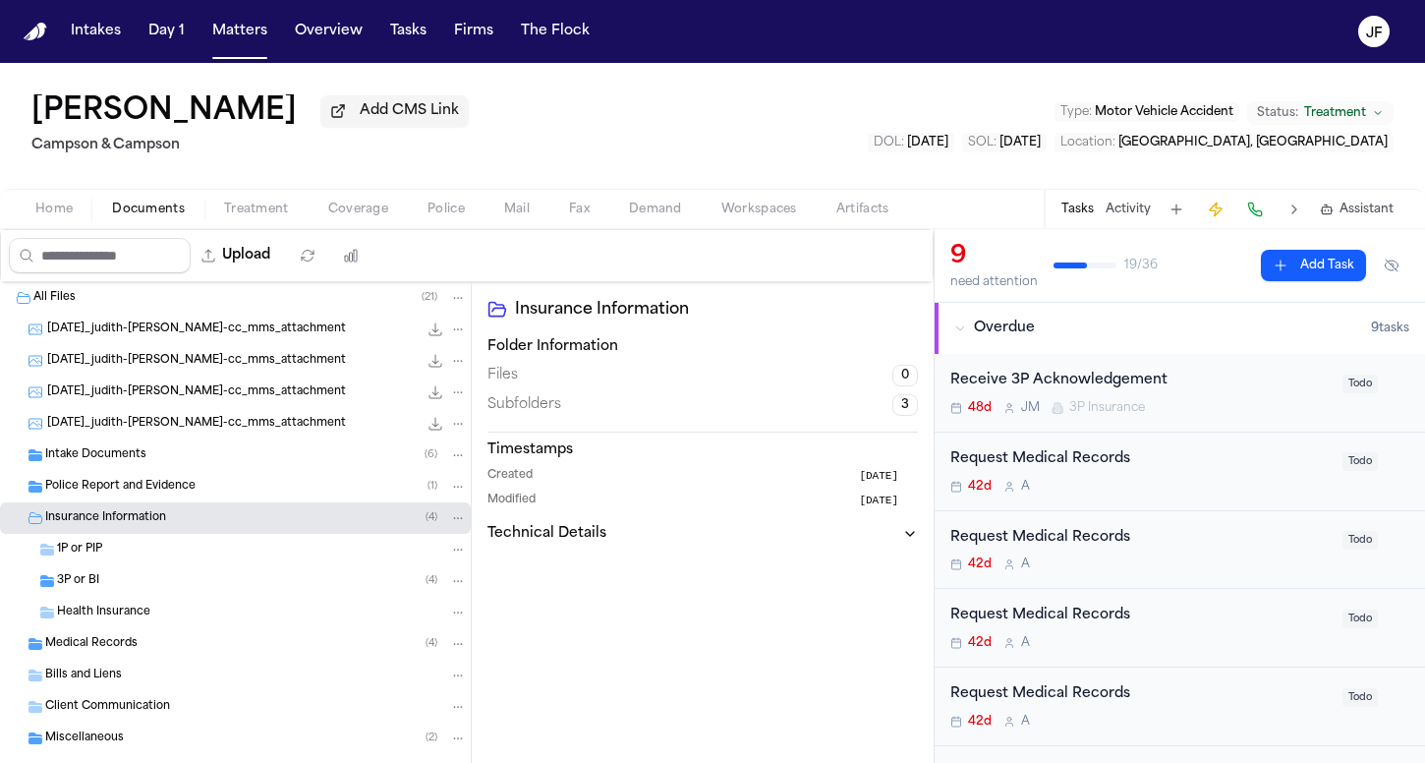
click at [256, 564] on div "1P or PIP" at bounding box center [235, 549] width 471 height 31
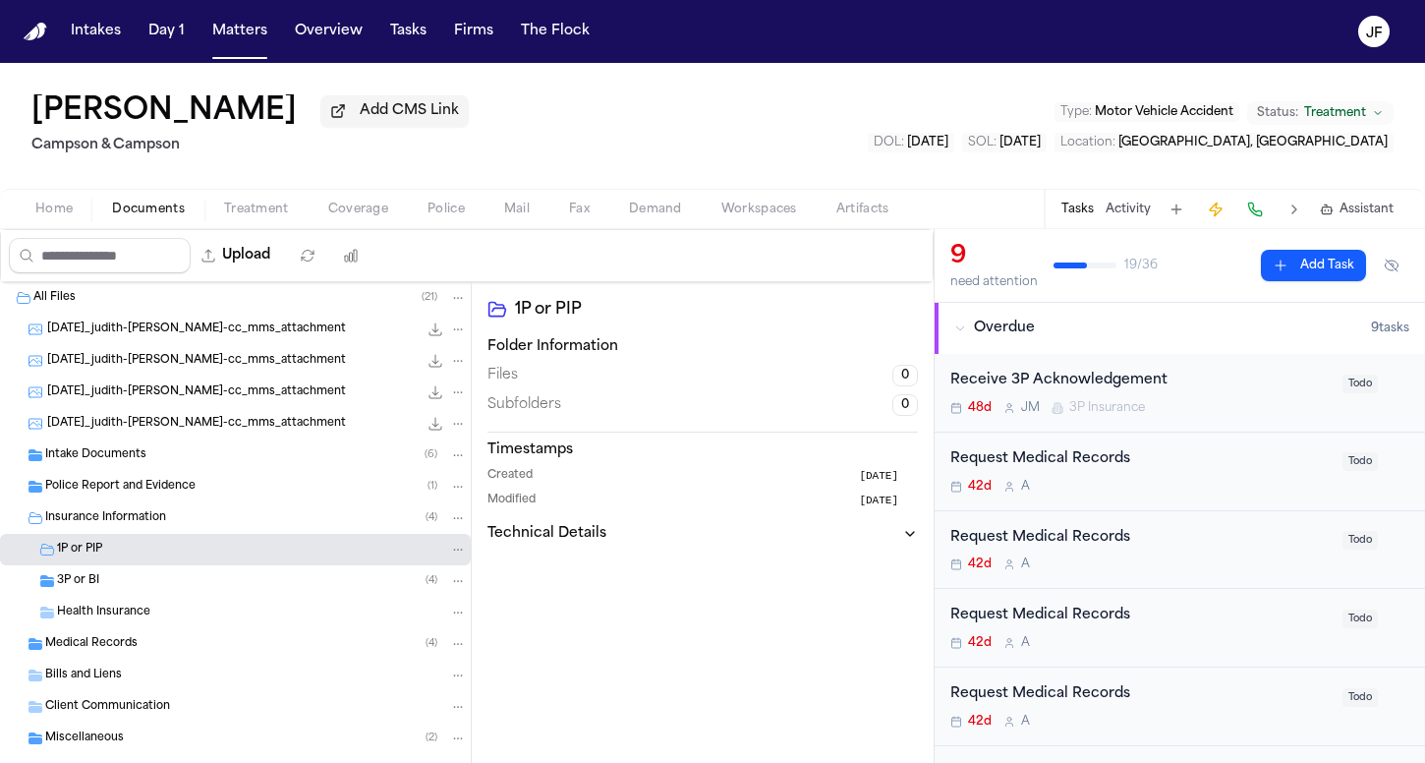
click at [256, 573] on div "3P or BI ( 4 )" at bounding box center [235, 580] width 471 height 31
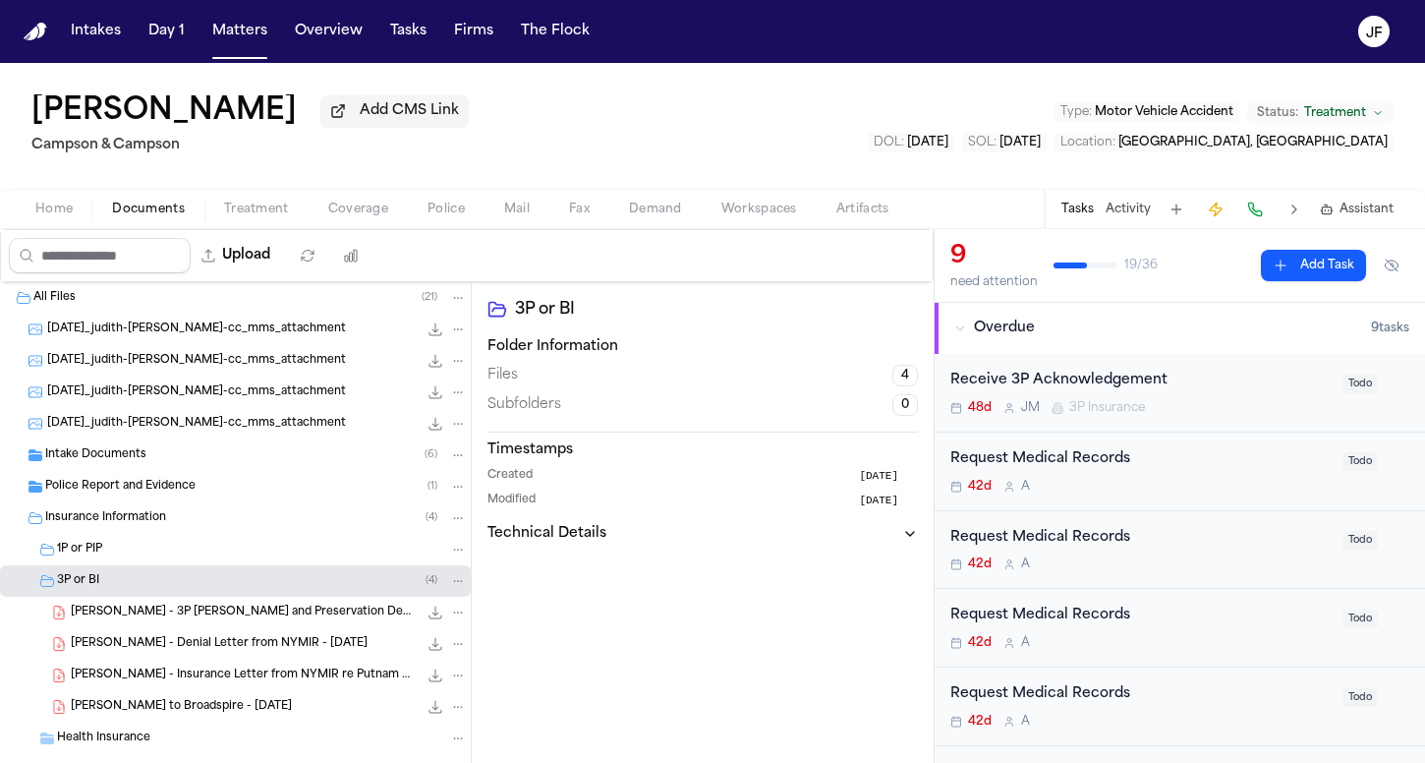
click at [430, 714] on icon "File: J. Faivre - LOR to Broadspire - 7.14.25" at bounding box center [436, 707] width 13 height 13
click at [134, 584] on div "3P or BI ( 4 )" at bounding box center [262, 581] width 410 height 18
